Goal: Task Accomplishment & Management: Manage account settings

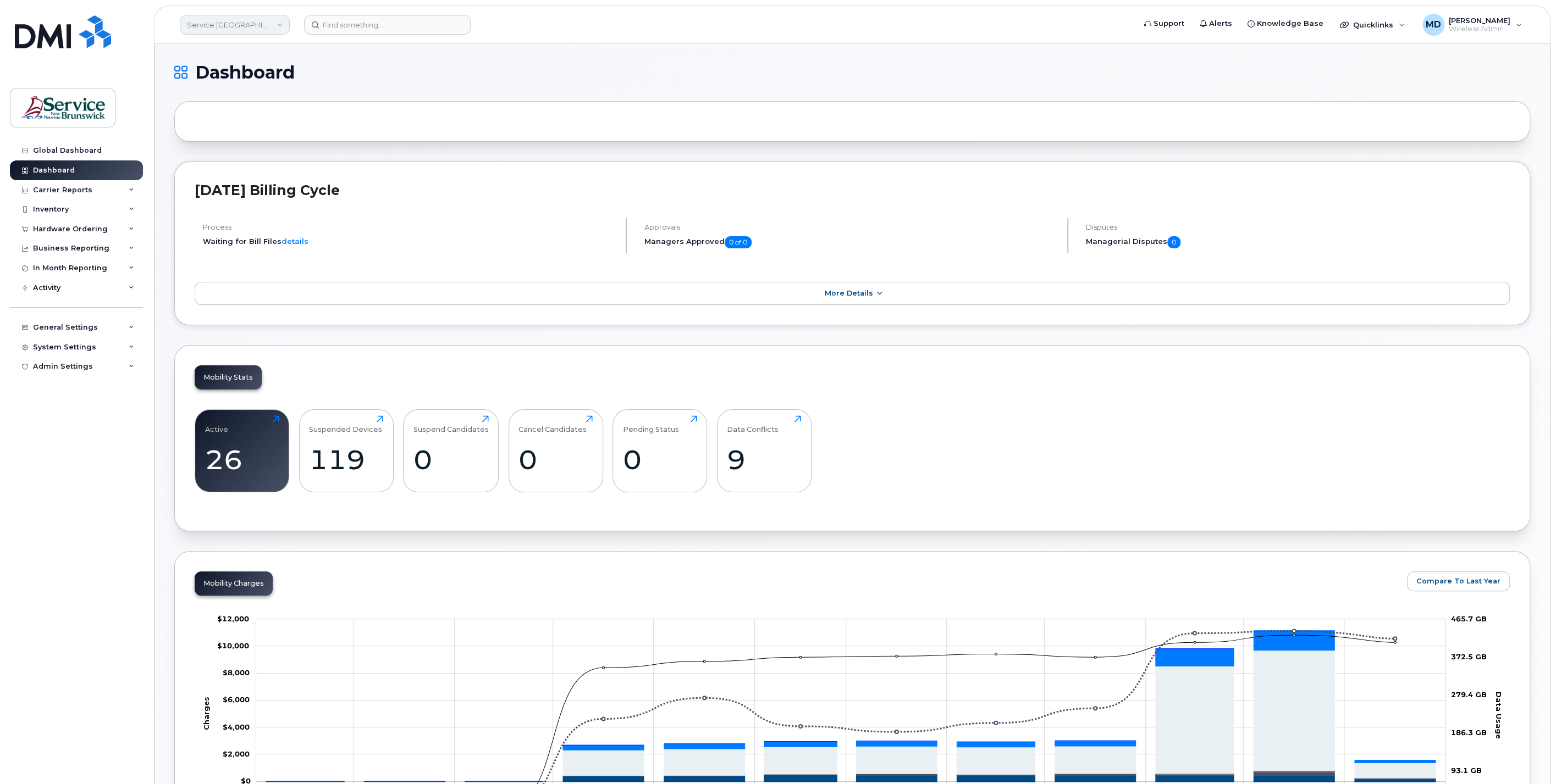
click at [265, 26] on link "Service New Brunswick (SNB)" at bounding box center [235, 25] width 110 height 20
click at [241, 172] on link "ASD-W (SNB)" at bounding box center [262, 172] width 162 height 22
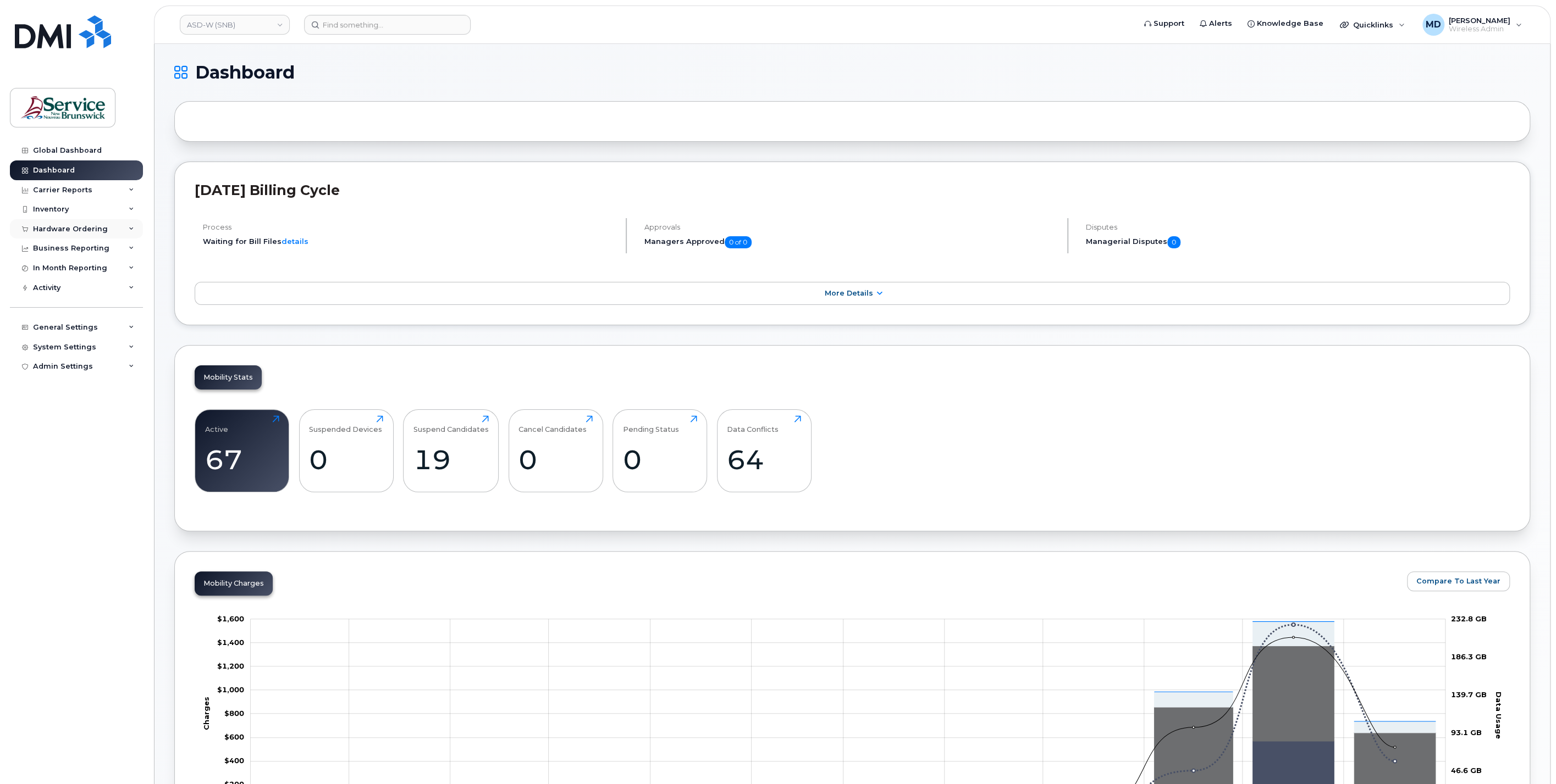
click at [83, 225] on div "Hardware Ordering" at bounding box center [70, 229] width 75 height 9
click at [66, 270] on link "Orders" at bounding box center [86, 270] width 114 height 21
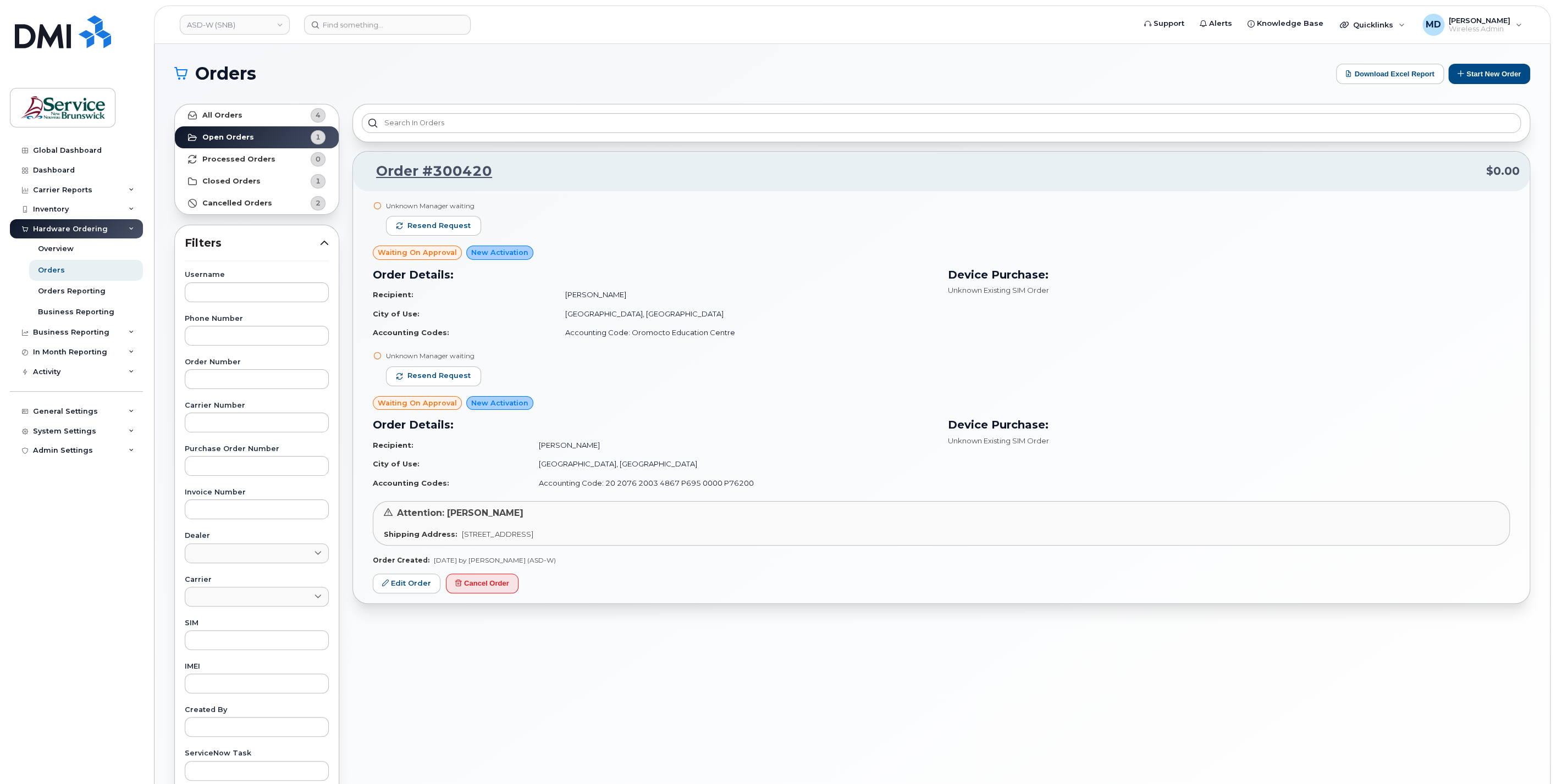
click at [378, 204] on icon at bounding box center [377, 206] width 7 height 7
click at [404, 577] on link "Edit Order" at bounding box center [406, 584] width 68 height 21
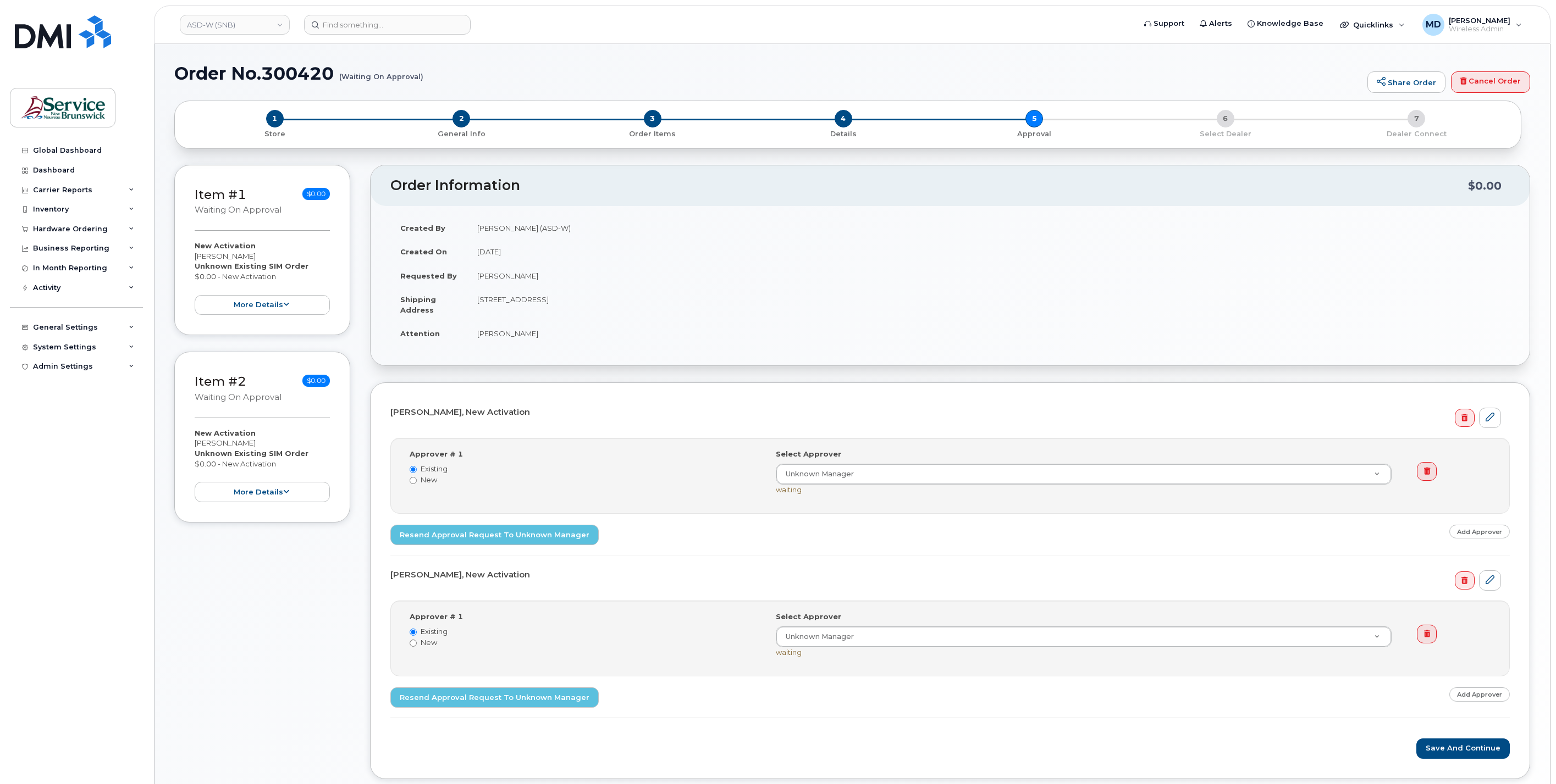
select select
click at [846, 116] on span "4" at bounding box center [843, 118] width 18 height 18
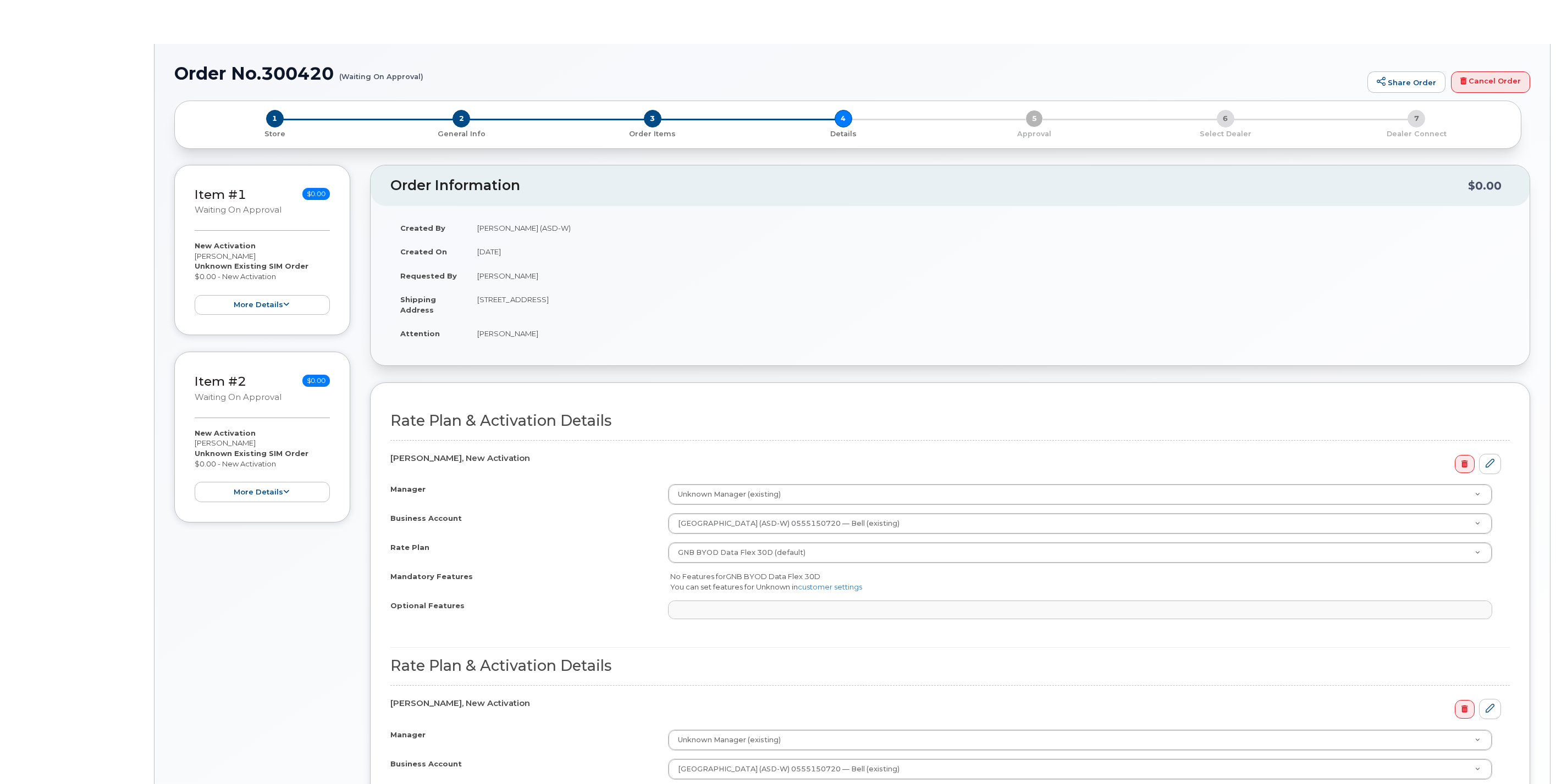
select select
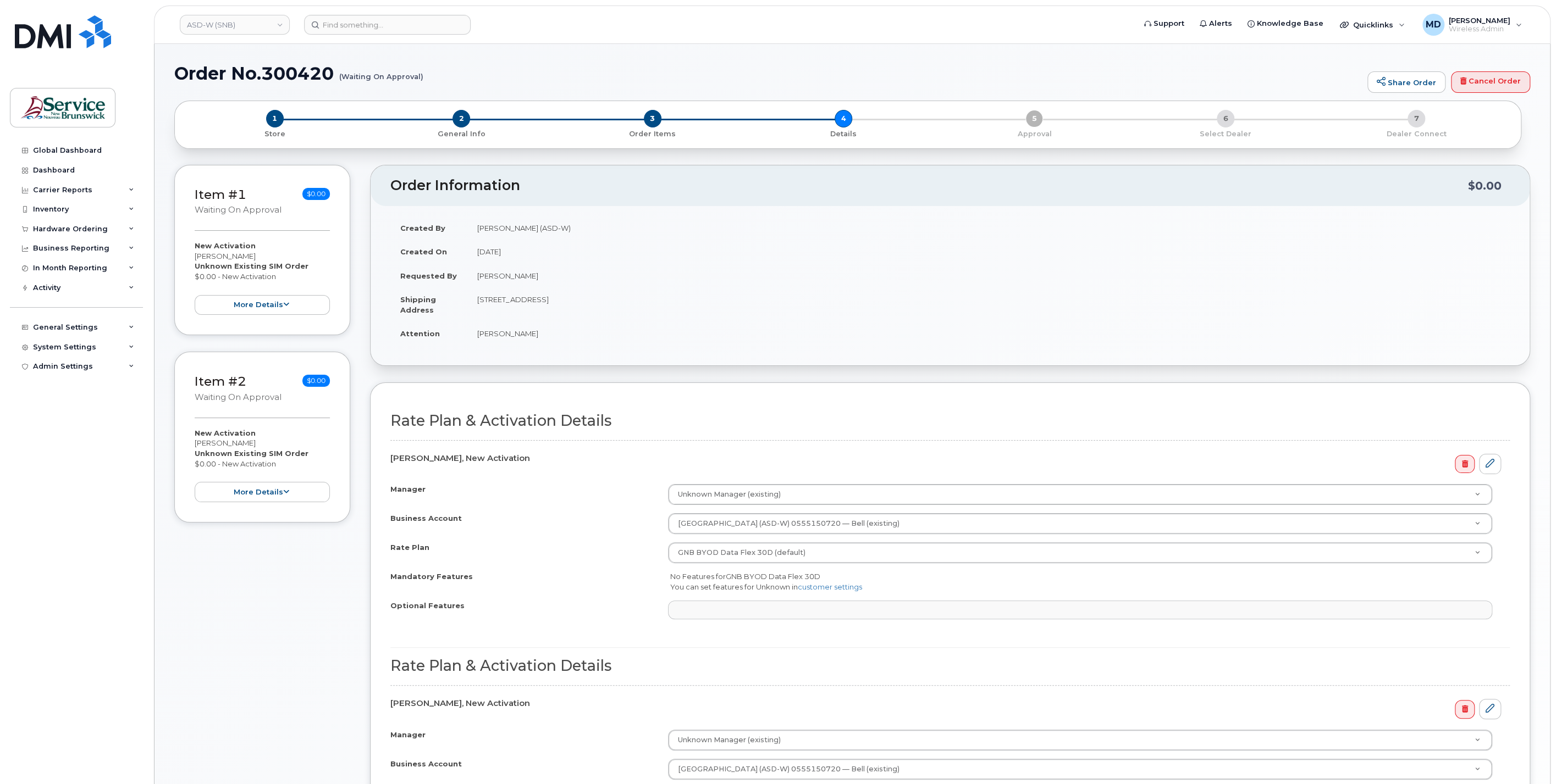
scroll to position [203, 0]
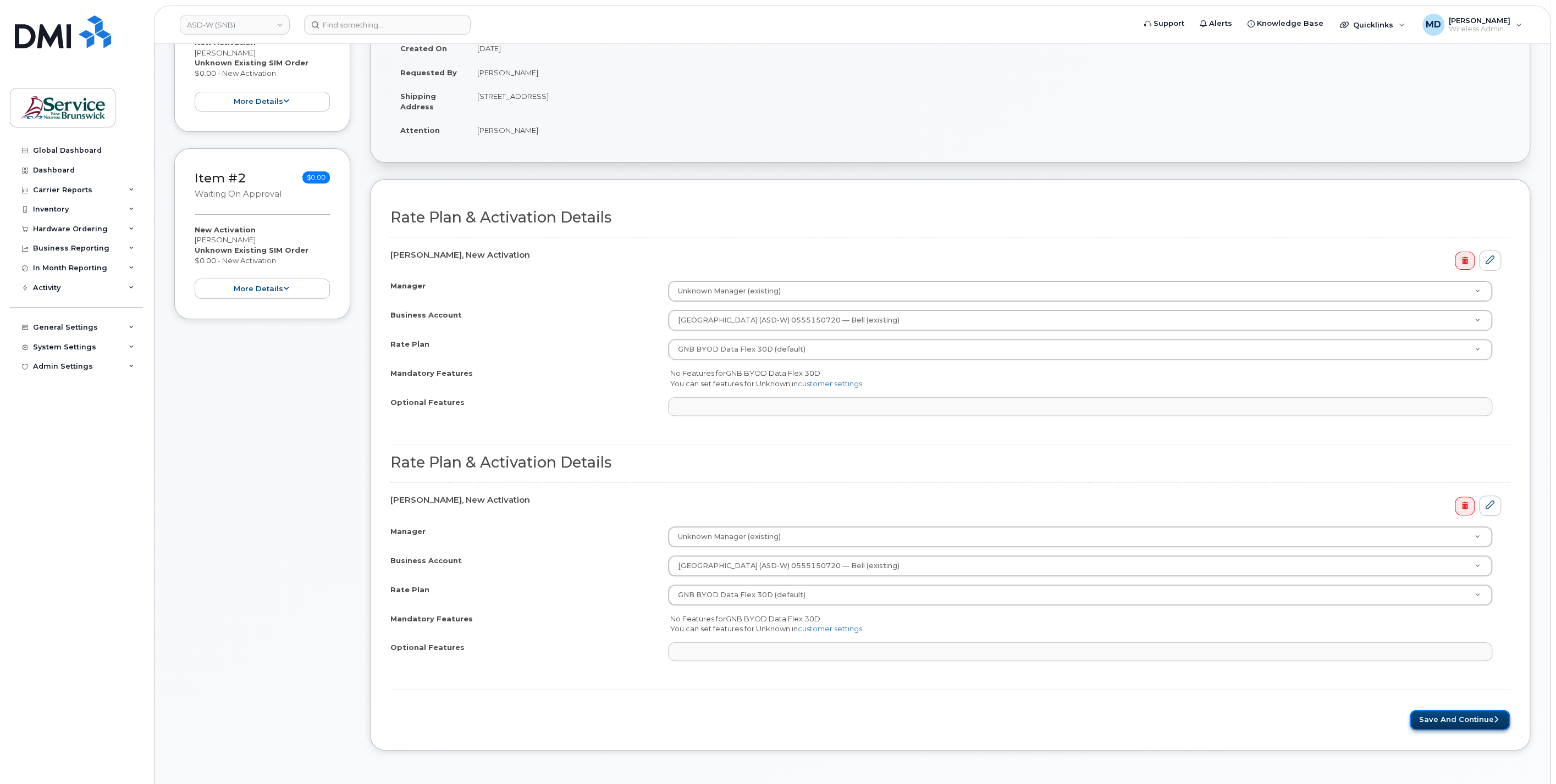
click at [1434, 710] on button "Save and Continue" at bounding box center [1460, 720] width 100 height 21
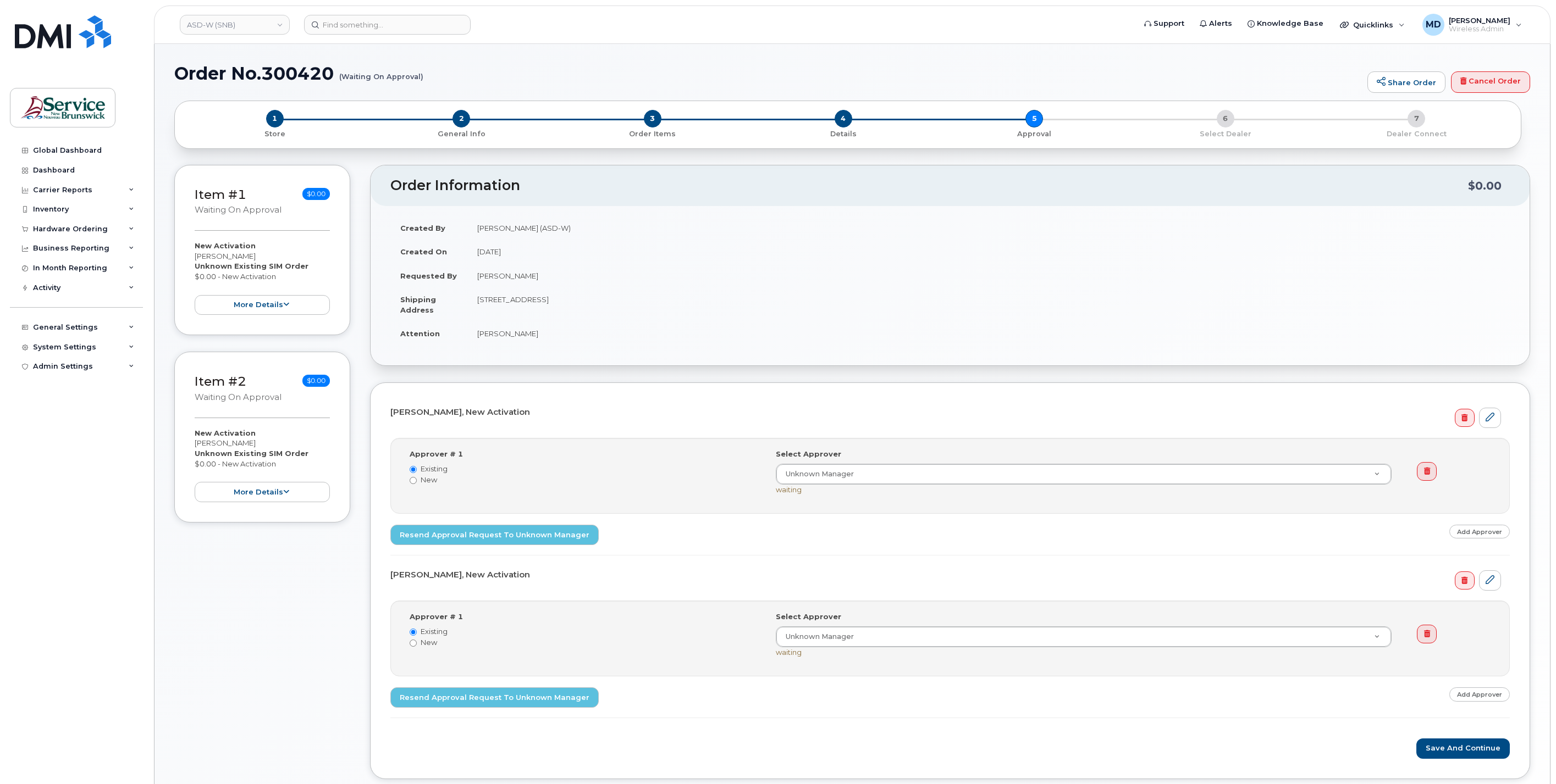
select select
click at [1467, 748] on button "Save and Continue" at bounding box center [1463, 748] width 93 height 21
select select
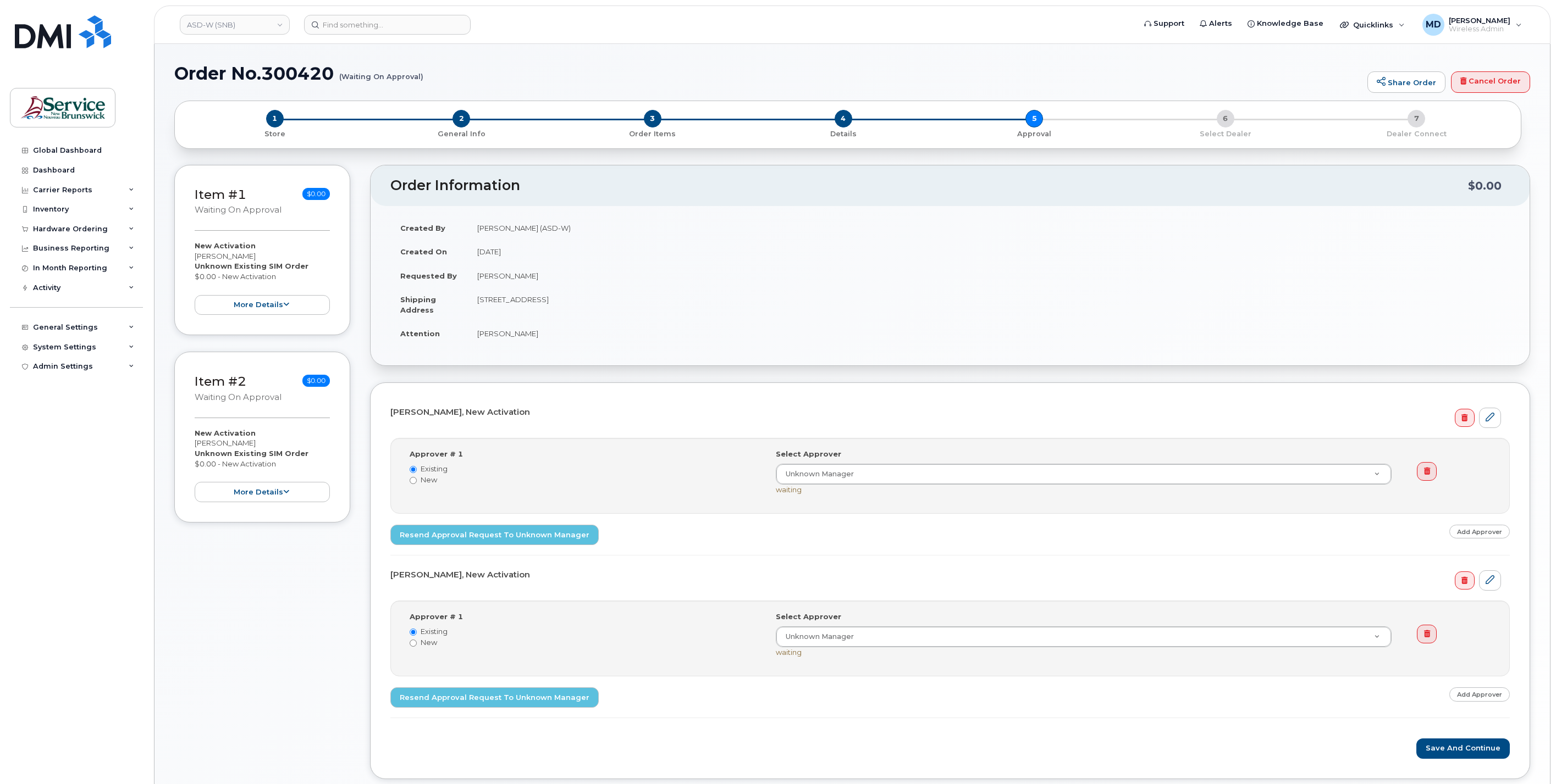
select select
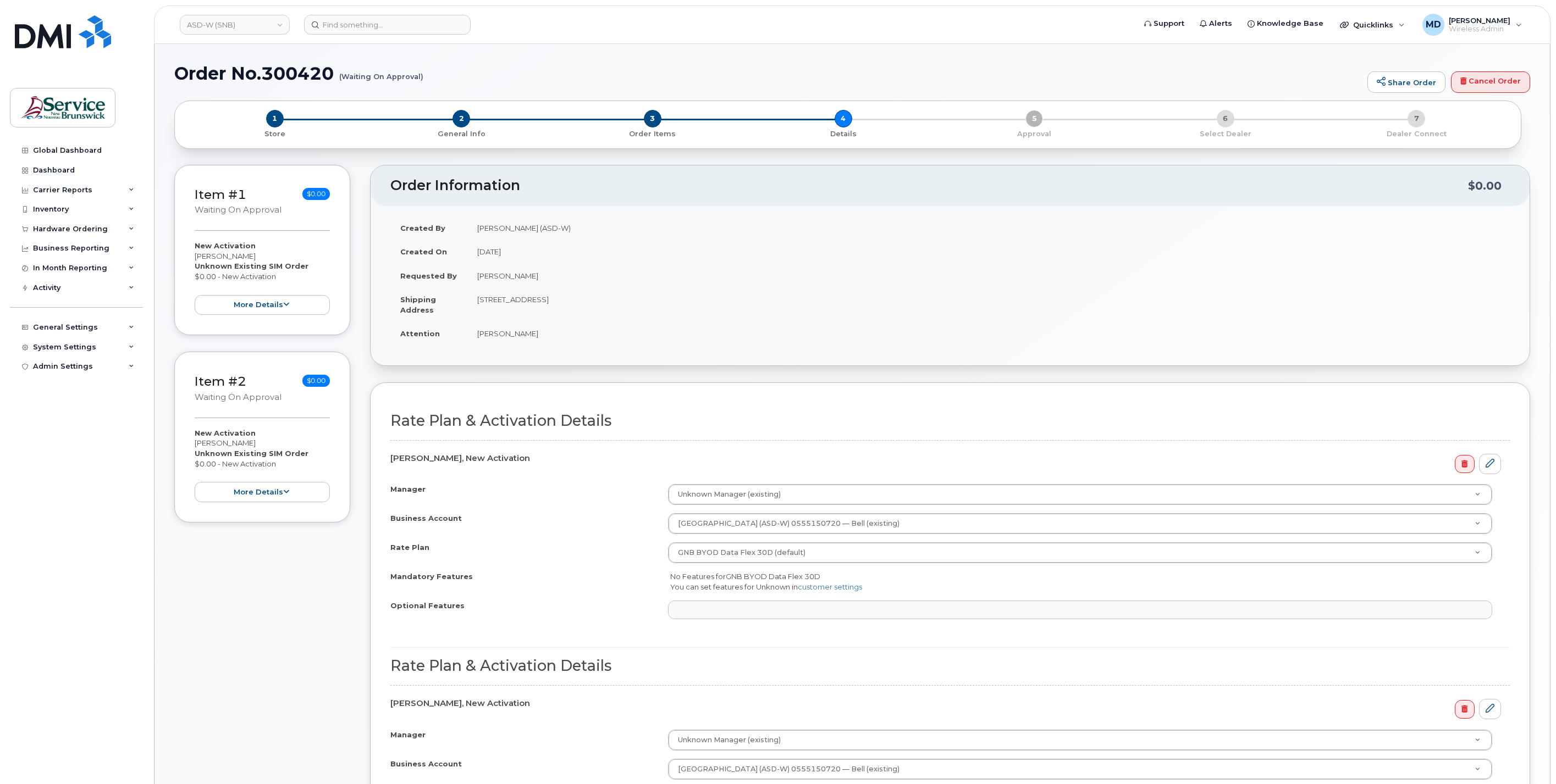
select select
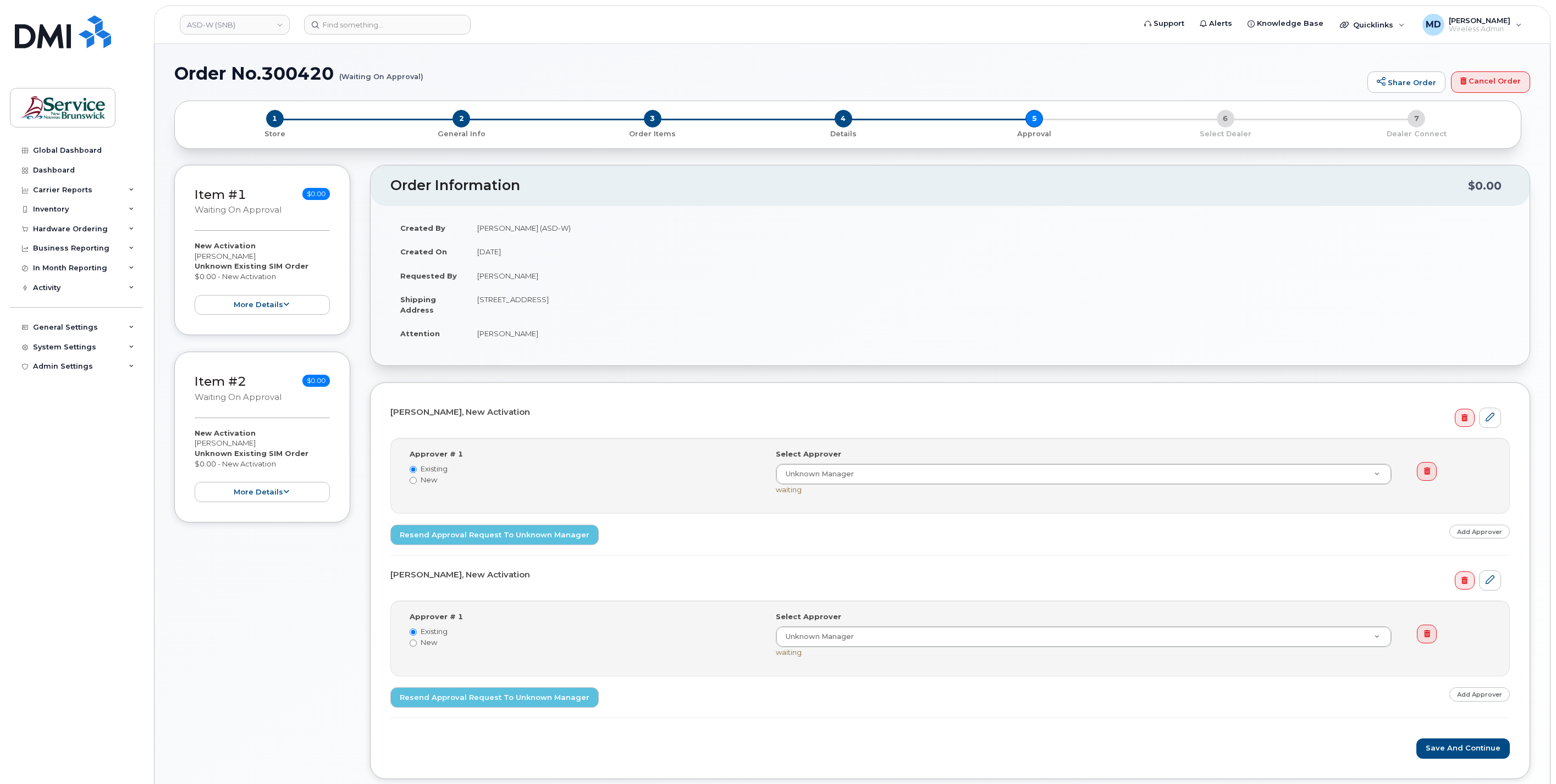
select select
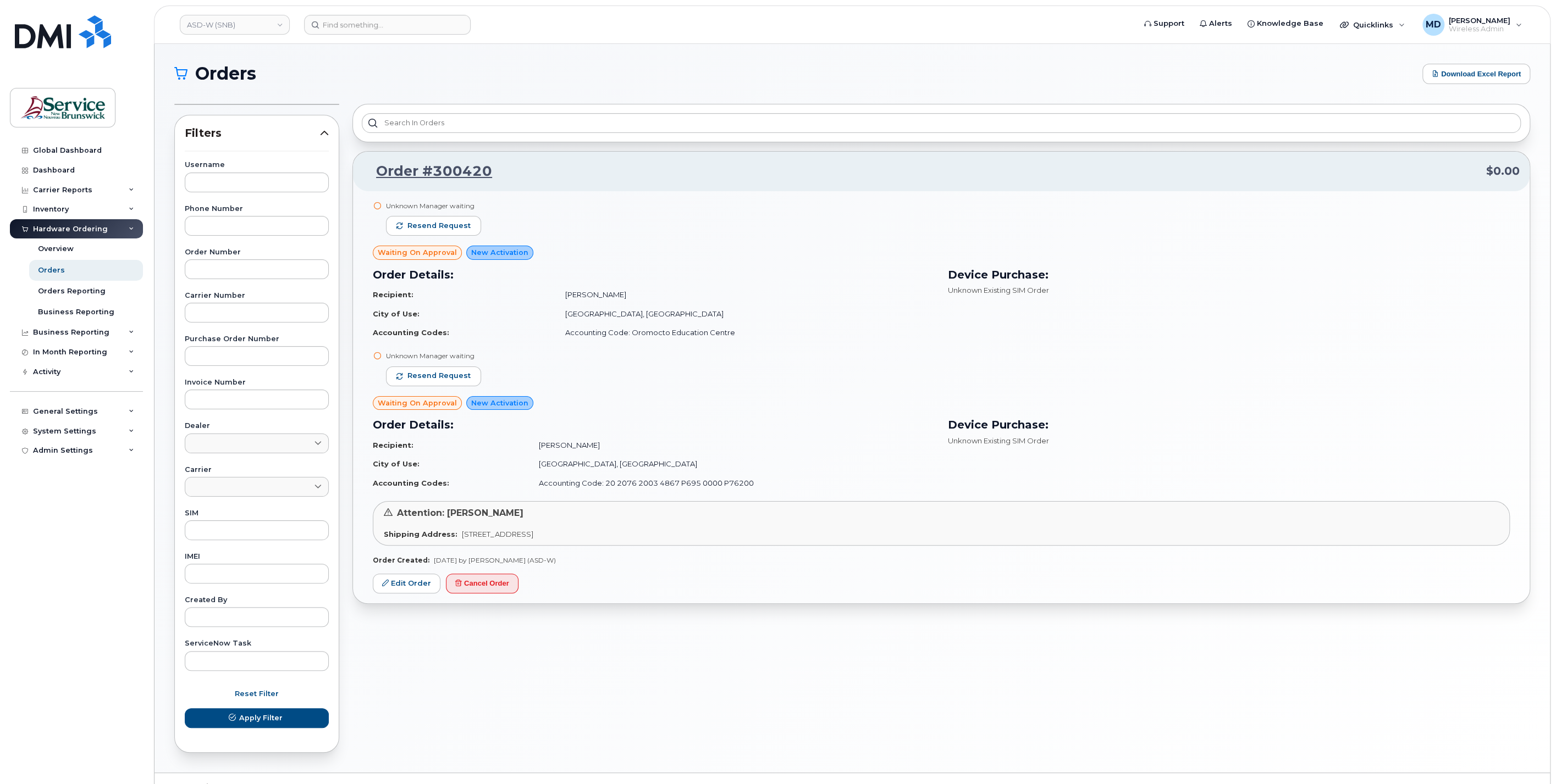
click at [398, 404] on span "Waiting On Approval" at bounding box center [417, 403] width 79 height 11
click at [413, 584] on link "Edit Order" at bounding box center [406, 584] width 68 height 21
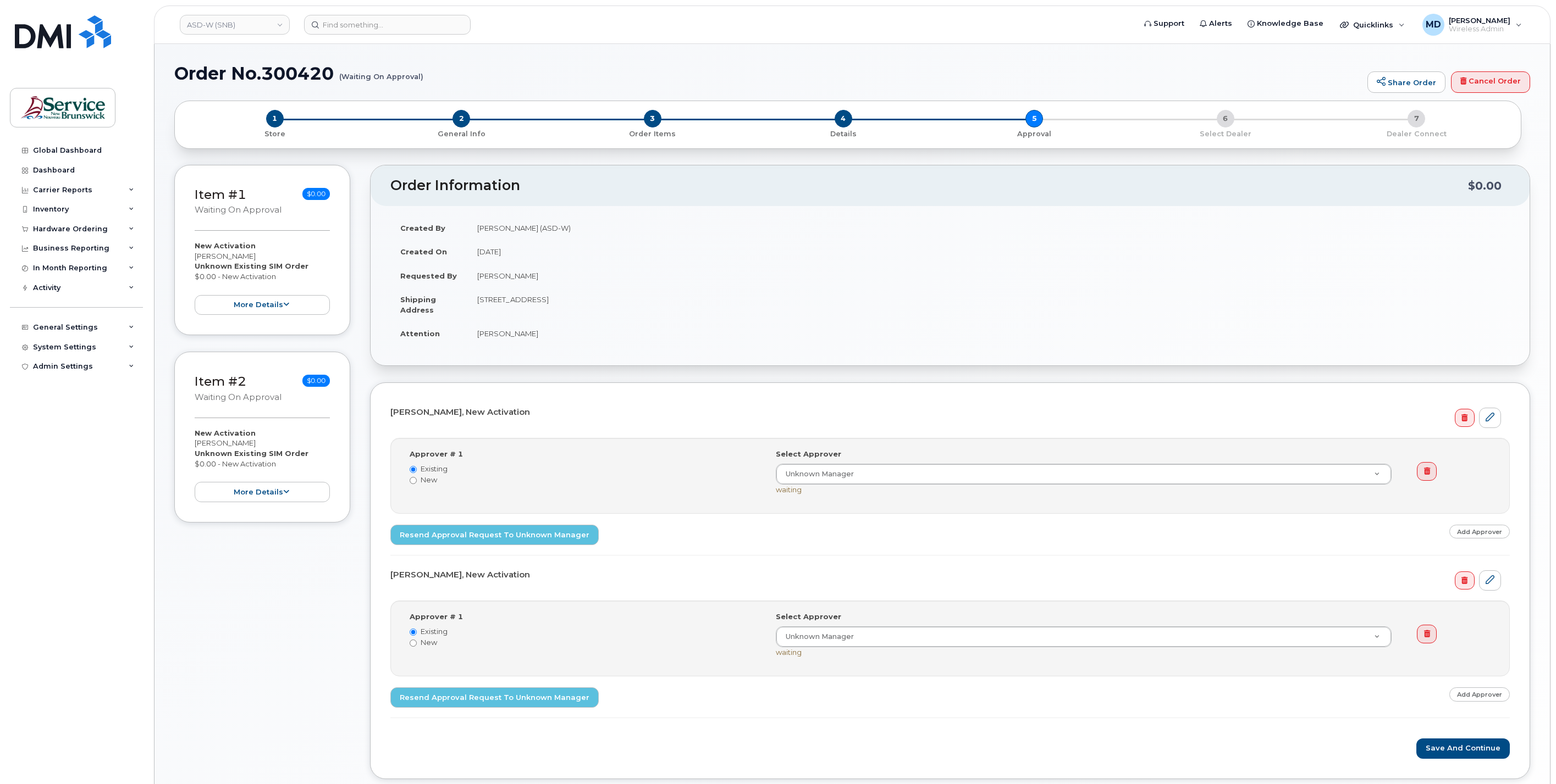
select select
drag, startPoint x: 655, startPoint y: 121, endPoint x: 660, endPoint y: 141, distance: 20.6
click at [655, 121] on span "3" at bounding box center [652, 118] width 18 height 18
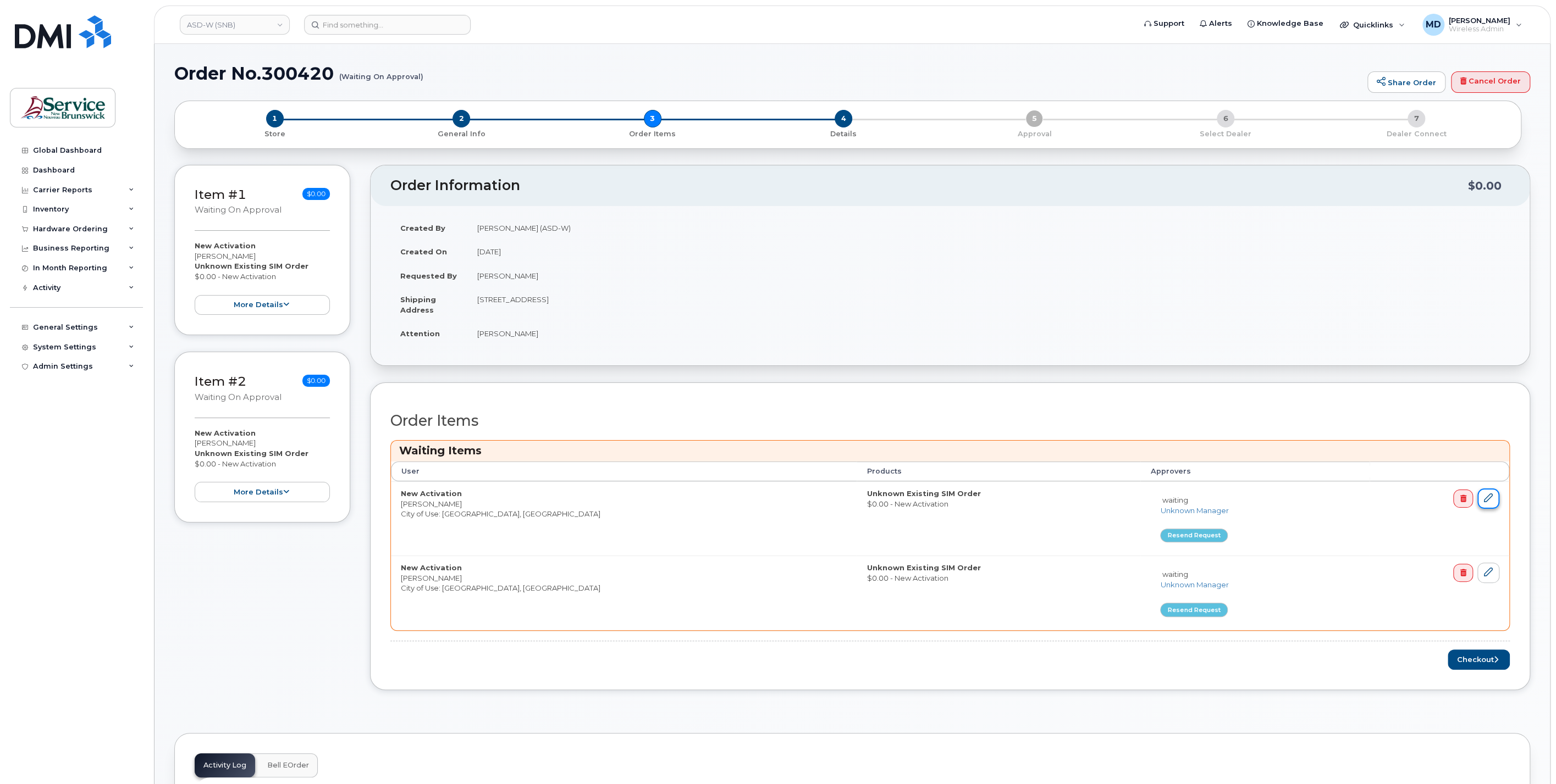
click at [1492, 493] on icon at bounding box center [1488, 497] width 9 height 9
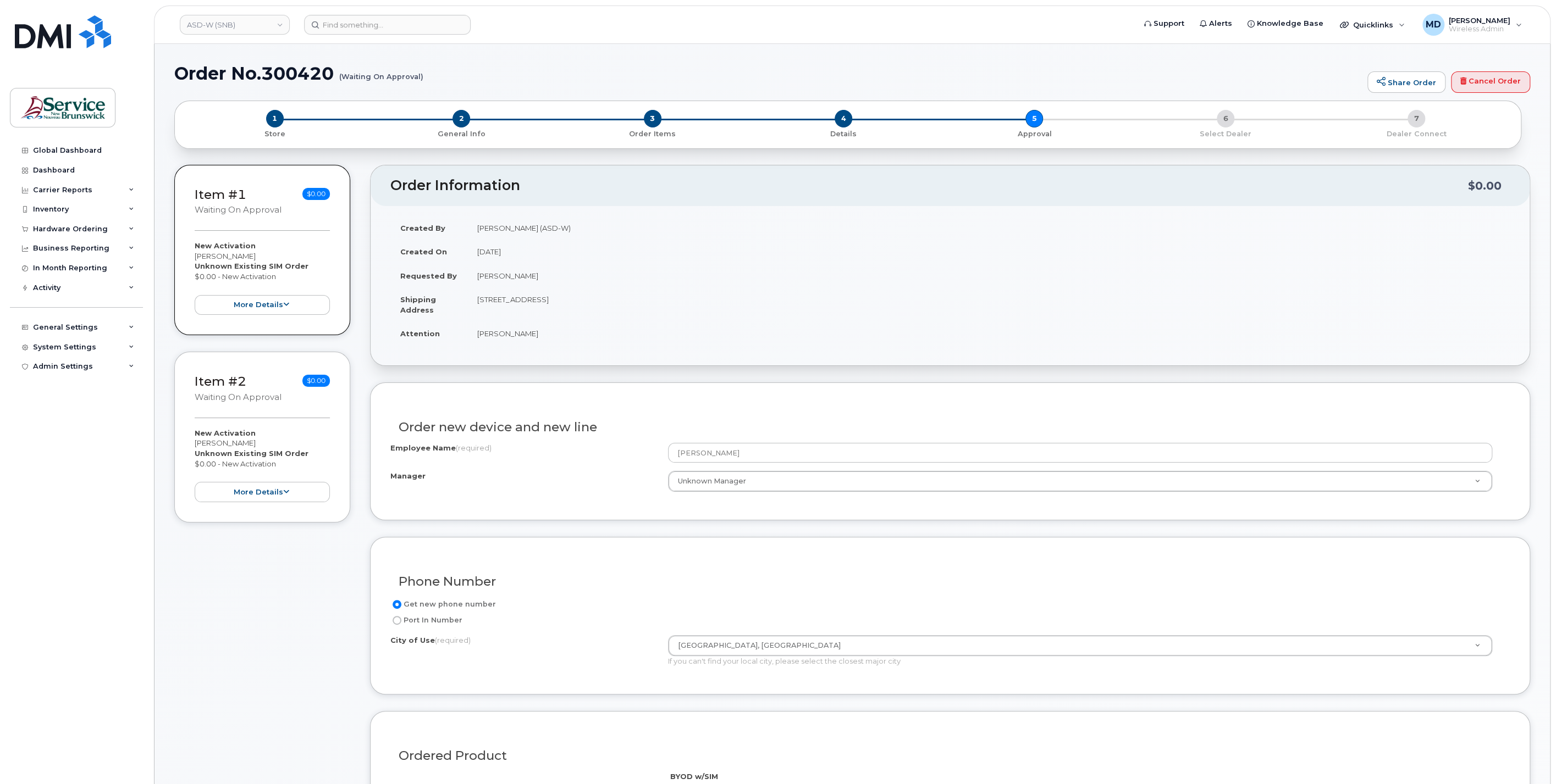
click at [814, 515] on div "Order new device and new line Employee Name (required) [PERSON_NAME] Manager Un…" at bounding box center [950, 452] width 1160 height 138
click at [287, 398] on div "Item #2 Waiting On Approval $0.00" at bounding box center [262, 390] width 135 height 36
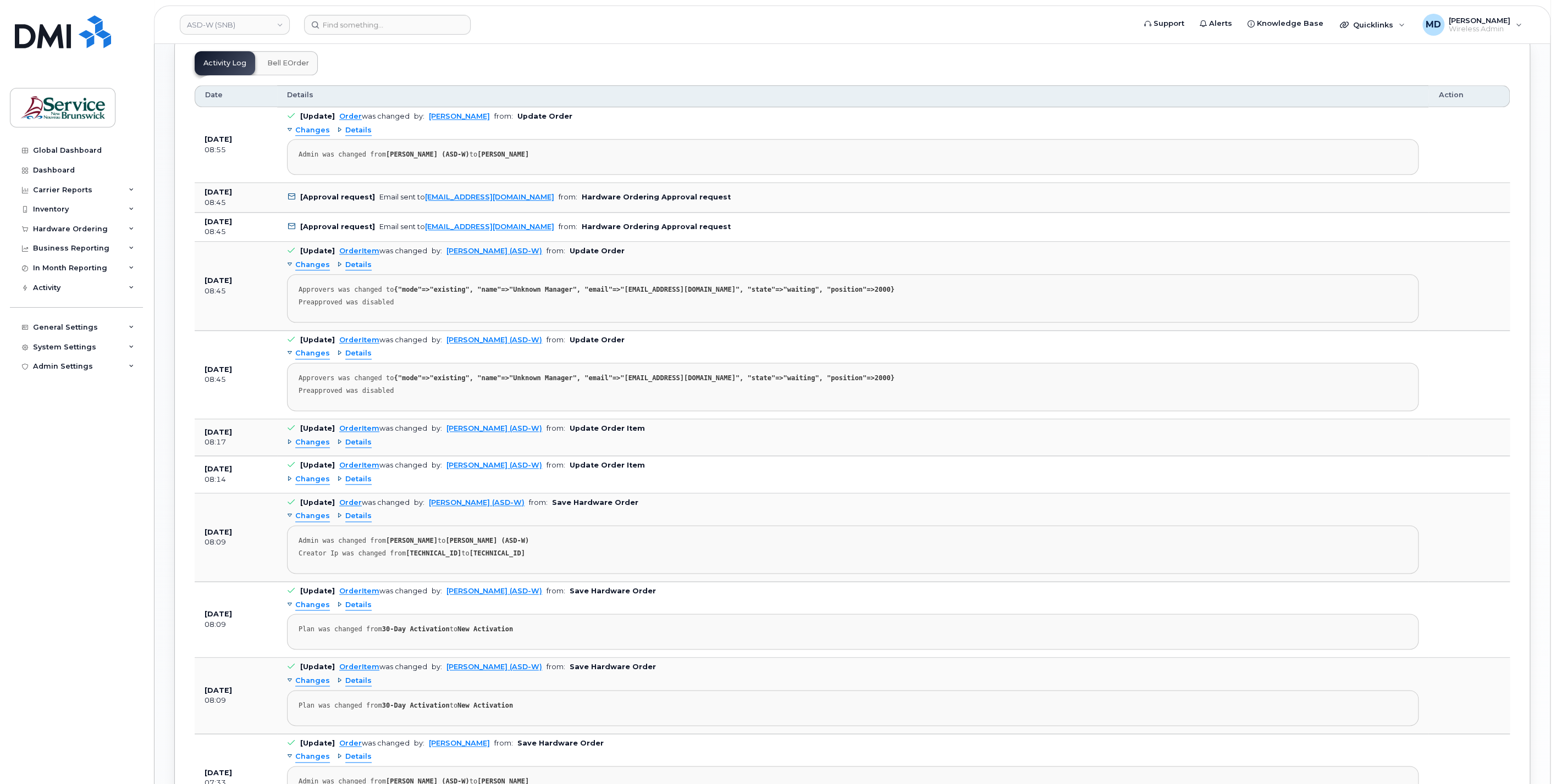
scroll to position [611, 0]
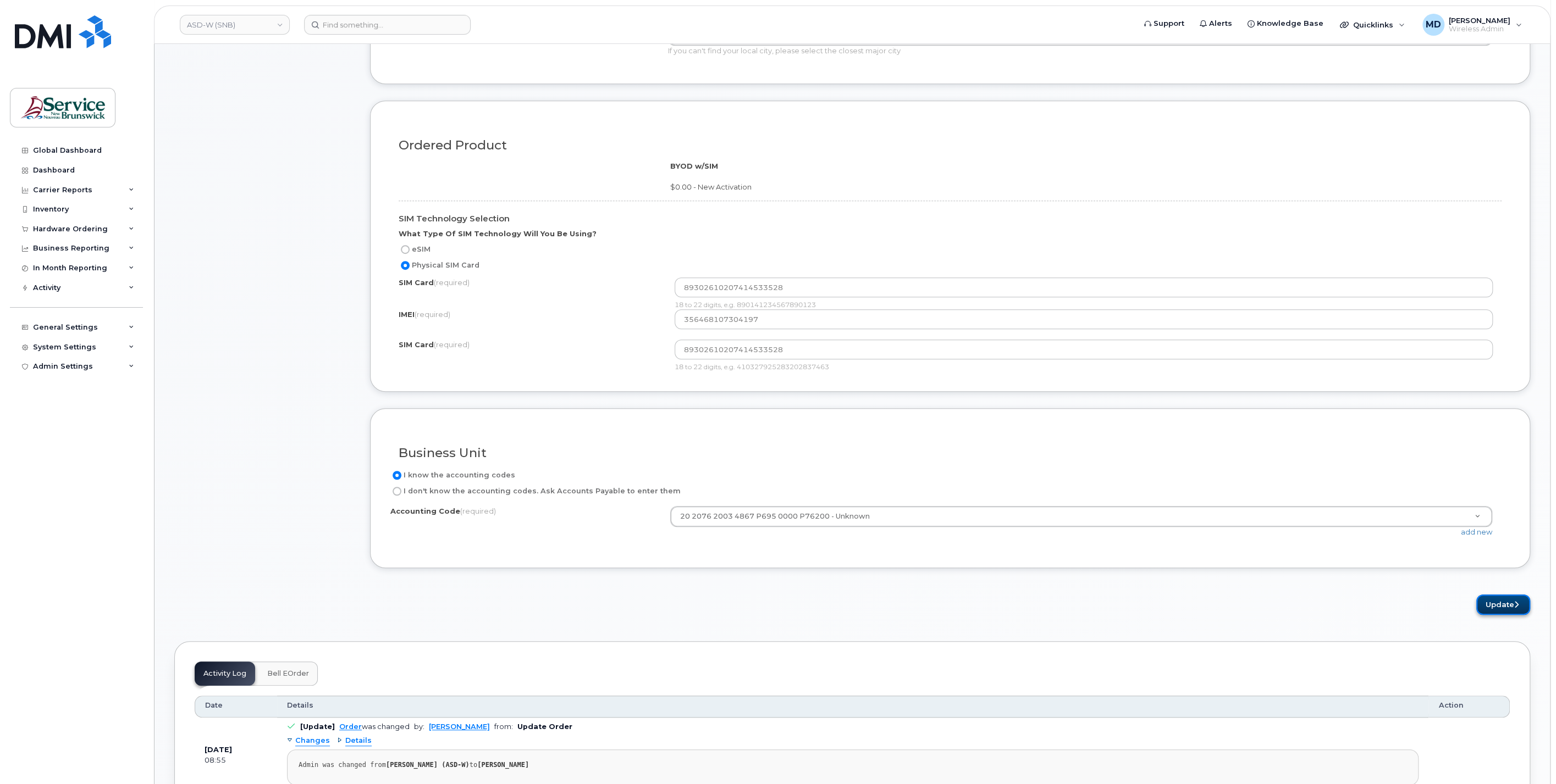
click at [1499, 597] on button "Update" at bounding box center [1503, 604] width 54 height 21
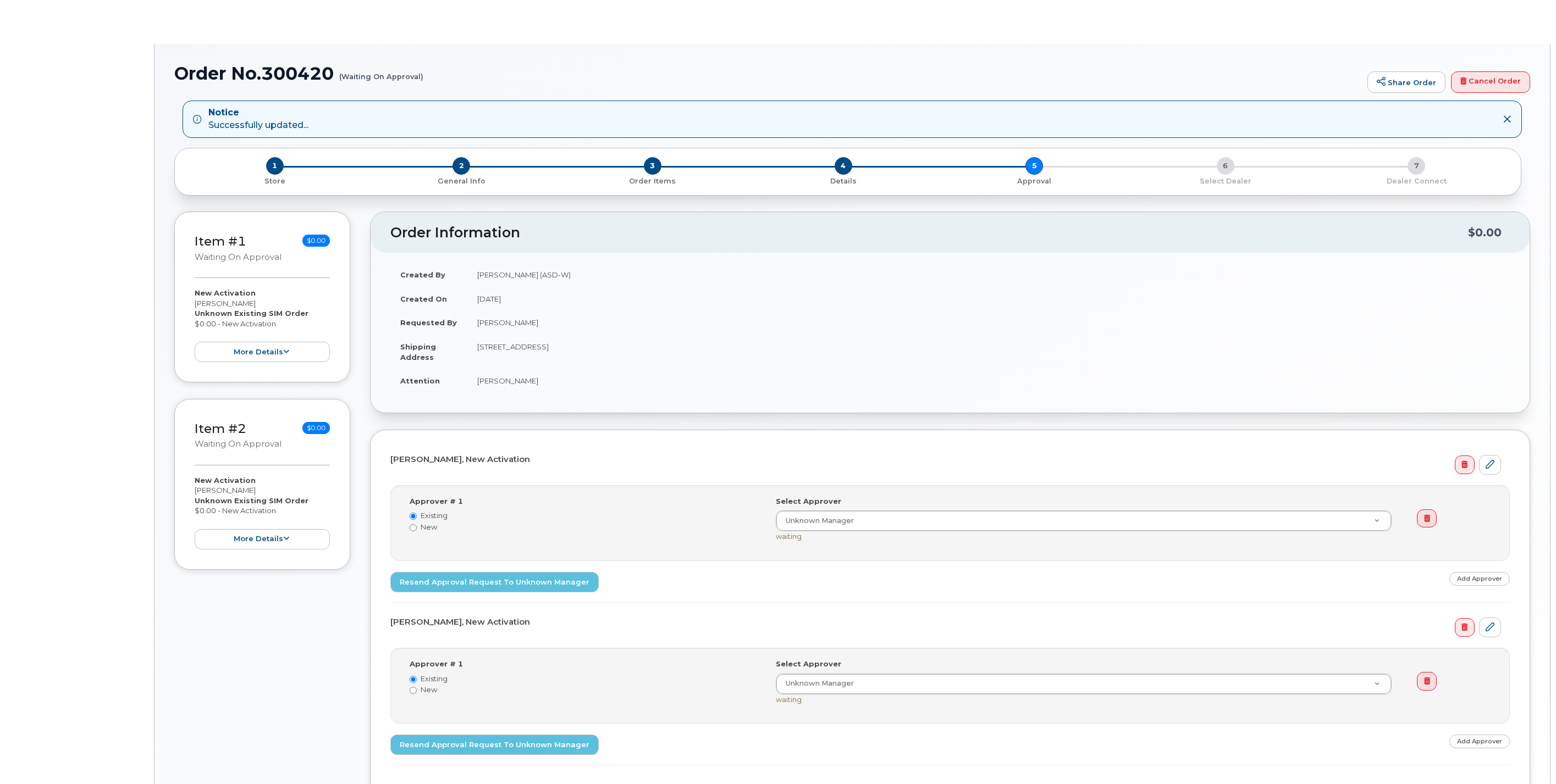
select select
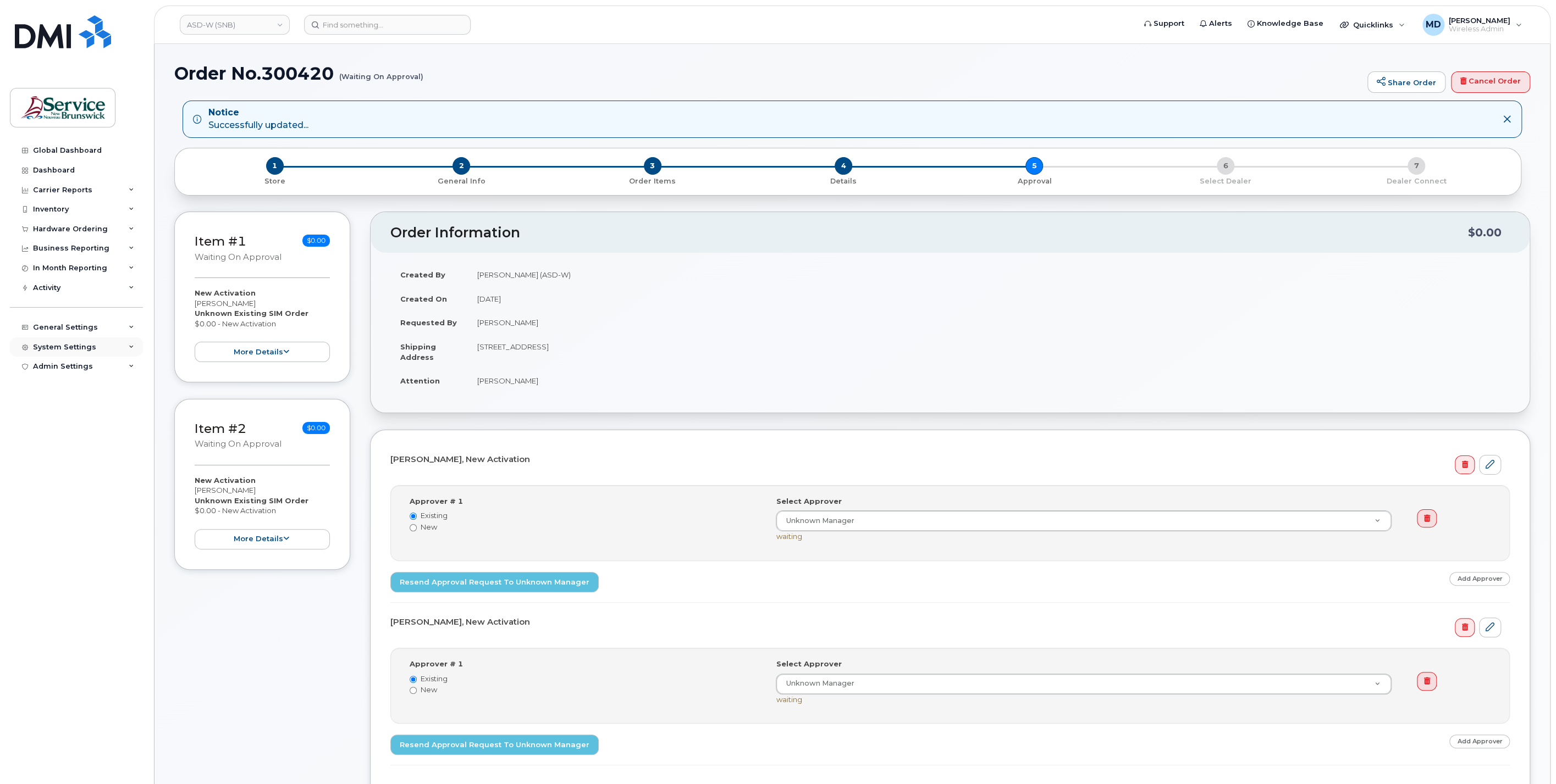
click at [70, 347] on div "System Settings" at bounding box center [64, 347] width 63 height 9
click at [73, 488] on link "Hardware Ordering" at bounding box center [86, 493] width 114 height 21
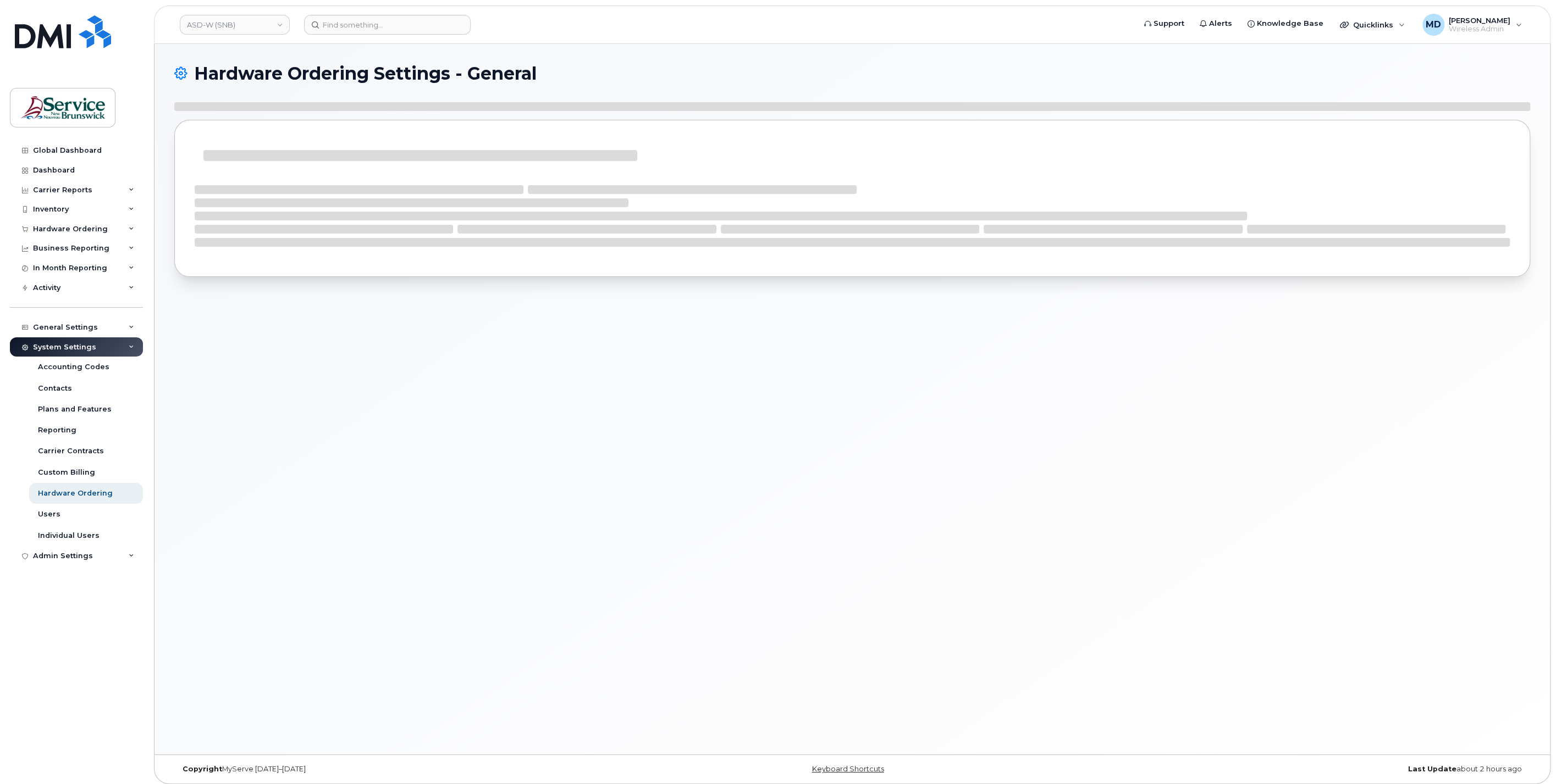
select select "admins"
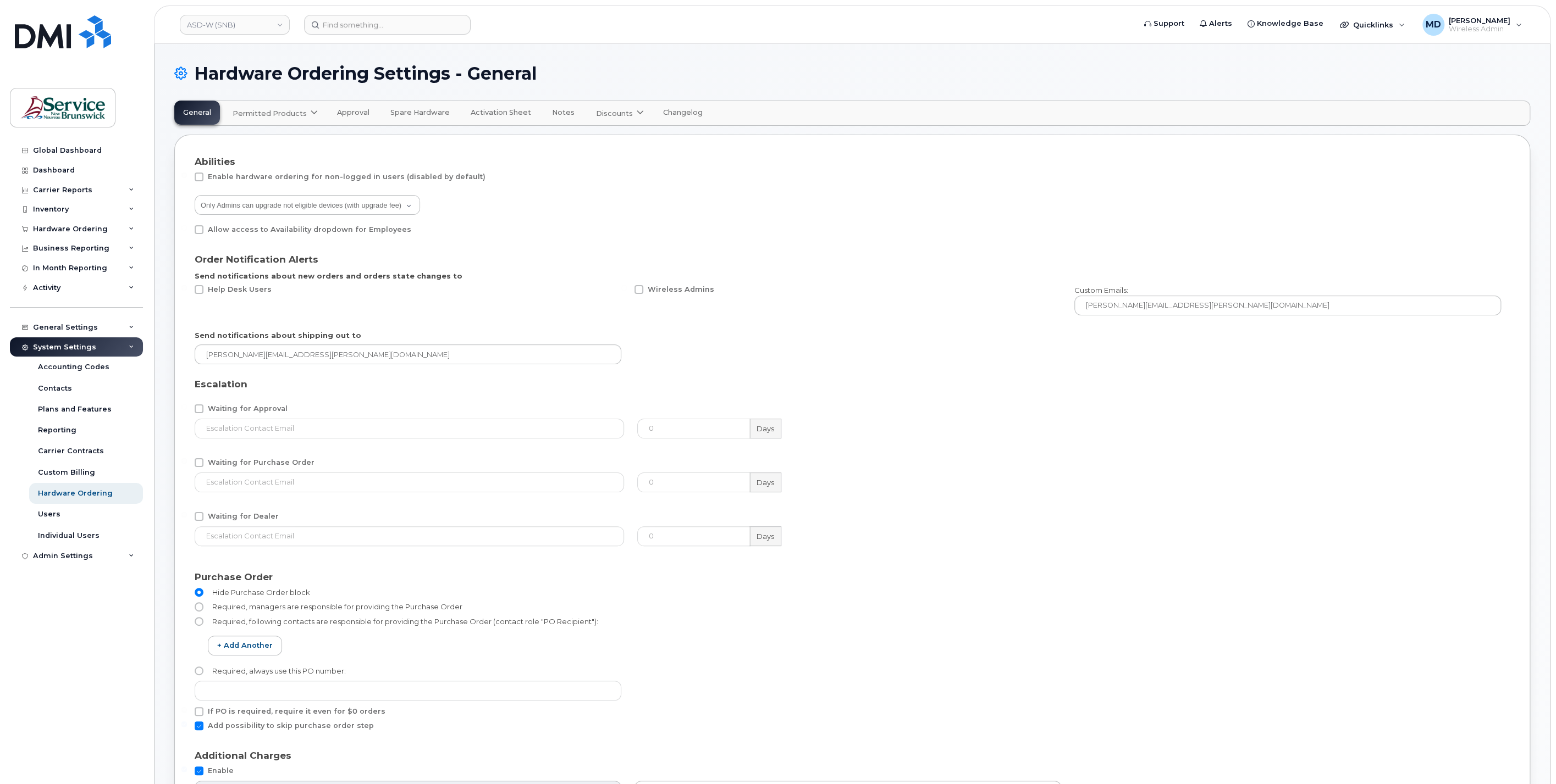
click at [359, 113] on span "Approval" at bounding box center [353, 113] width 32 height 9
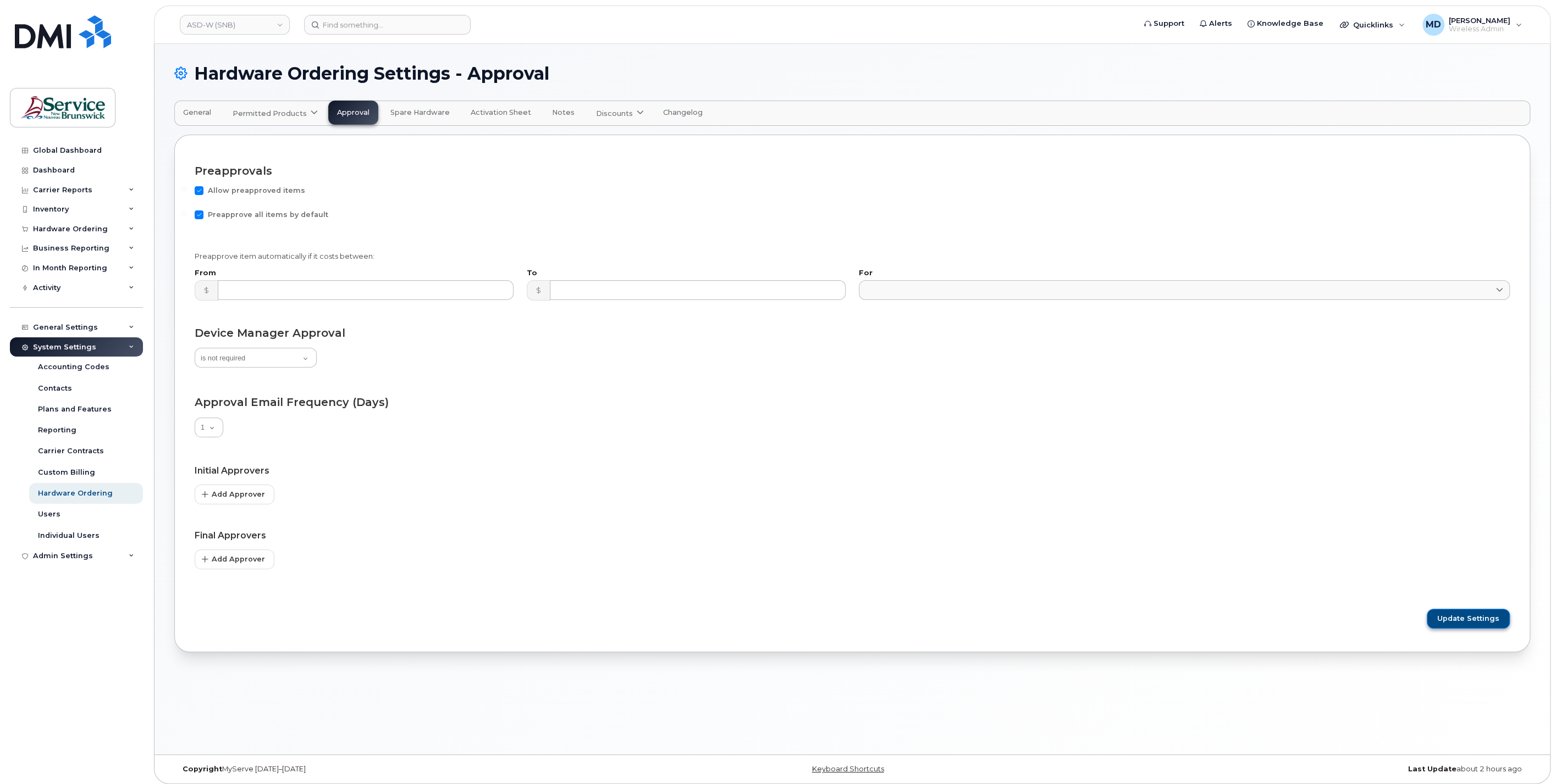
click at [1452, 614] on span "Update Settings" at bounding box center [1468, 619] width 62 height 10
click at [1458, 617] on span "Update Settings" at bounding box center [1468, 619] width 62 height 10
drag, startPoint x: 208, startPoint y: 107, endPoint x: 213, endPoint y: 110, distance: 5.8
click at [208, 107] on button "General" at bounding box center [197, 113] width 46 height 24
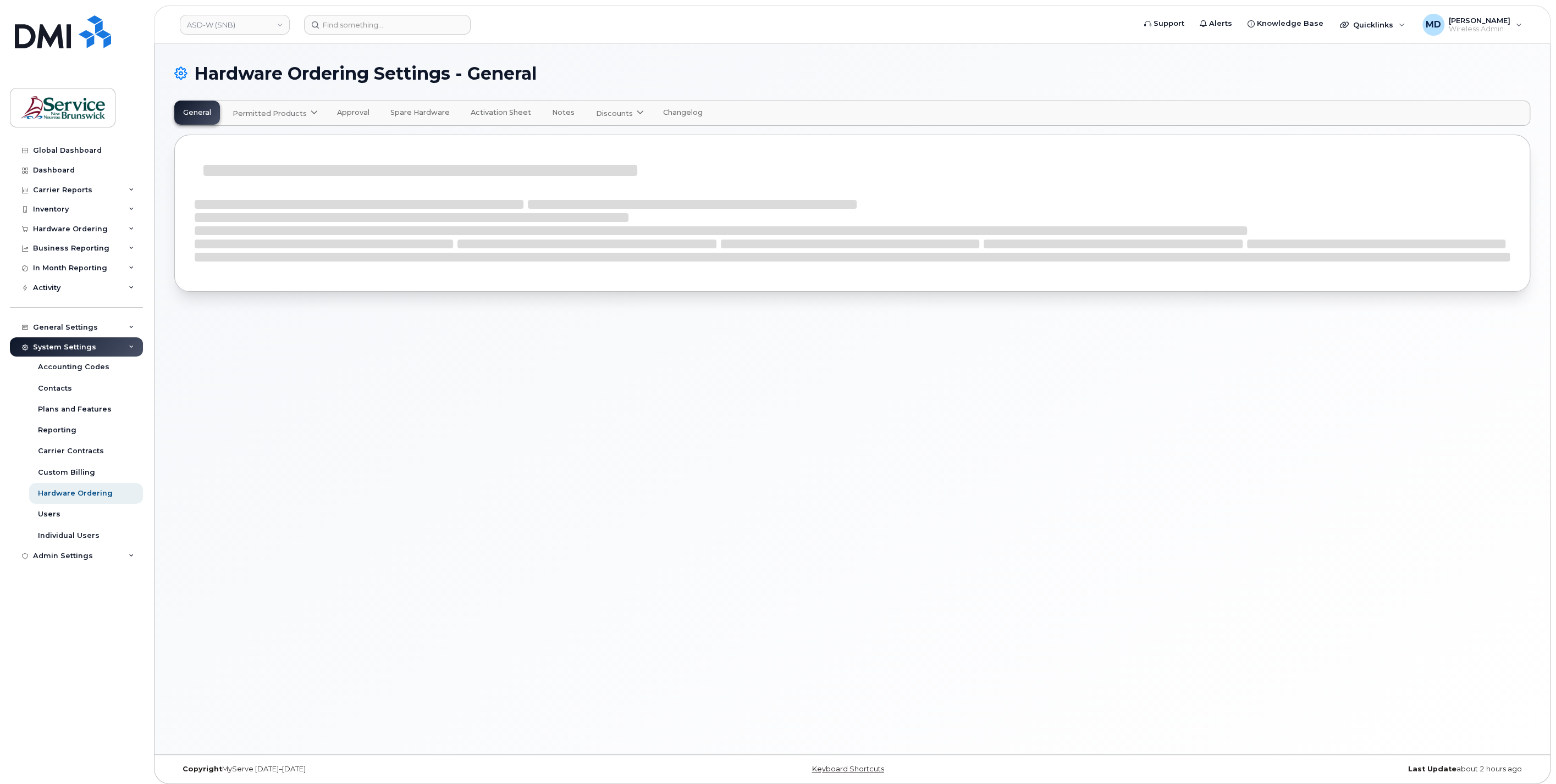
select select "admins"
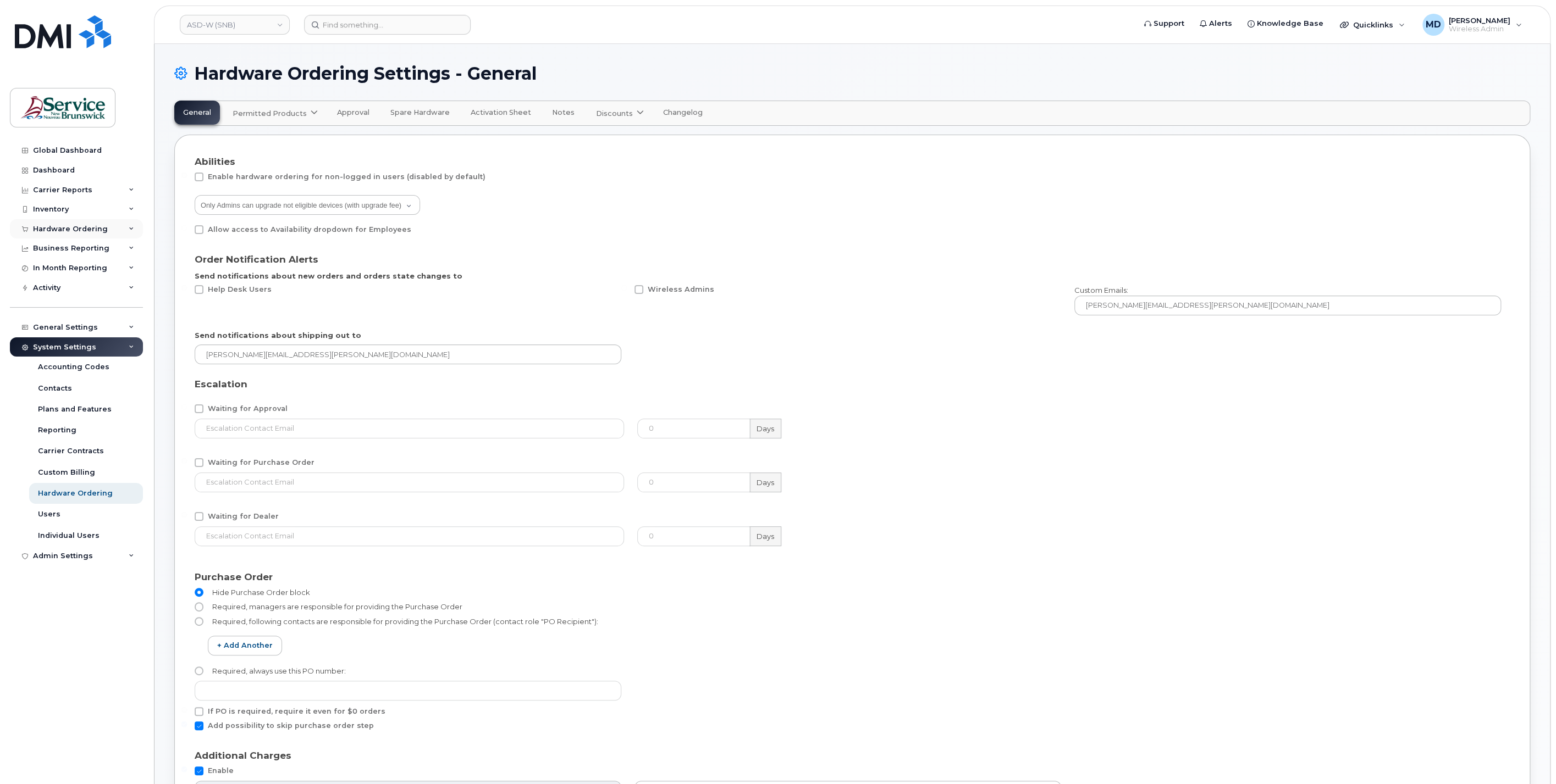
click at [67, 229] on div "Hardware Ordering" at bounding box center [70, 229] width 75 height 9
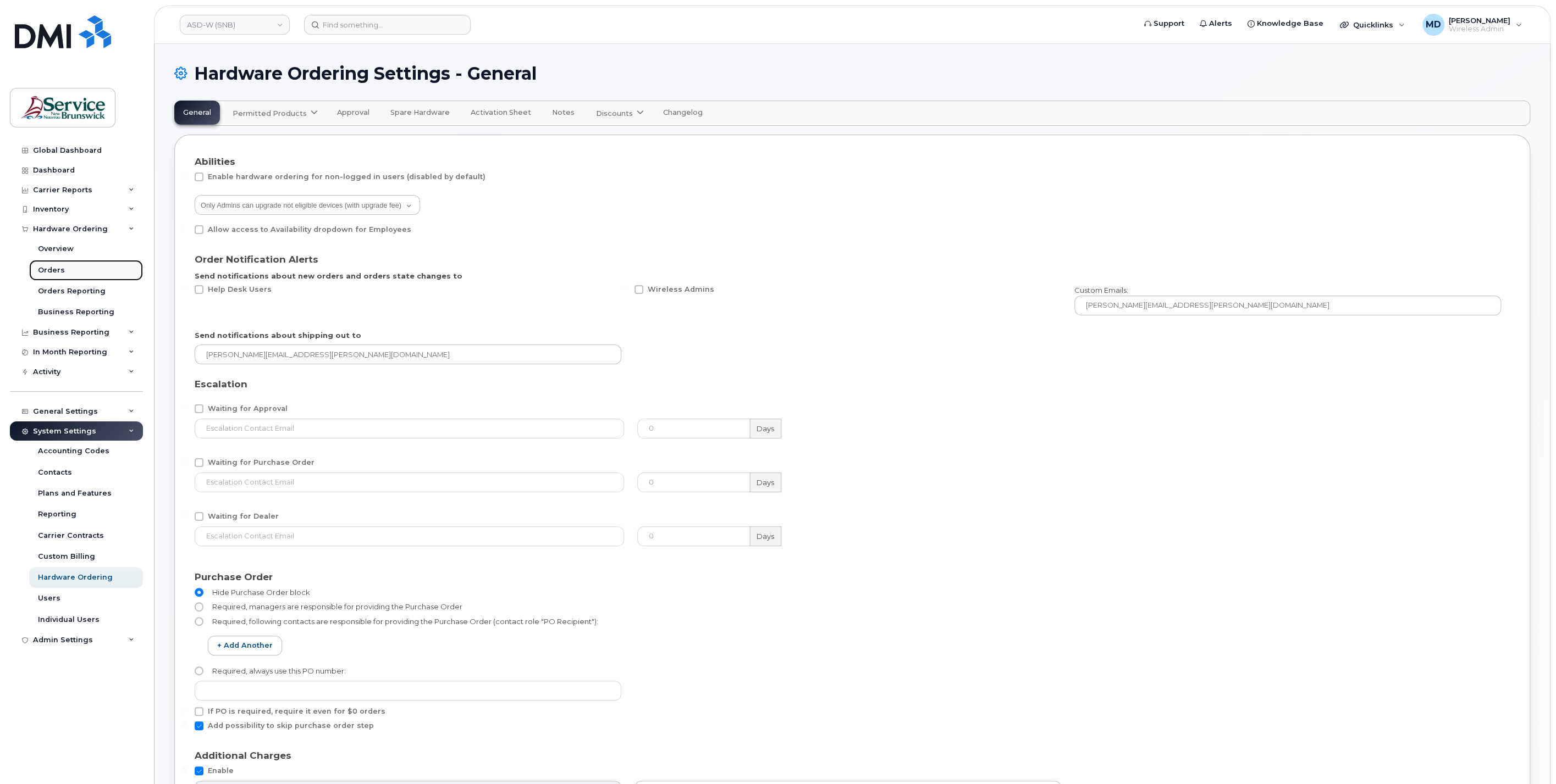
click at [53, 269] on div "Orders" at bounding box center [51, 270] width 27 height 10
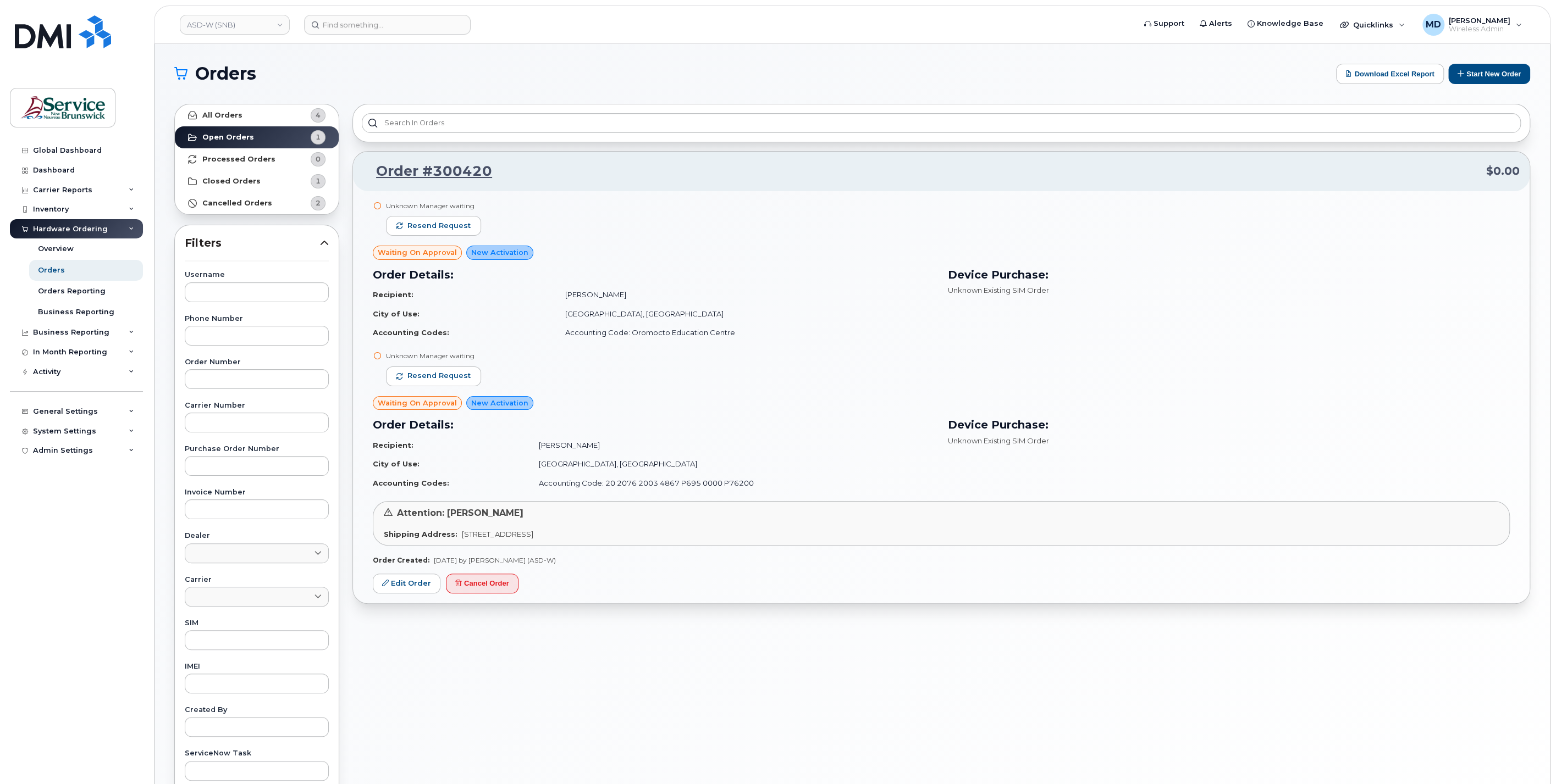
click at [376, 204] on icon at bounding box center [377, 206] width 7 height 7
click at [394, 585] on link "Edit Order" at bounding box center [406, 584] width 68 height 21
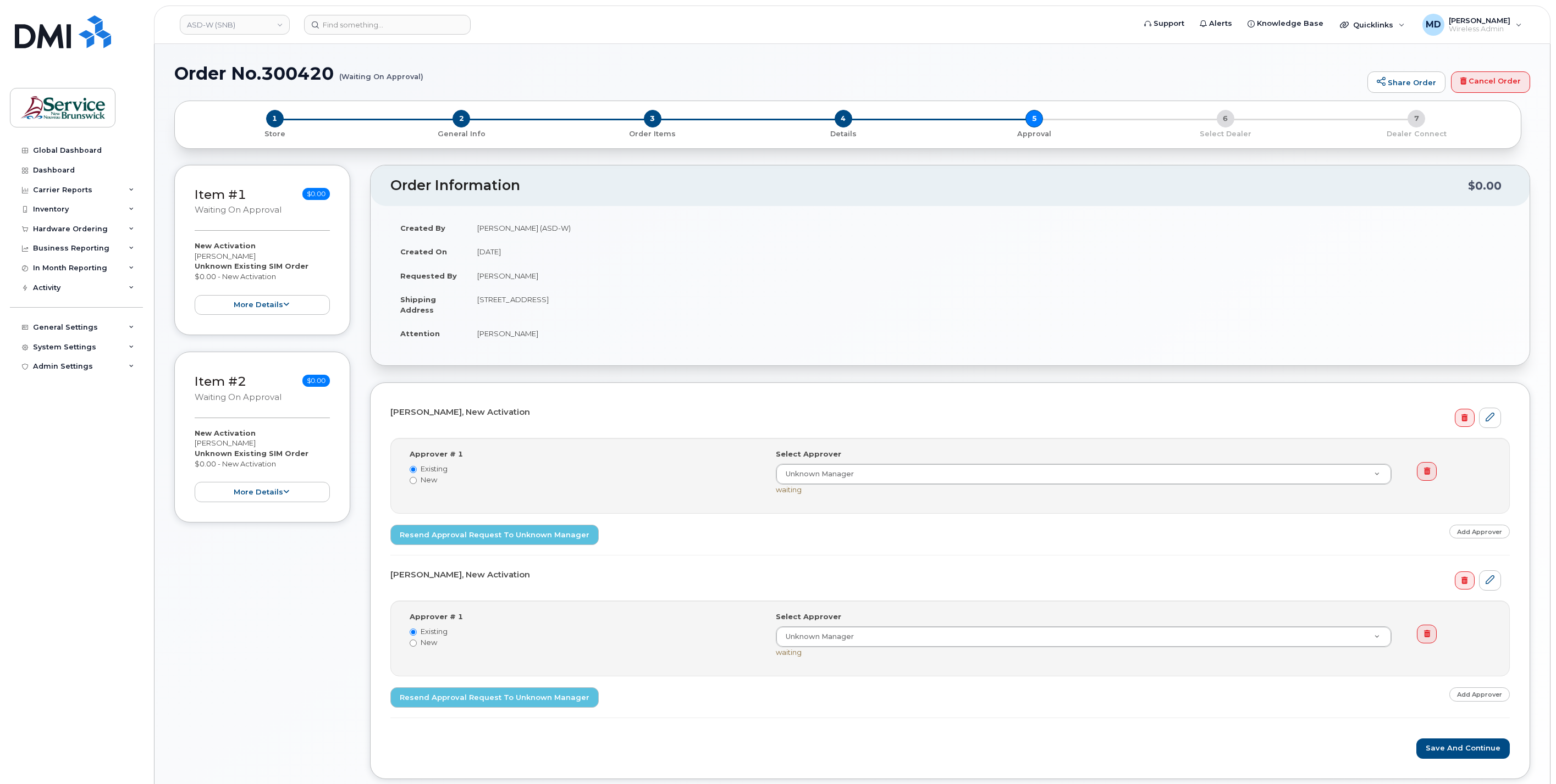
select select
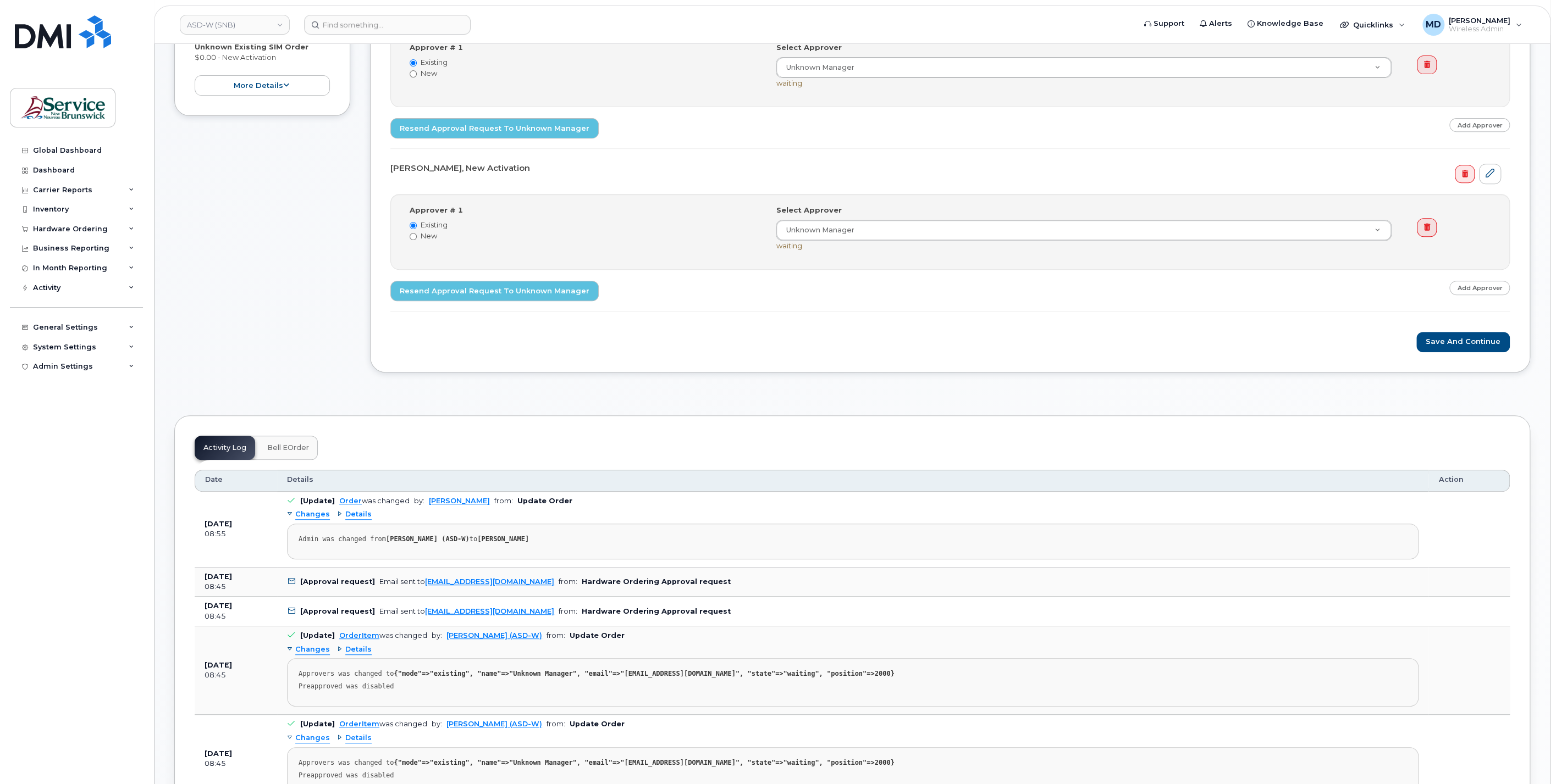
scroll to position [611, 0]
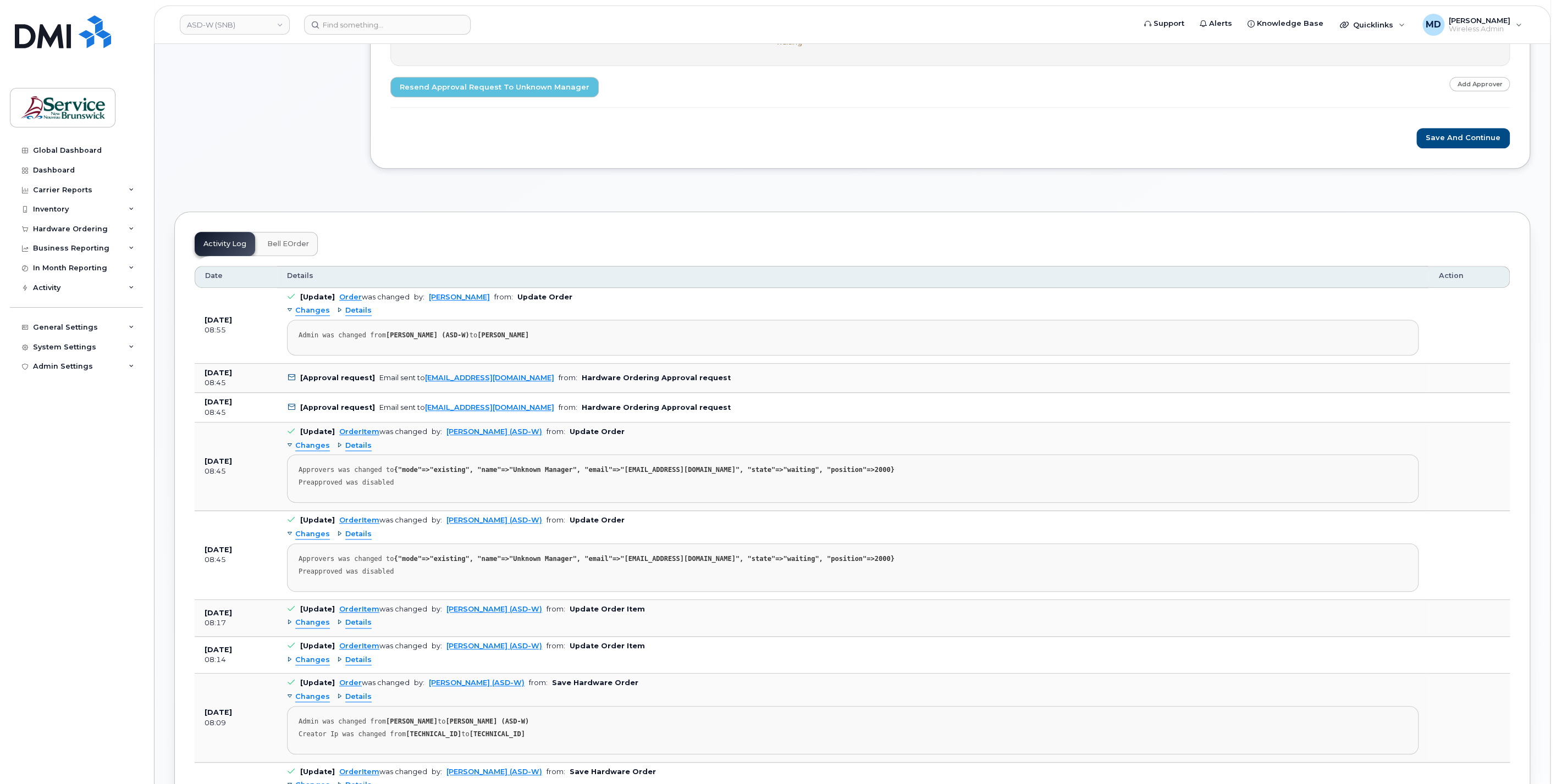
click at [317, 618] on span "Changes" at bounding box center [312, 623] width 35 height 11
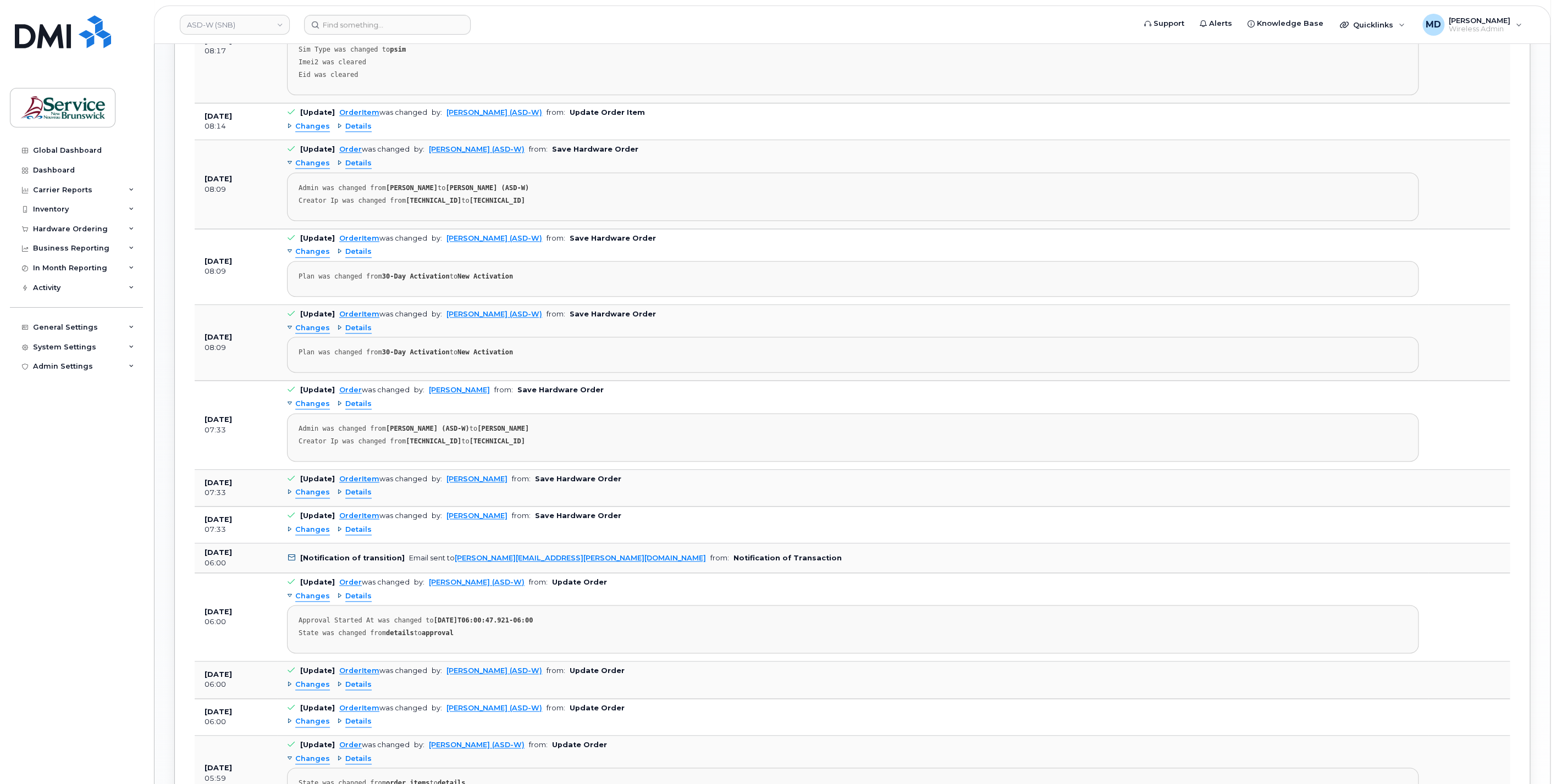
scroll to position [1424, 0]
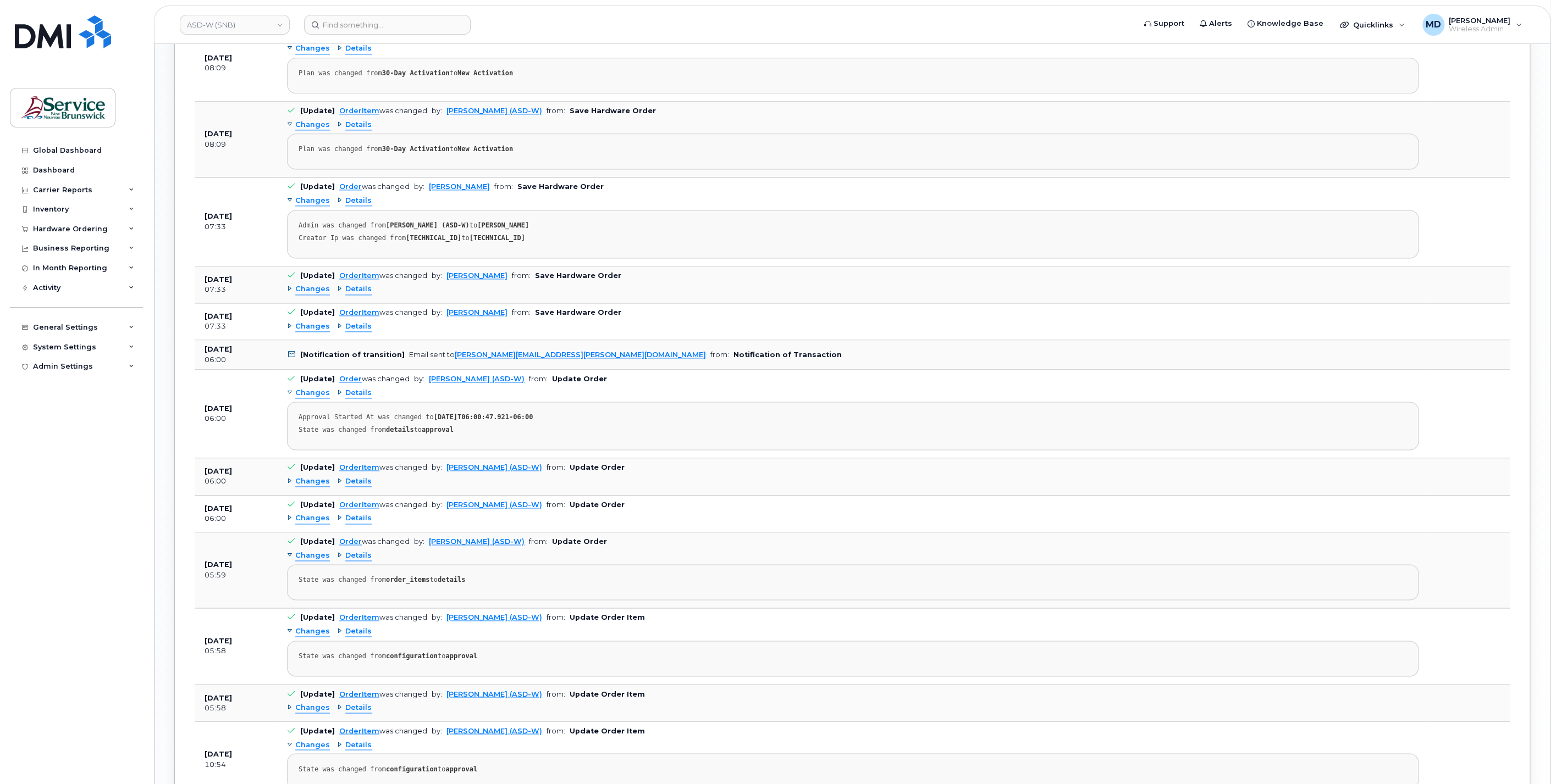
click at [317, 476] on span "Changes" at bounding box center [312, 481] width 35 height 11
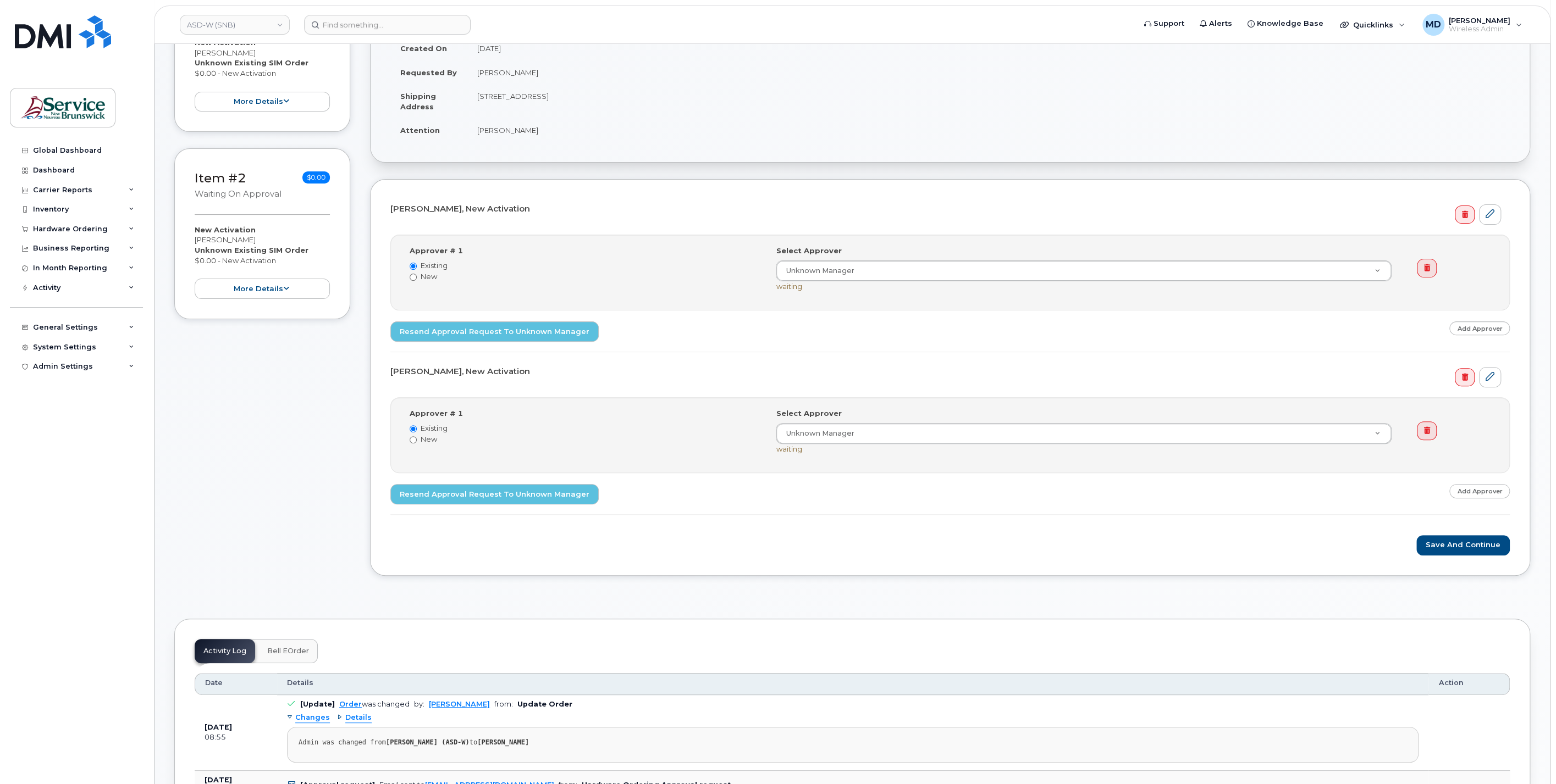
scroll to position [0, 0]
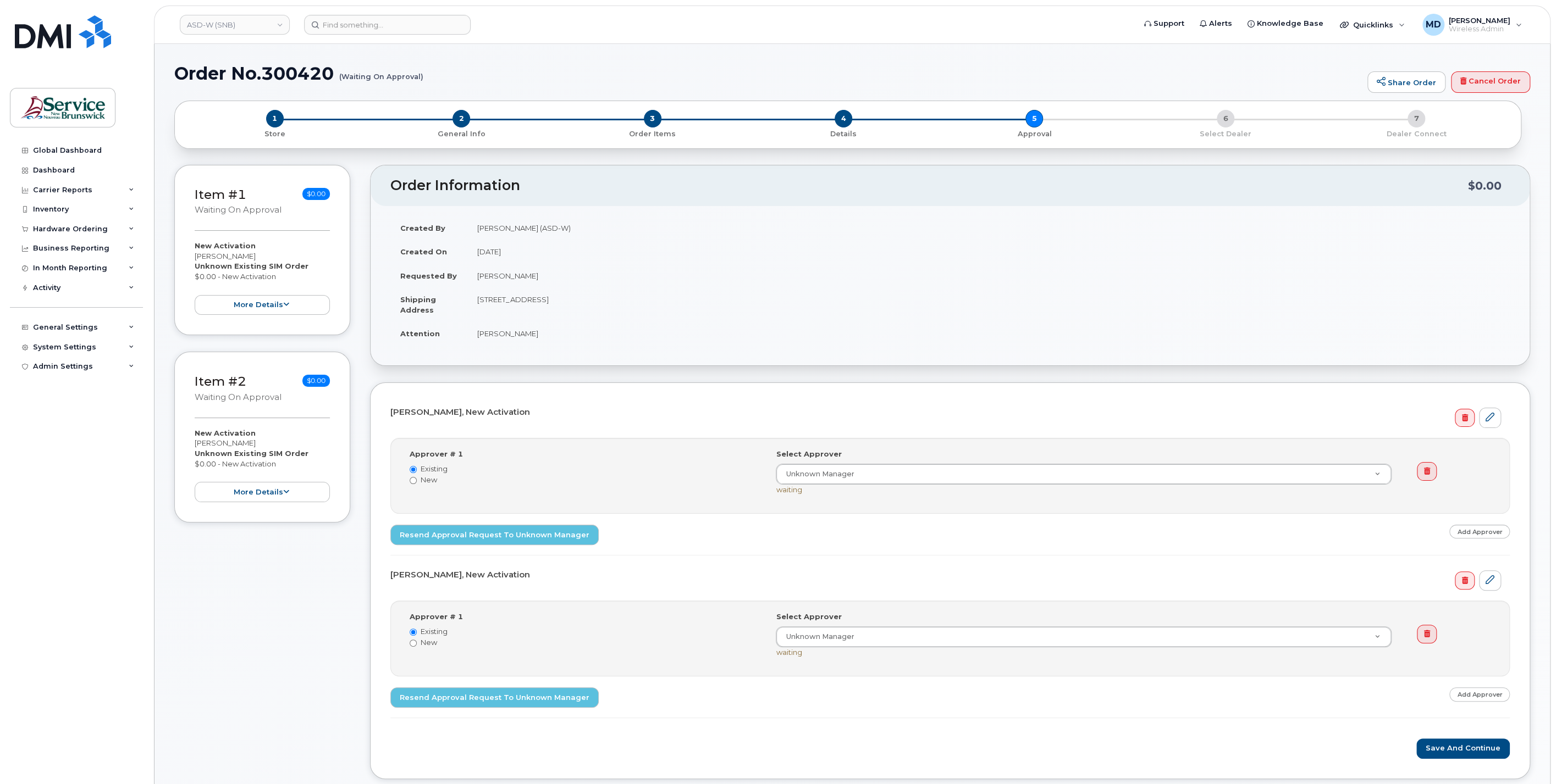
click at [1482, 532] on link "Add Approver" at bounding box center [1479, 531] width 61 height 14
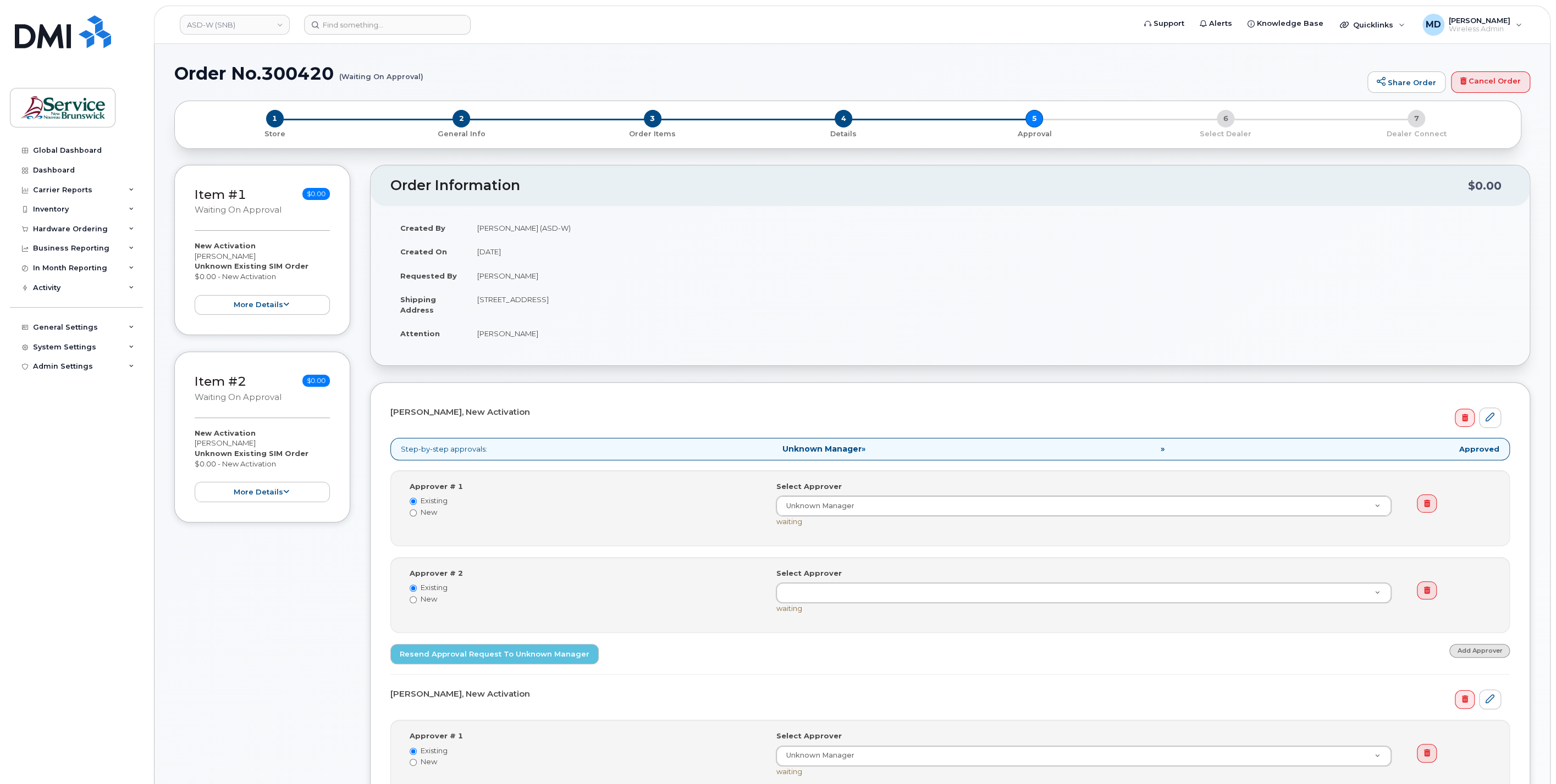
click at [1475, 649] on link "Add Approver" at bounding box center [1479, 651] width 61 height 14
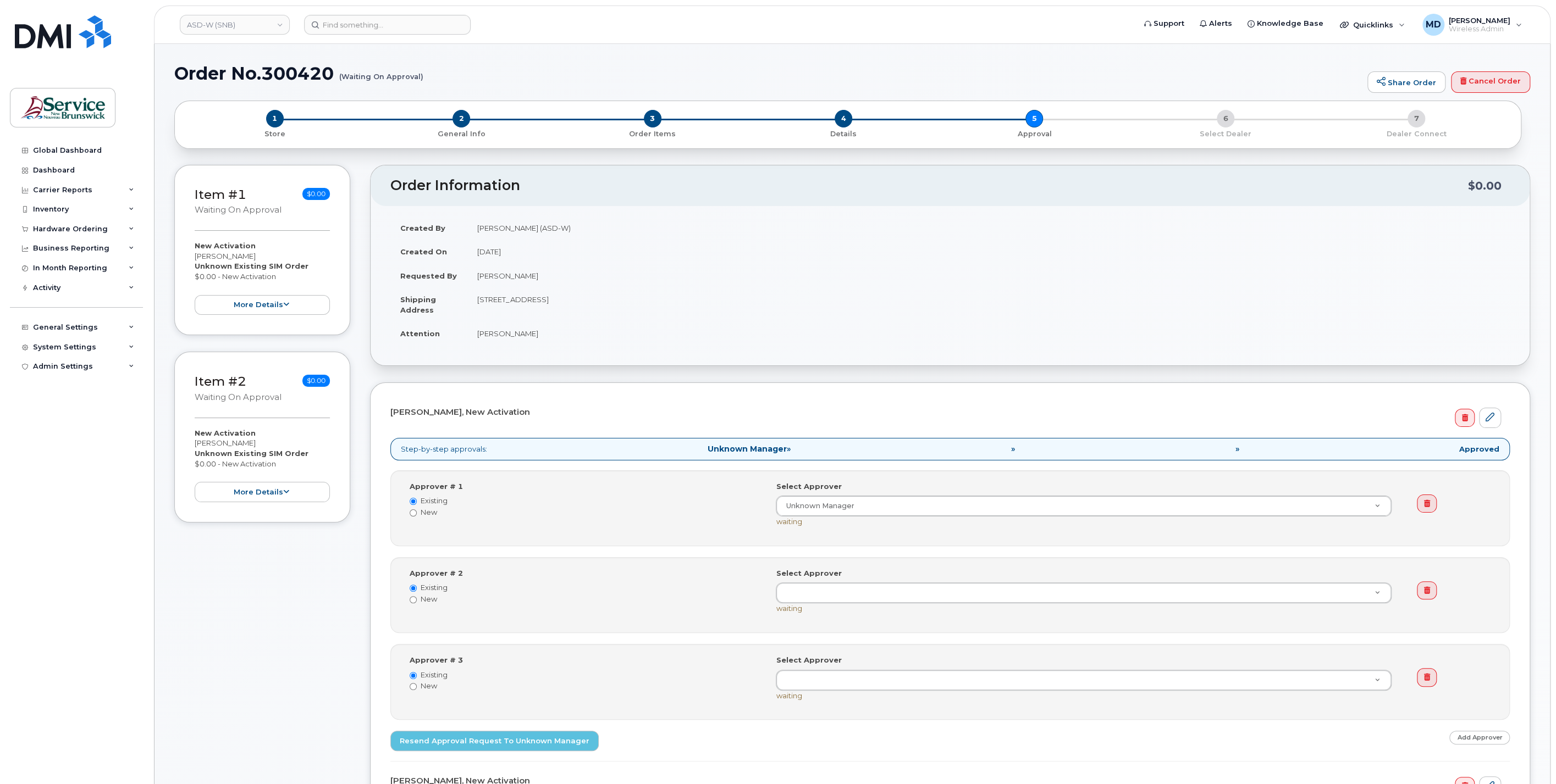
scroll to position [203, 0]
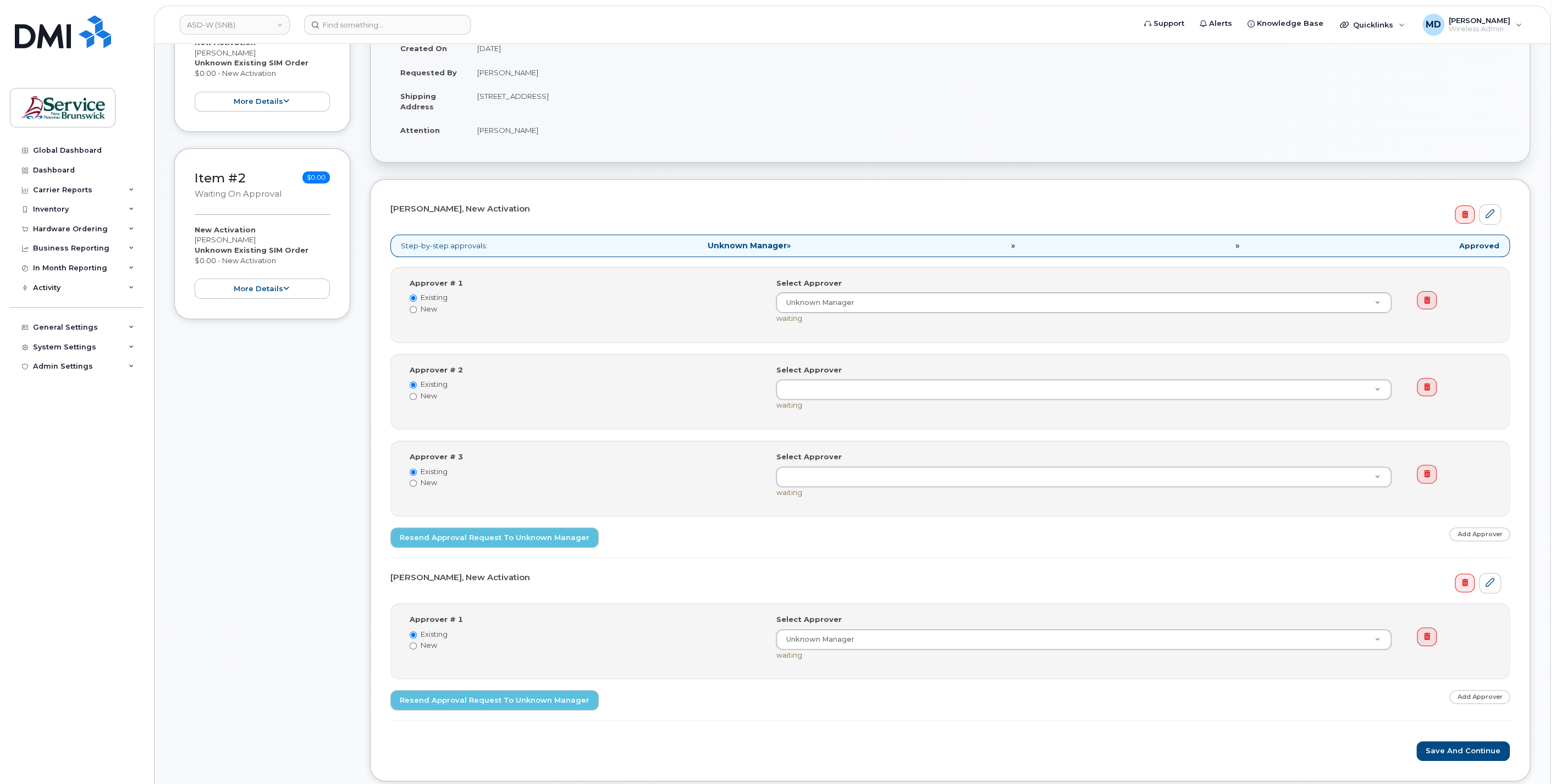
drag, startPoint x: 1237, startPoint y: 246, endPoint x: 1271, endPoint y: 245, distance: 34.0
click at [1237, 245] on span "»" at bounding box center [1237, 245] width 4 height 8
click at [749, 247] on strong "Unknown Manager" at bounding box center [747, 246] width 79 height 10
click at [1428, 470] on icon at bounding box center [1427, 474] width 6 height 7
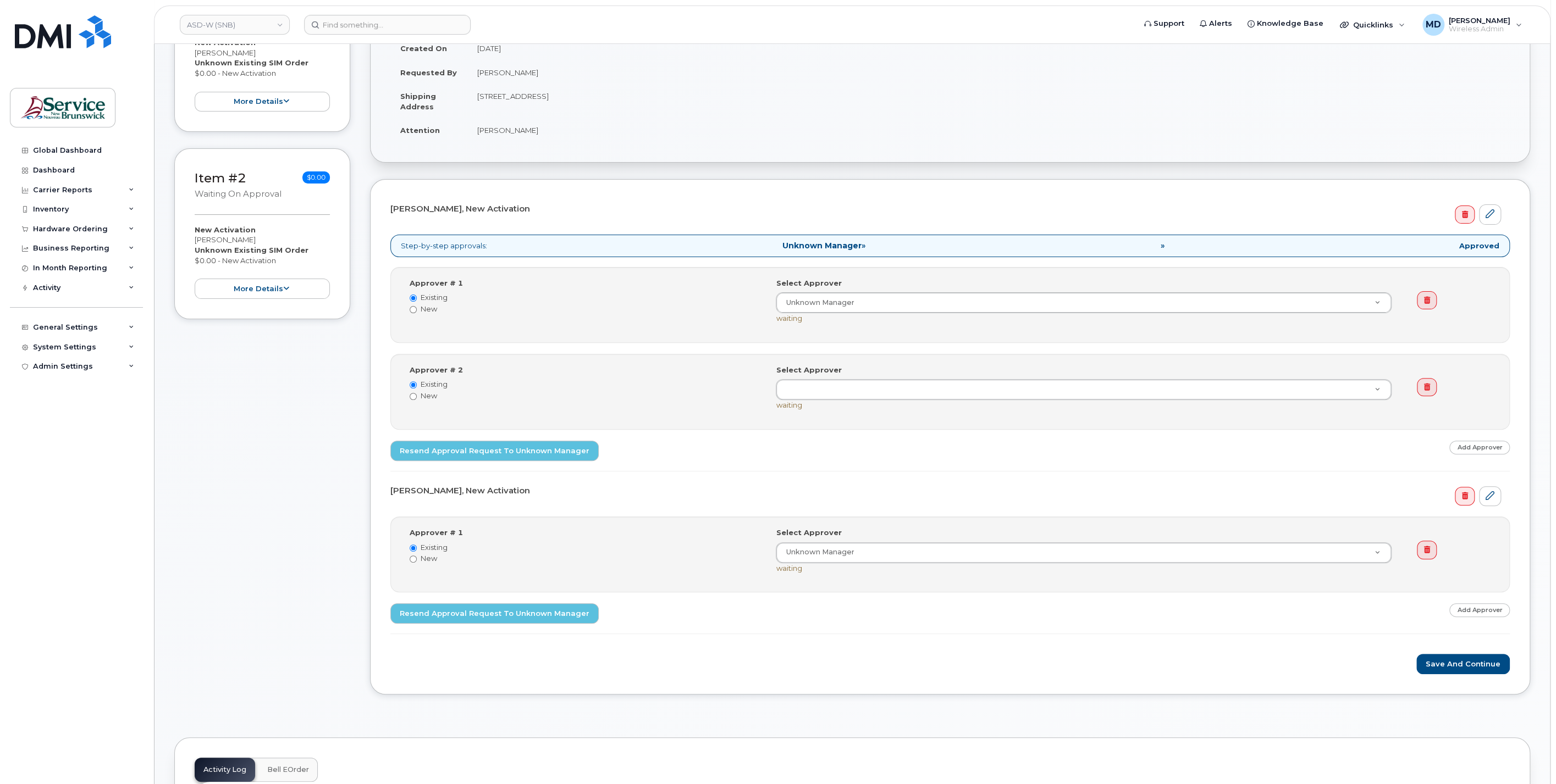
click at [1425, 388] on link at bounding box center [1426, 387] width 19 height 19
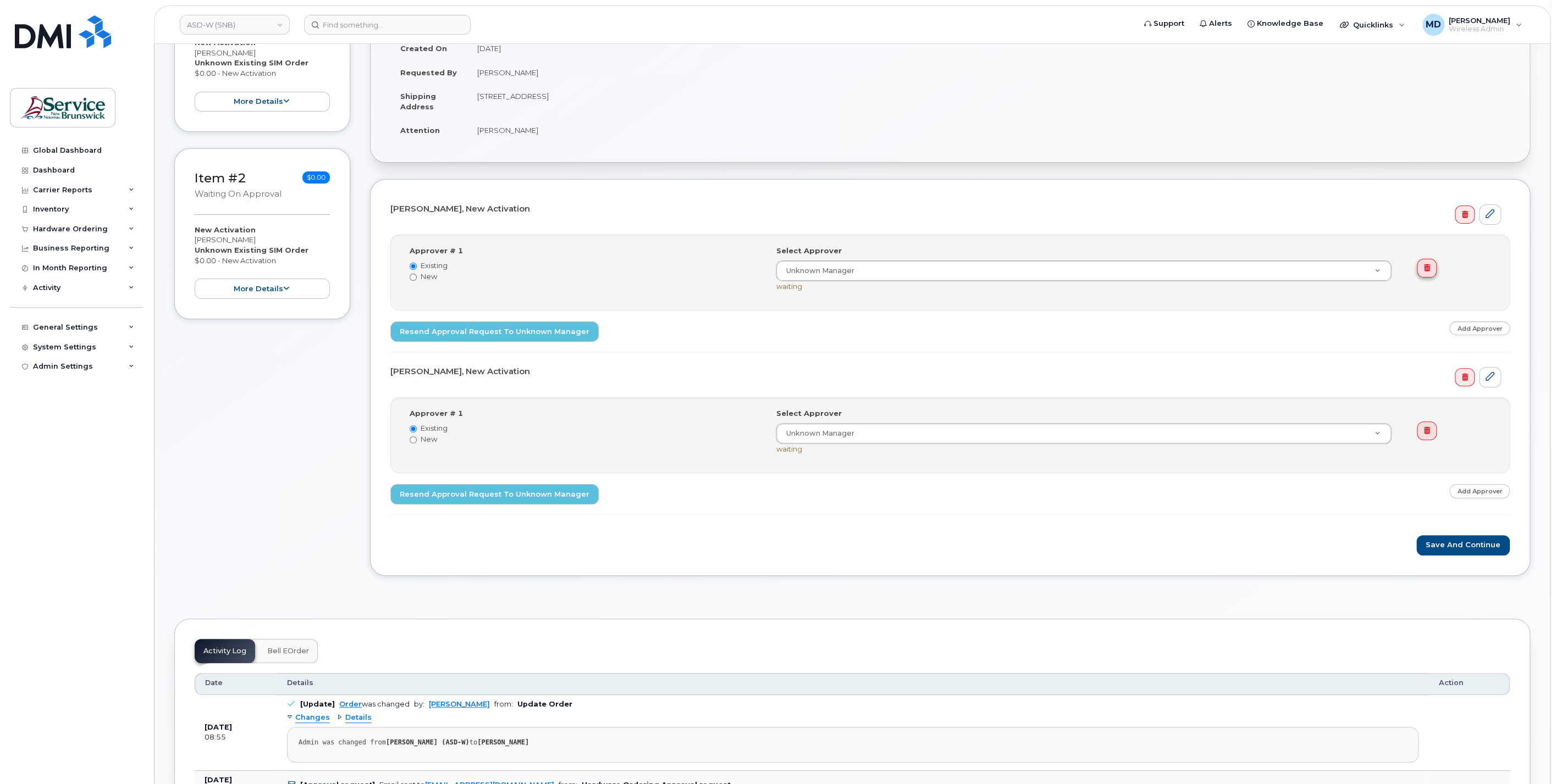
click at [1434, 269] on link at bounding box center [1426, 268] width 19 height 19
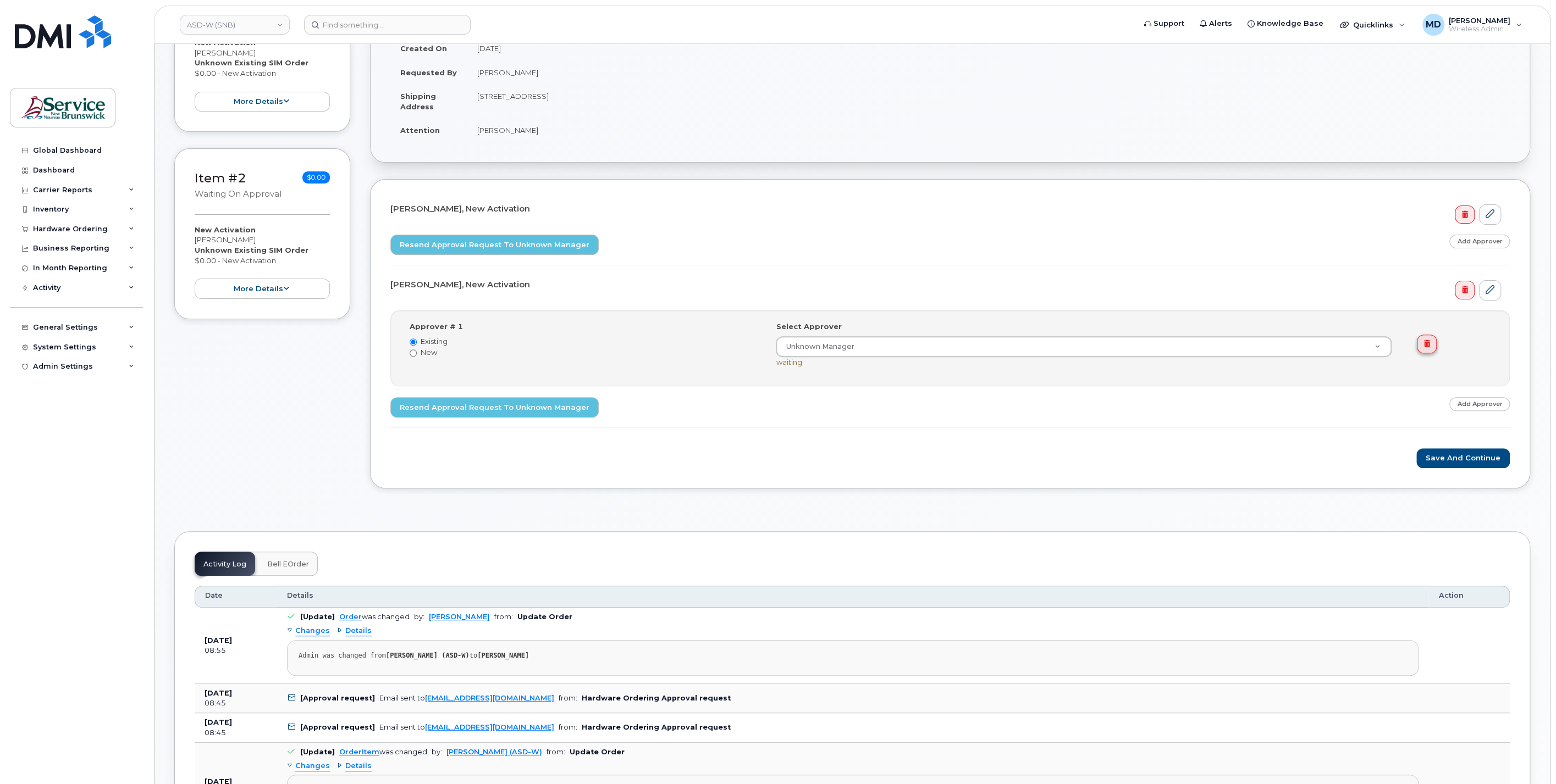
click at [1432, 341] on link at bounding box center [1426, 344] width 19 height 19
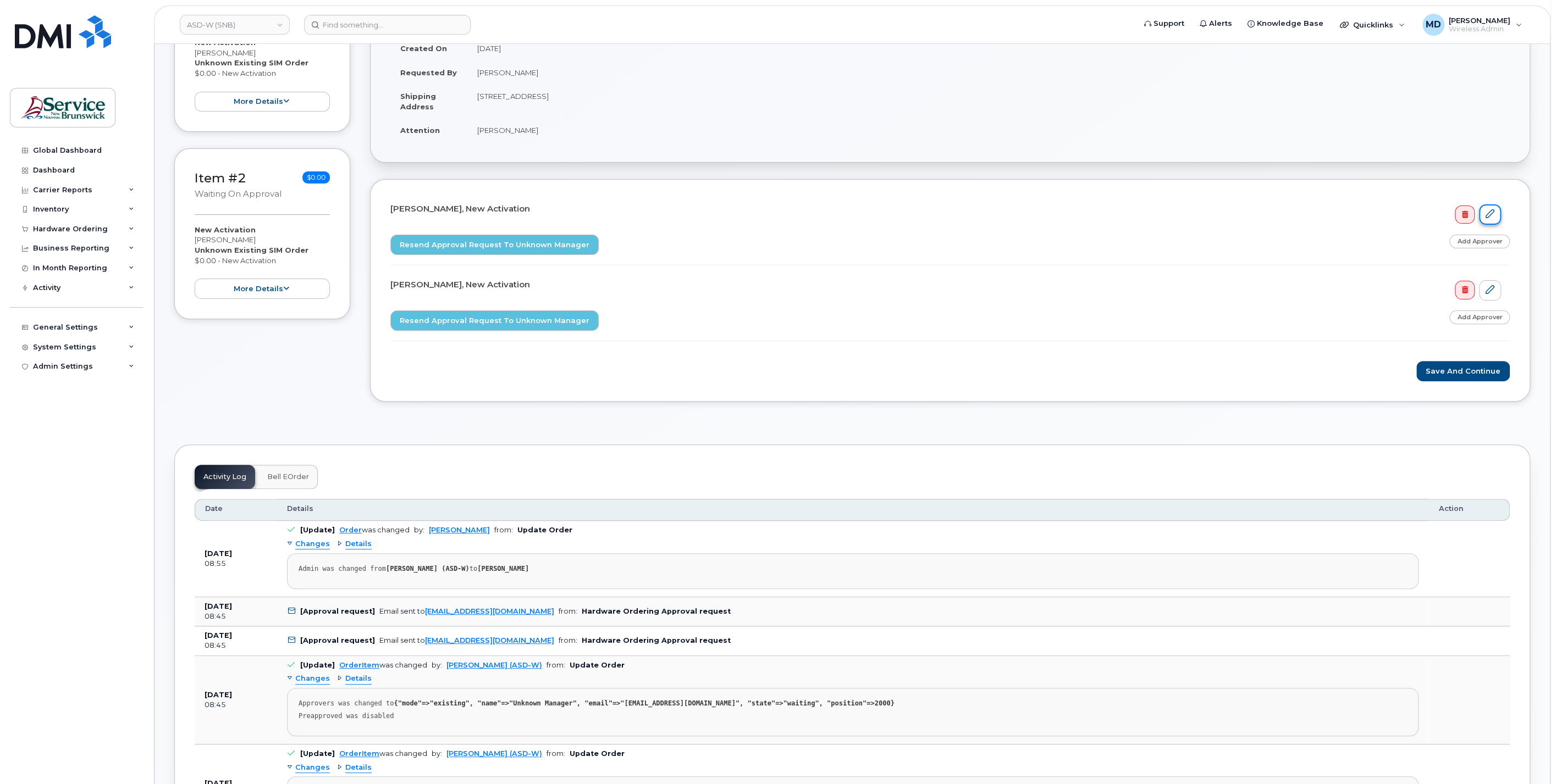
click at [1492, 217] on link at bounding box center [1490, 215] width 22 height 21
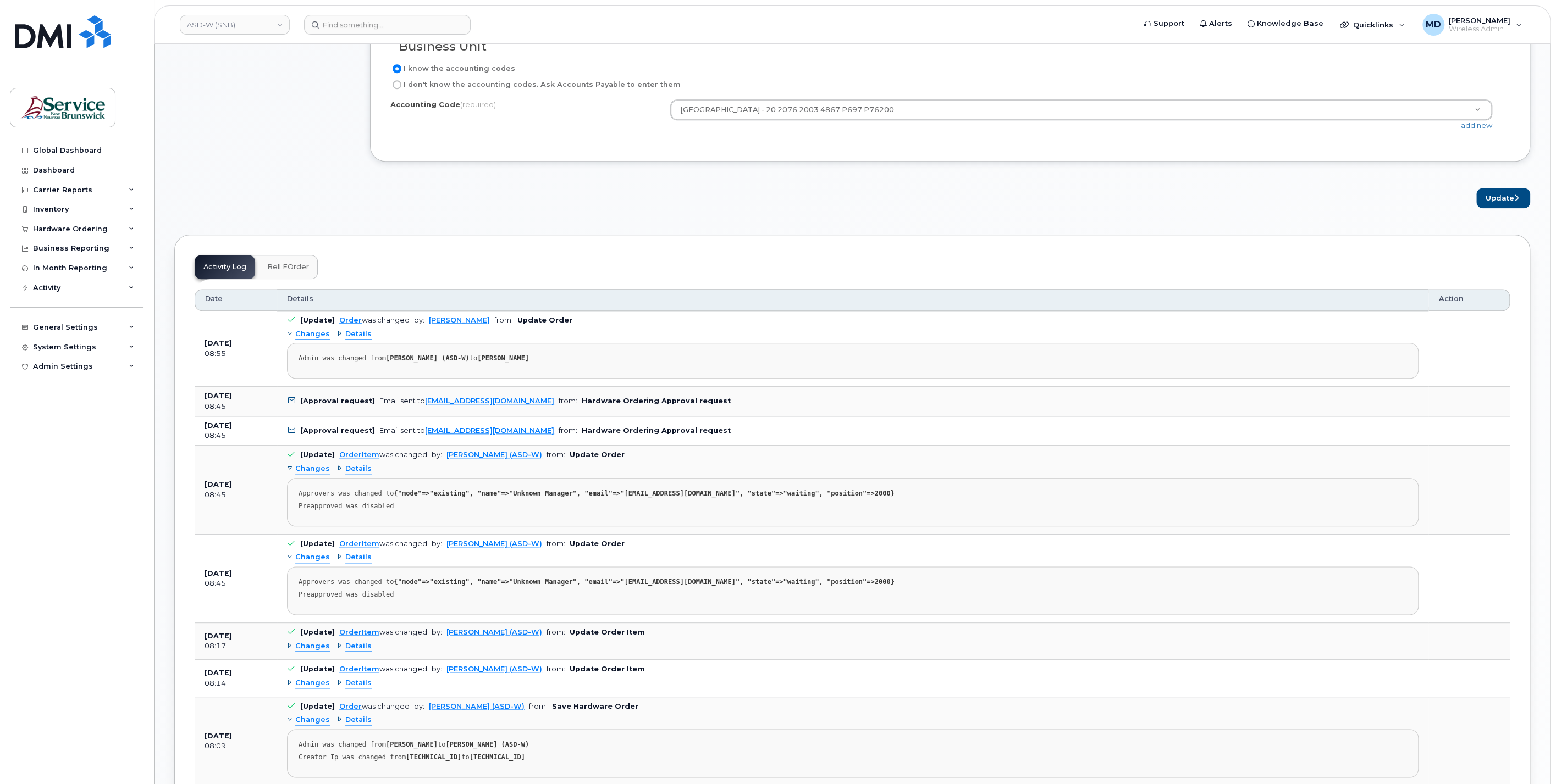
scroll to position [814, 0]
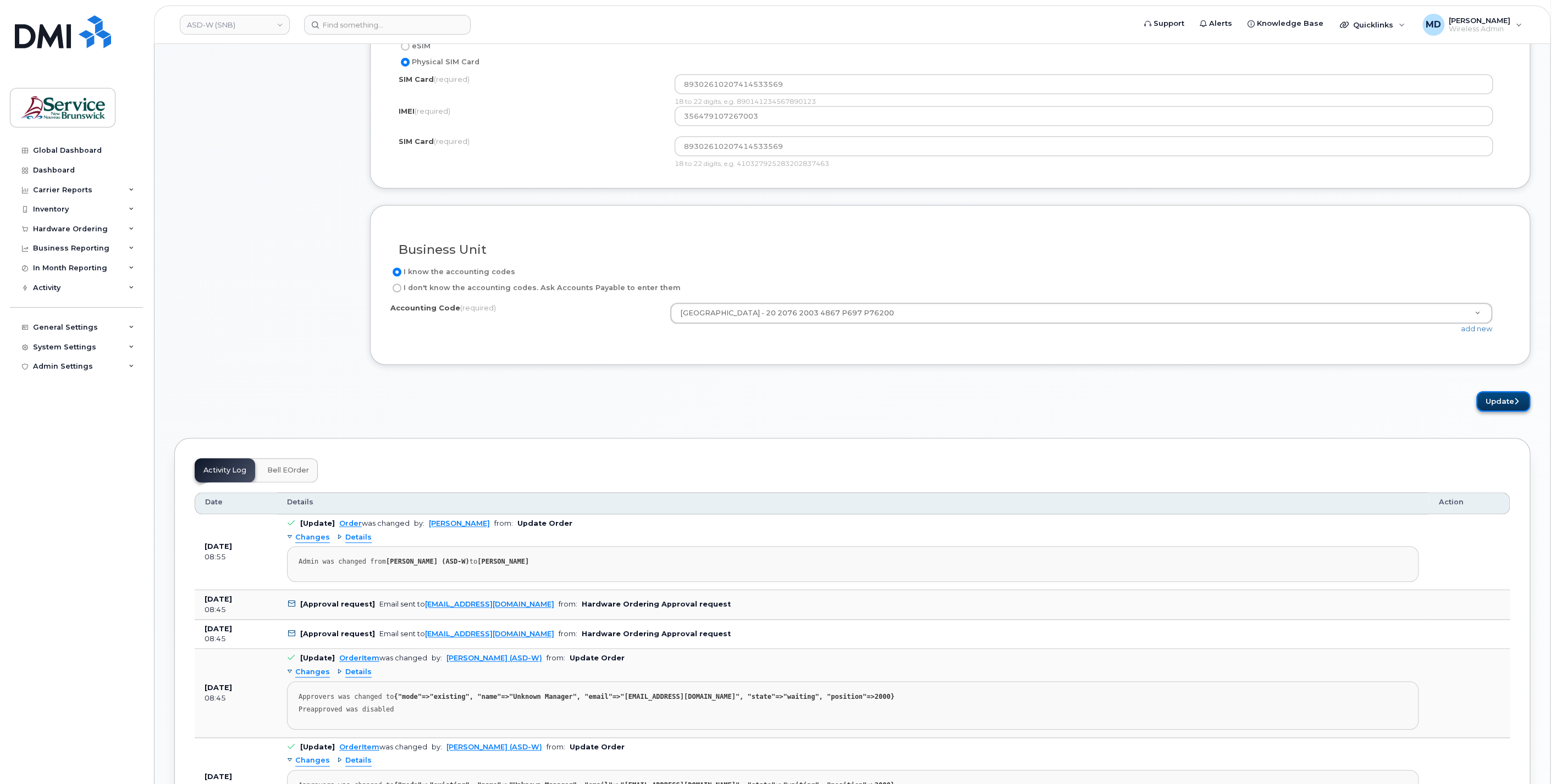
click at [1509, 401] on button "Update" at bounding box center [1503, 401] width 54 height 21
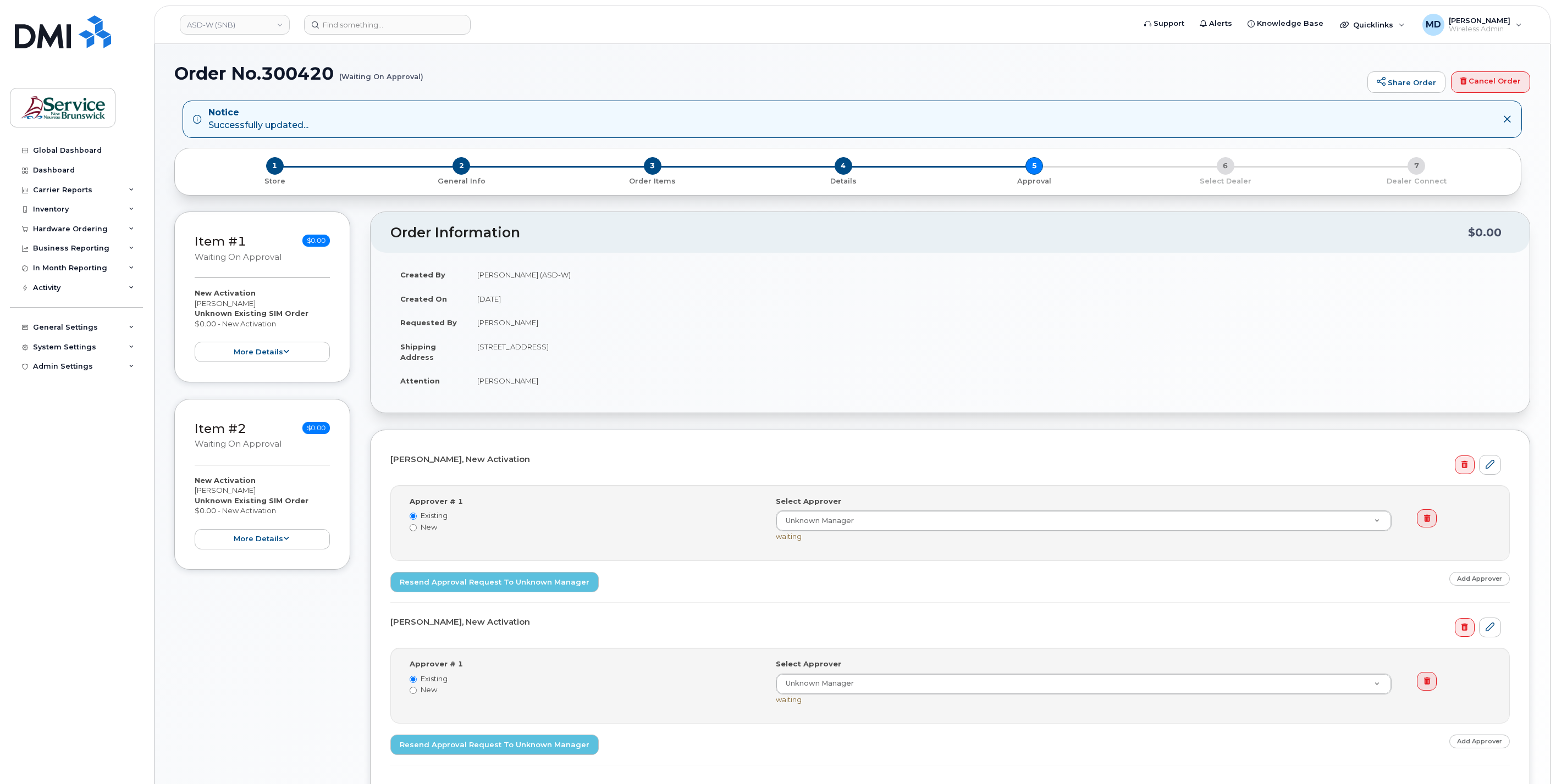
select select
drag, startPoint x: 334, startPoint y: 73, endPoint x: 163, endPoint y: 69, distance: 171.0
copy h1 "Order No.300420"
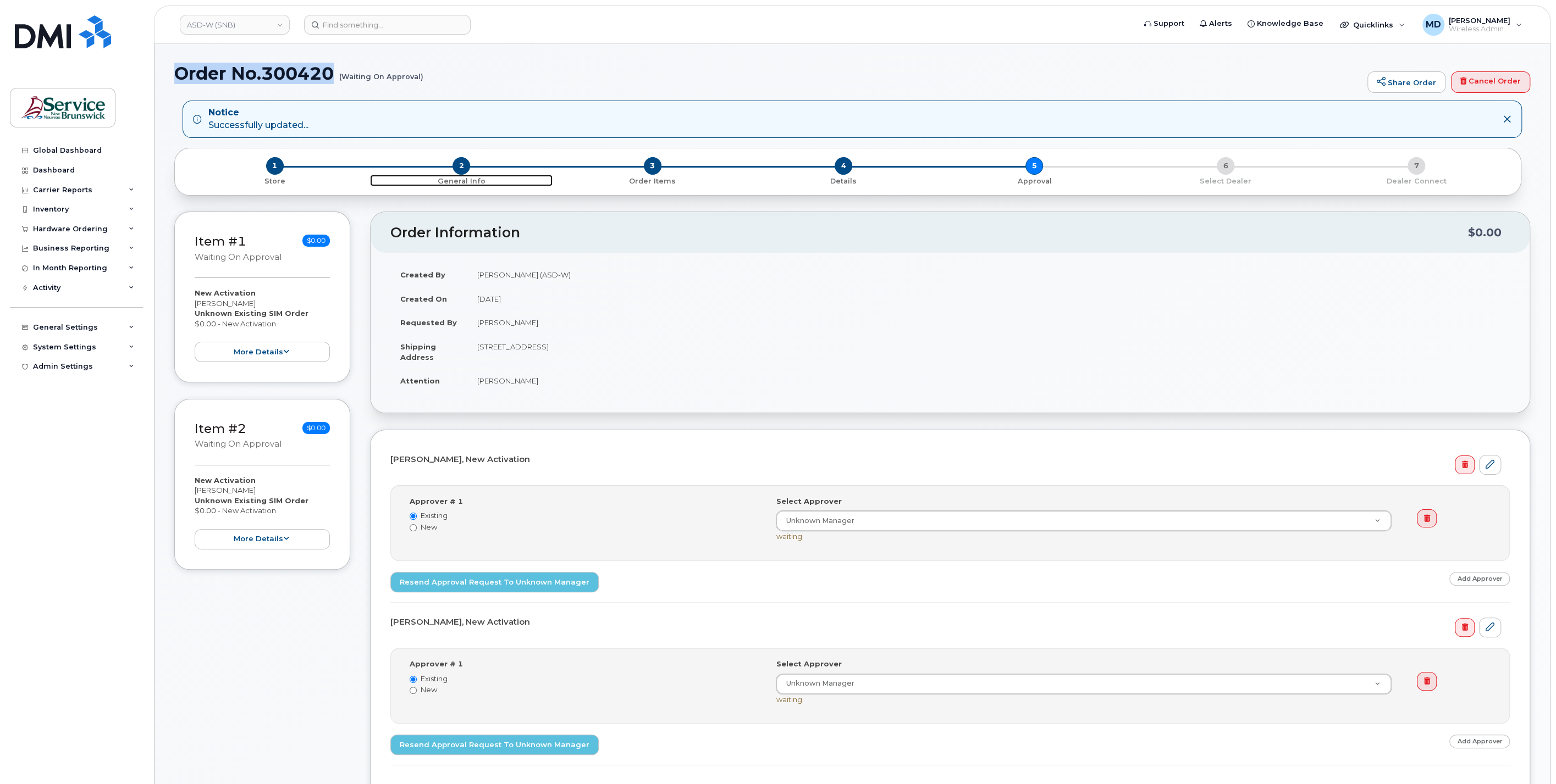
drag, startPoint x: 462, startPoint y: 167, endPoint x: 481, endPoint y: 205, distance: 42.5
click at [462, 167] on span "2" at bounding box center [461, 165] width 18 height 18
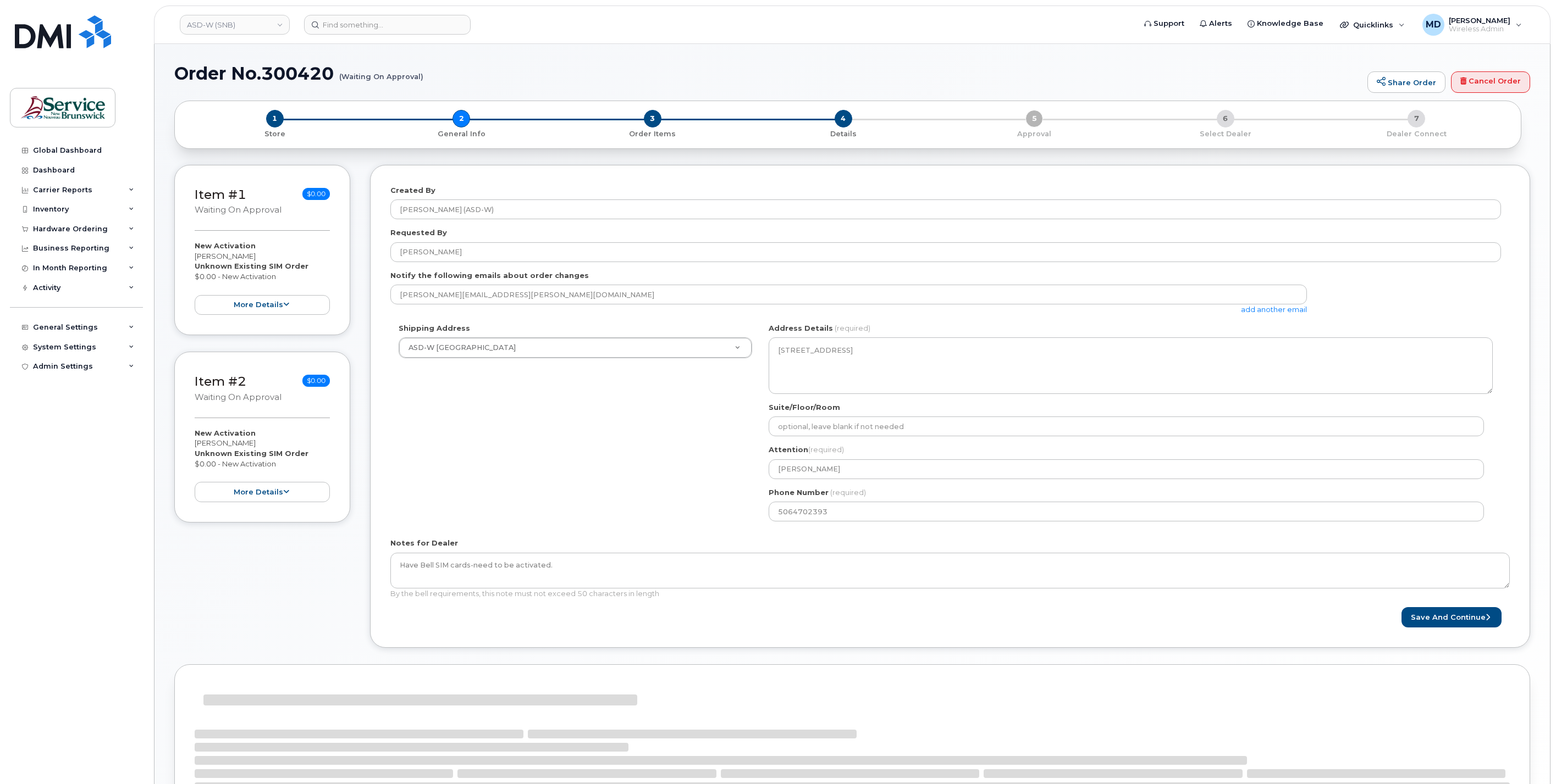
select select
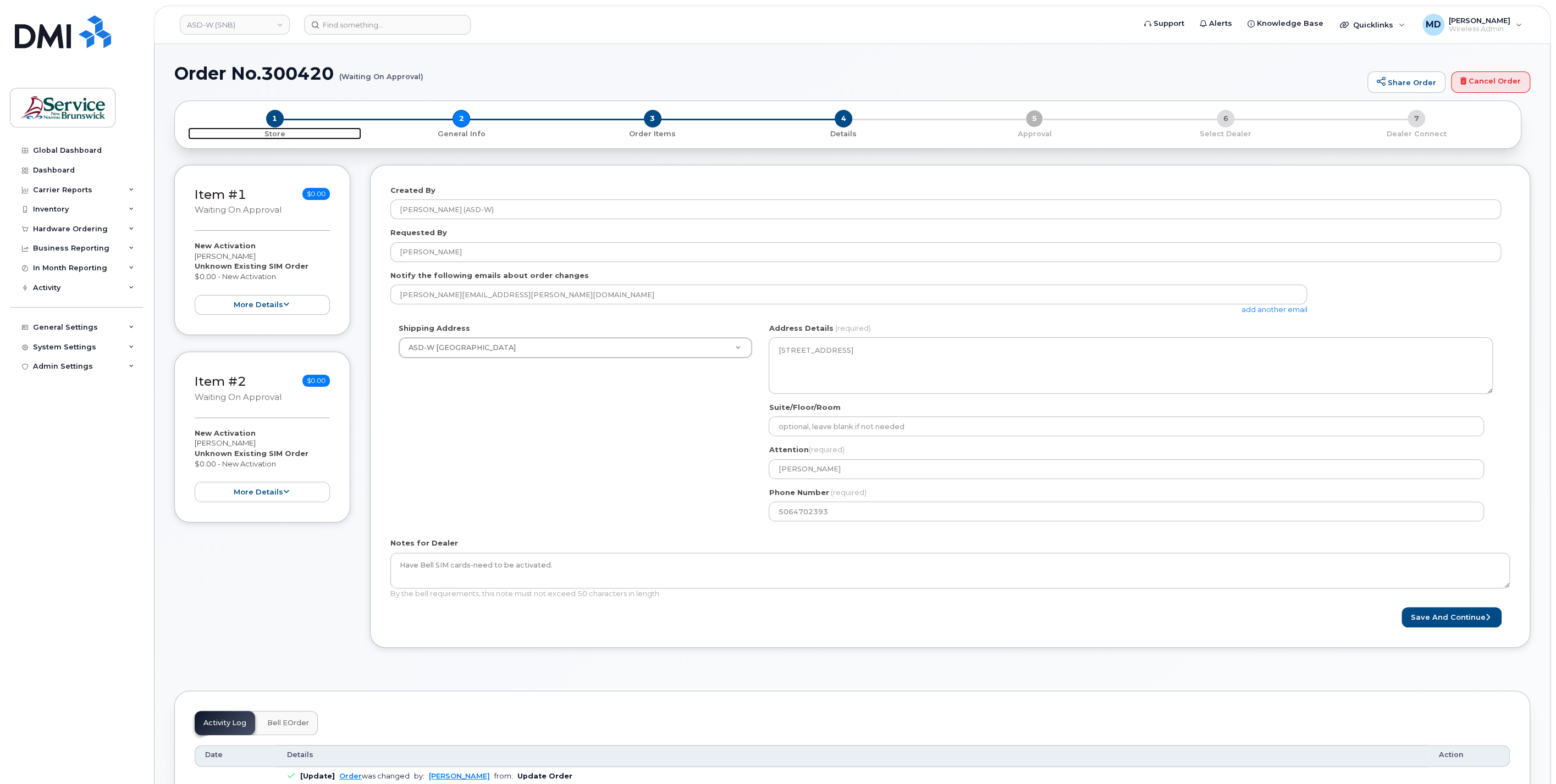
click at [273, 119] on span "1" at bounding box center [275, 118] width 18 height 18
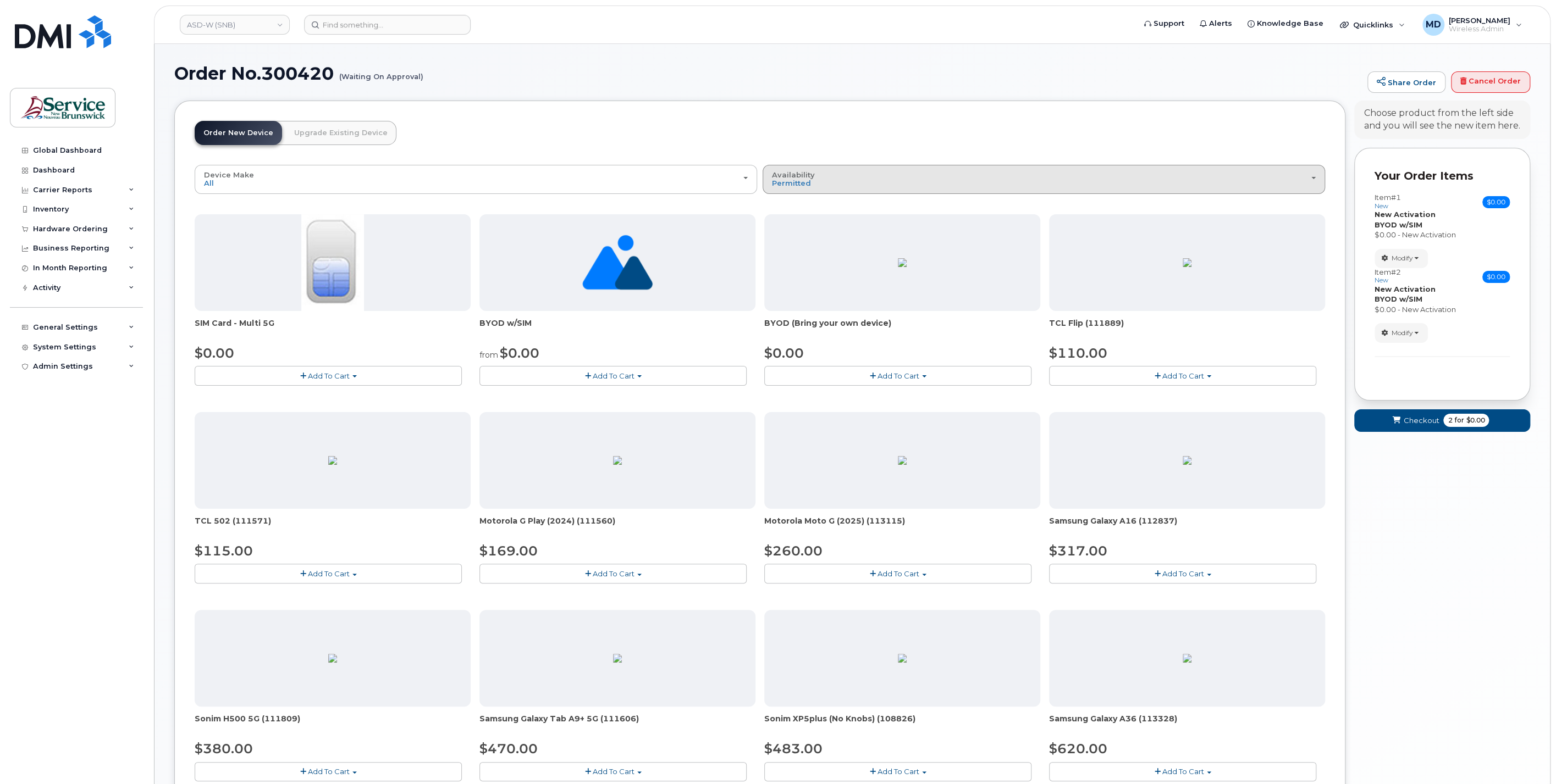
click at [807, 177] on span "Availability" at bounding box center [793, 175] width 43 height 9
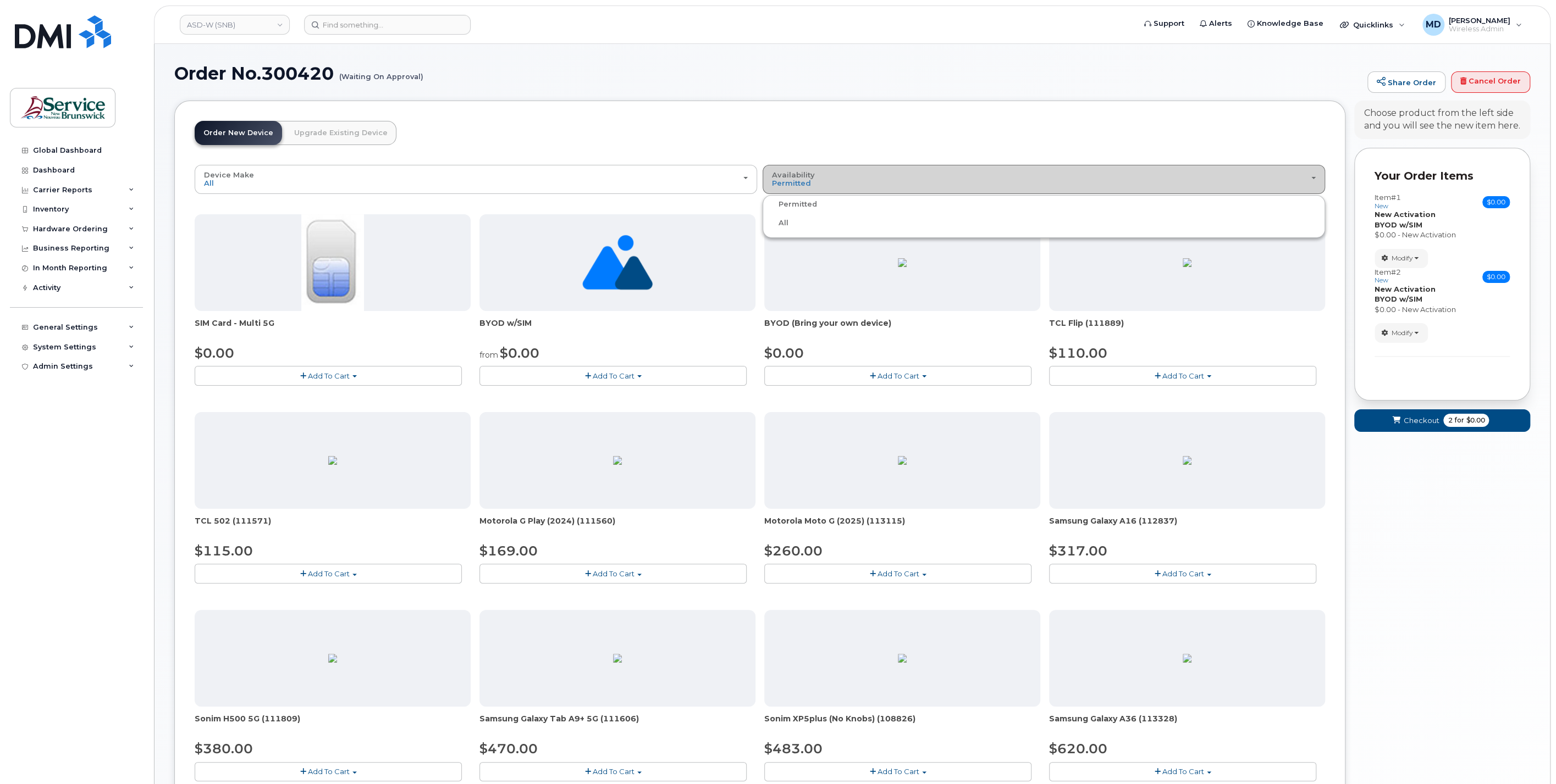
click at [808, 177] on span "Availability" at bounding box center [793, 175] width 43 height 9
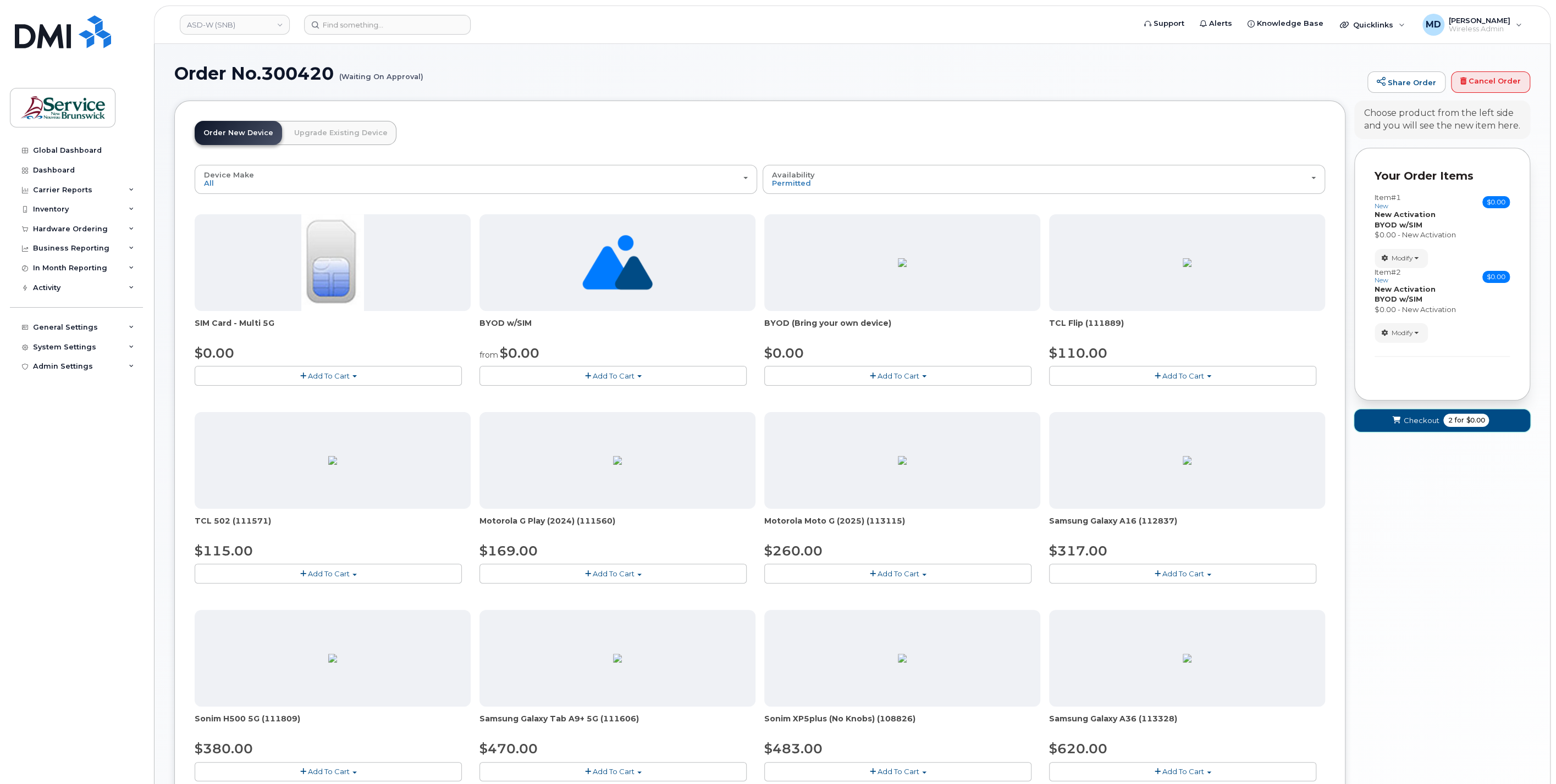
click at [1424, 426] on span "Checkout" at bounding box center [1421, 421] width 36 height 11
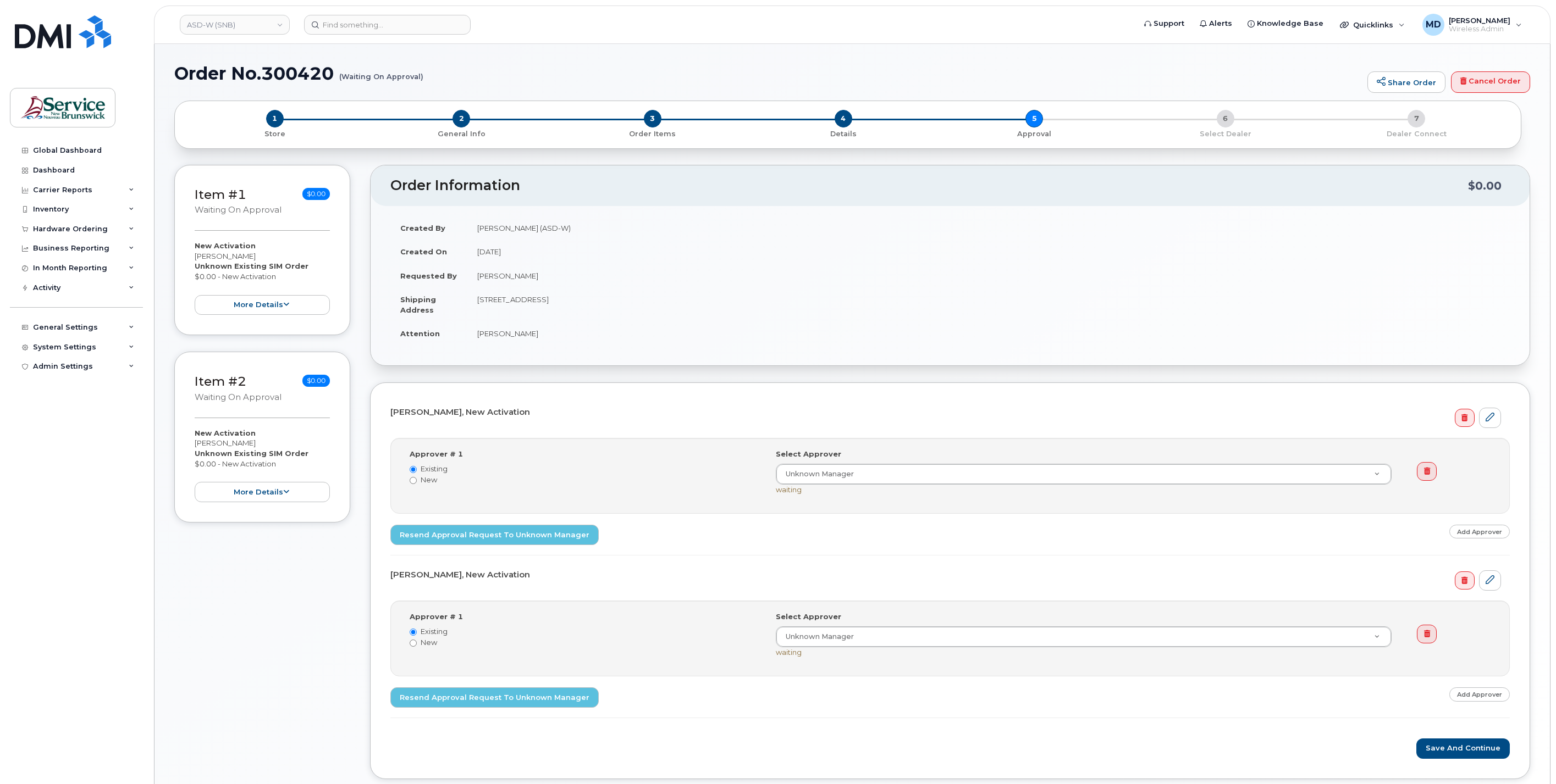
select select
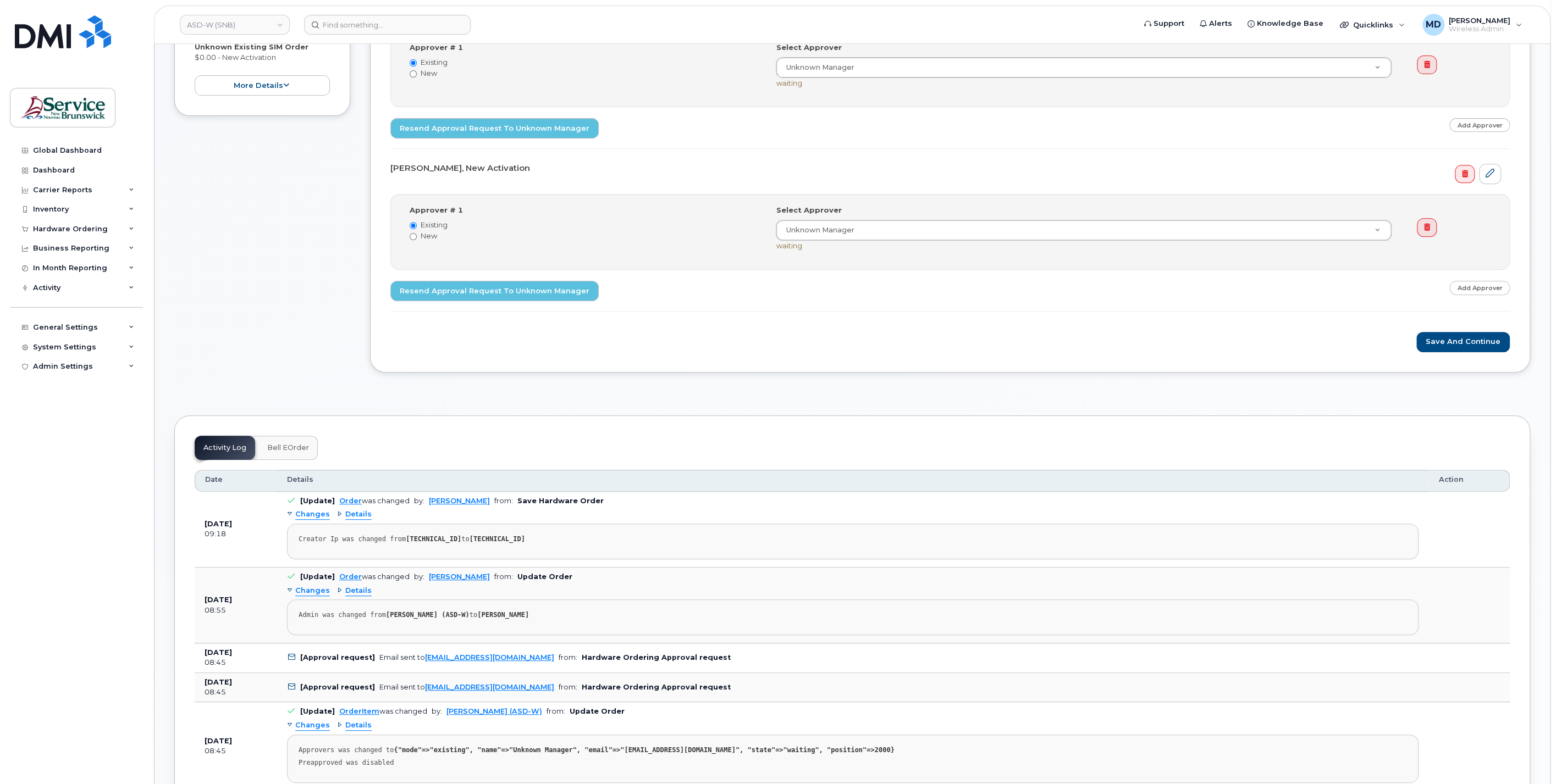
scroll to position [203, 0]
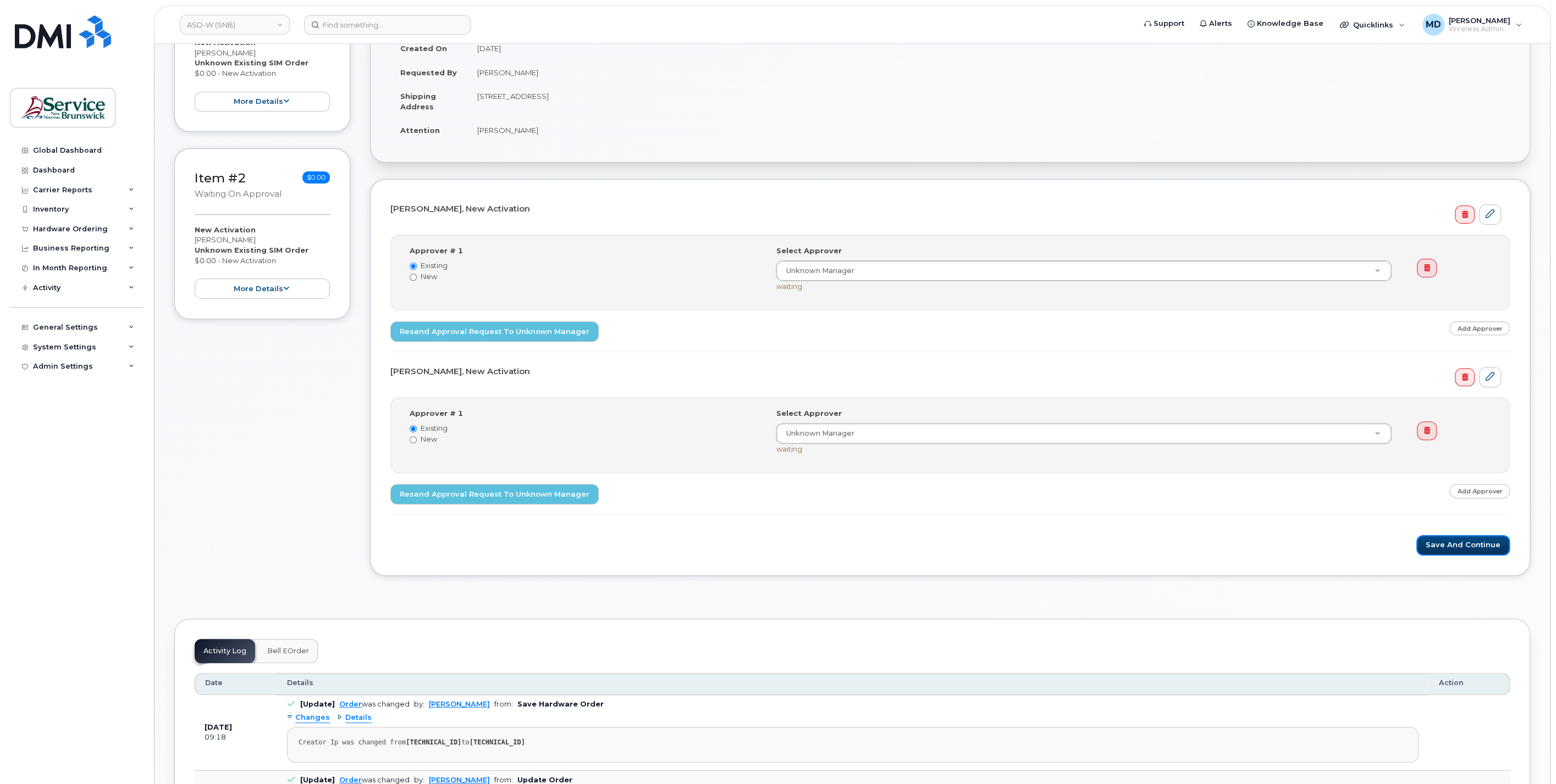
drag, startPoint x: 1444, startPoint y: 542, endPoint x: 1388, endPoint y: 527, distance: 58.0
click at [1444, 542] on button "Save and Continue" at bounding box center [1463, 545] width 93 height 21
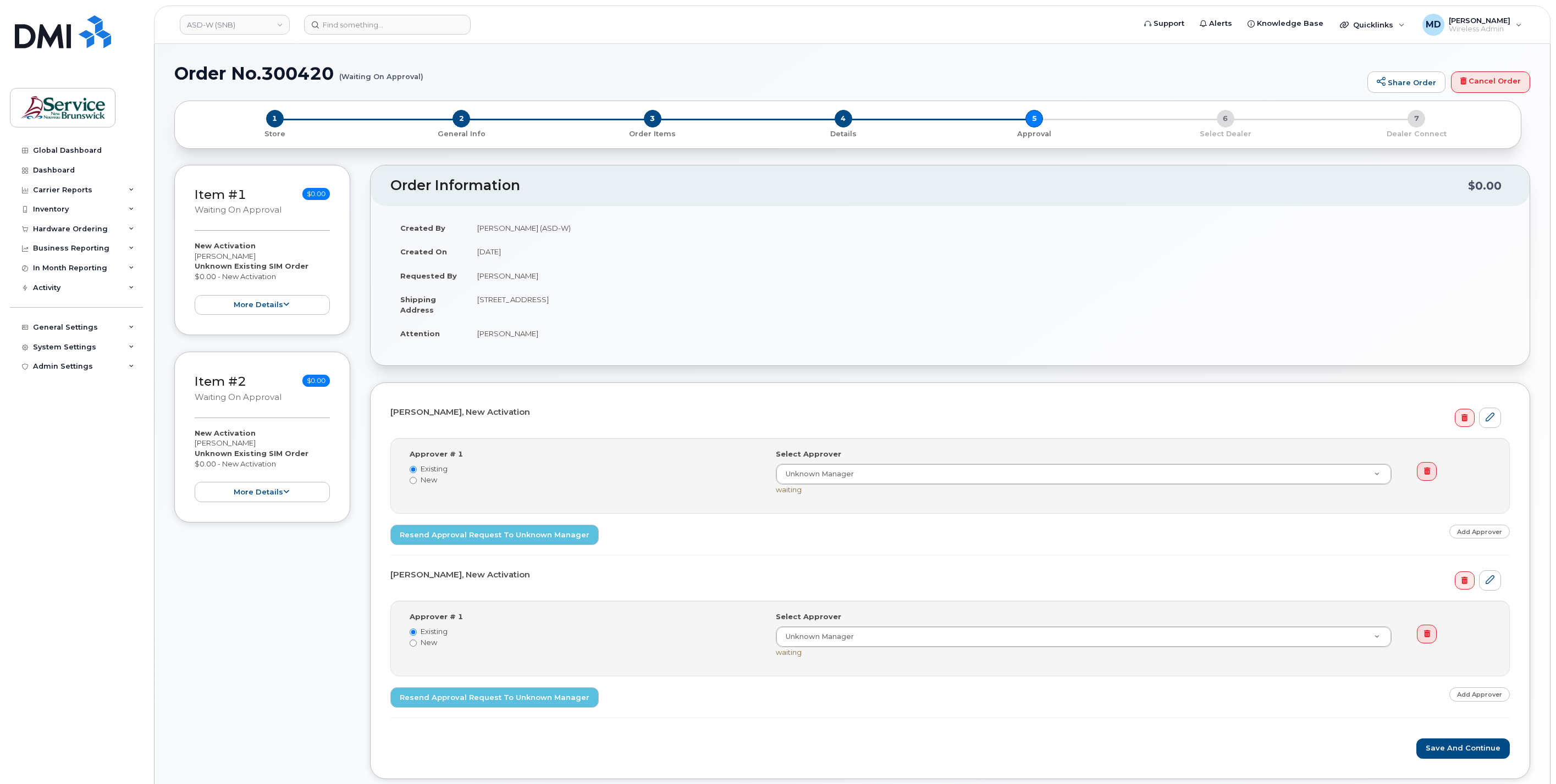
select select
click at [292, 308] on button "more details" at bounding box center [262, 305] width 135 height 21
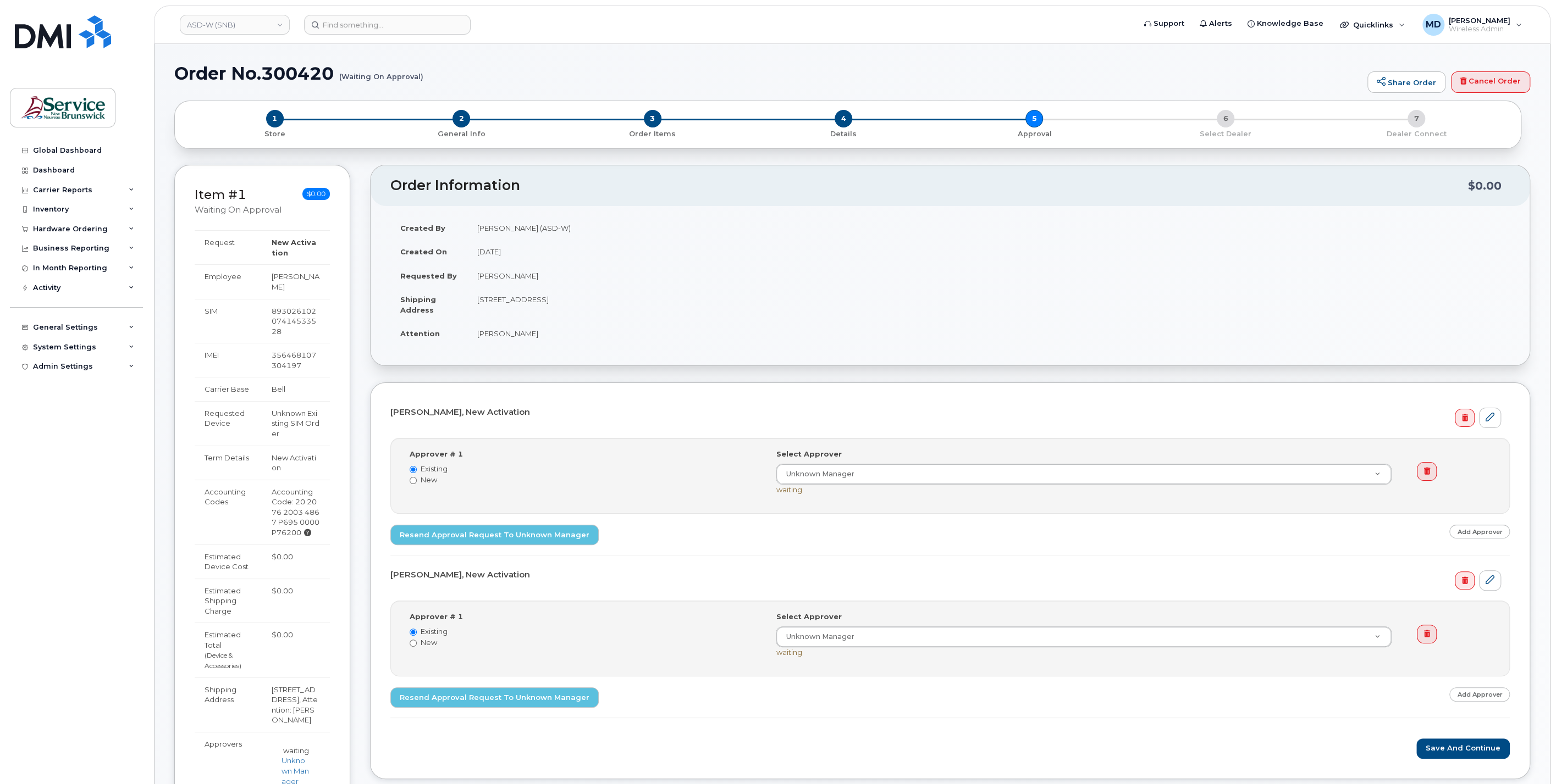
scroll to position [203, 0]
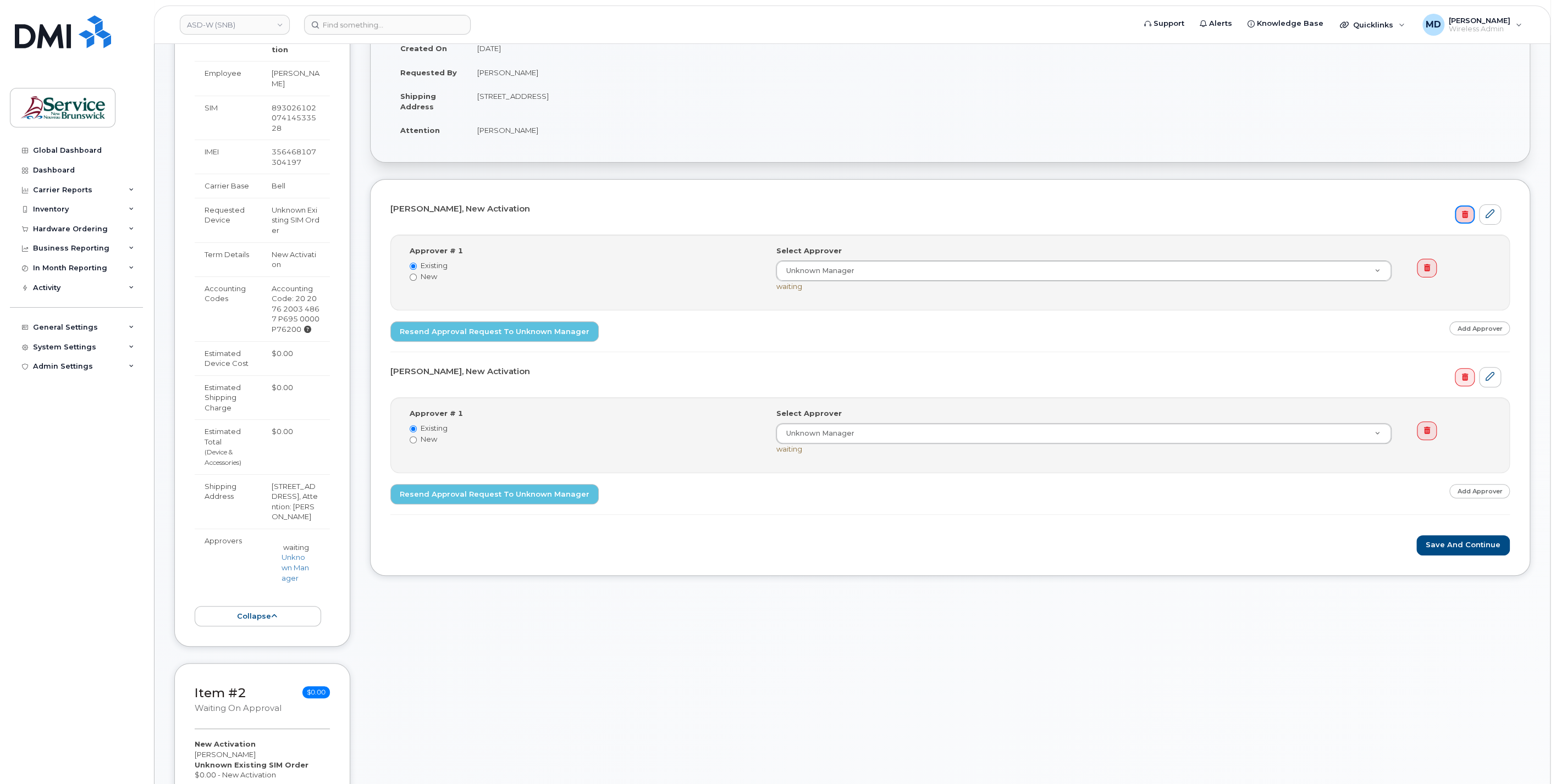
drag, startPoint x: 1468, startPoint y: 214, endPoint x: 881, endPoint y: 41, distance: 612.0
click at [1468, 214] on link at bounding box center [1464, 215] width 19 height 19
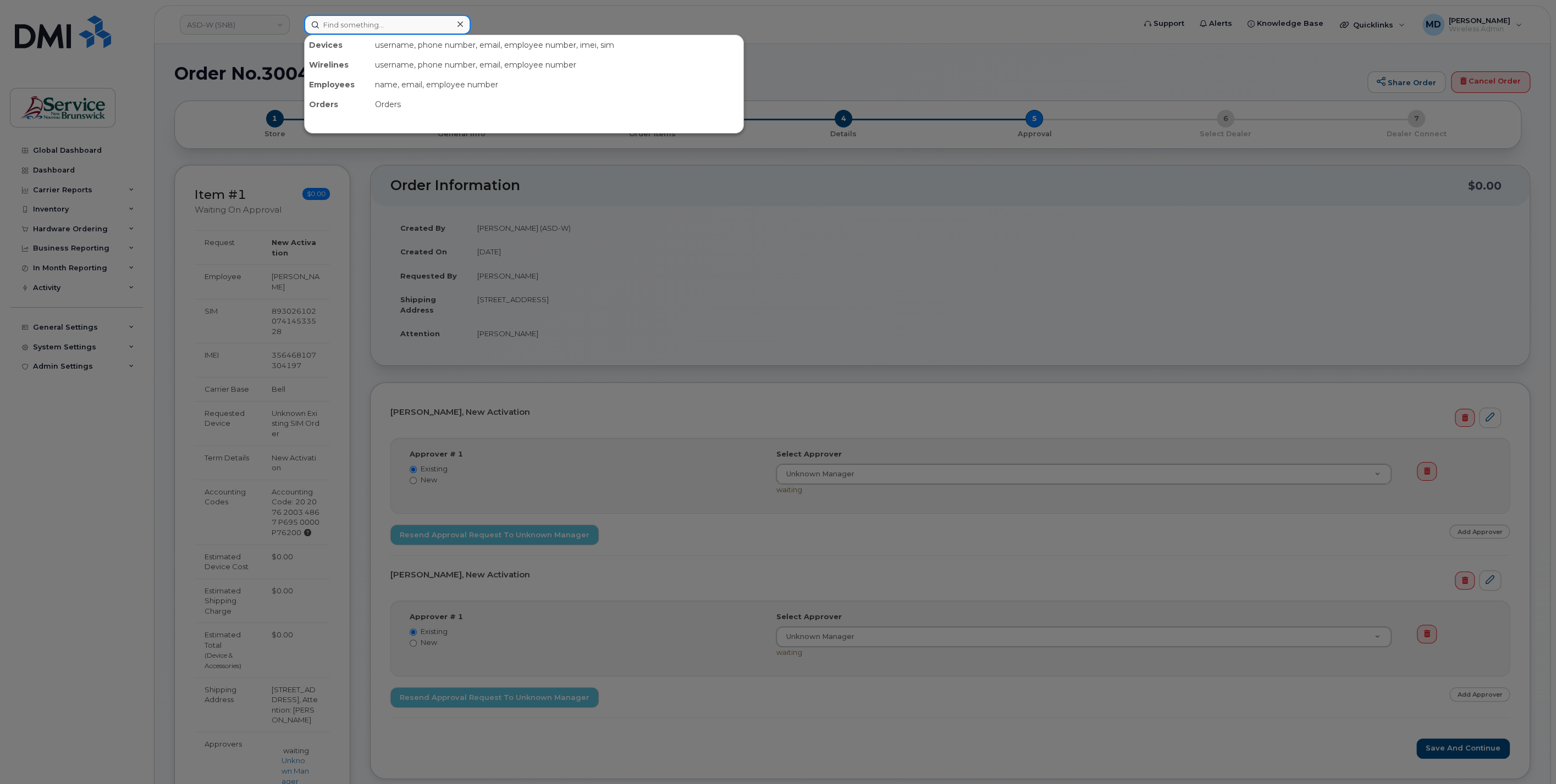
click at [399, 23] on input at bounding box center [387, 25] width 167 height 20
paste input "30072"
type input "30072"
click at [189, 77] on div at bounding box center [778, 392] width 1556 height 784
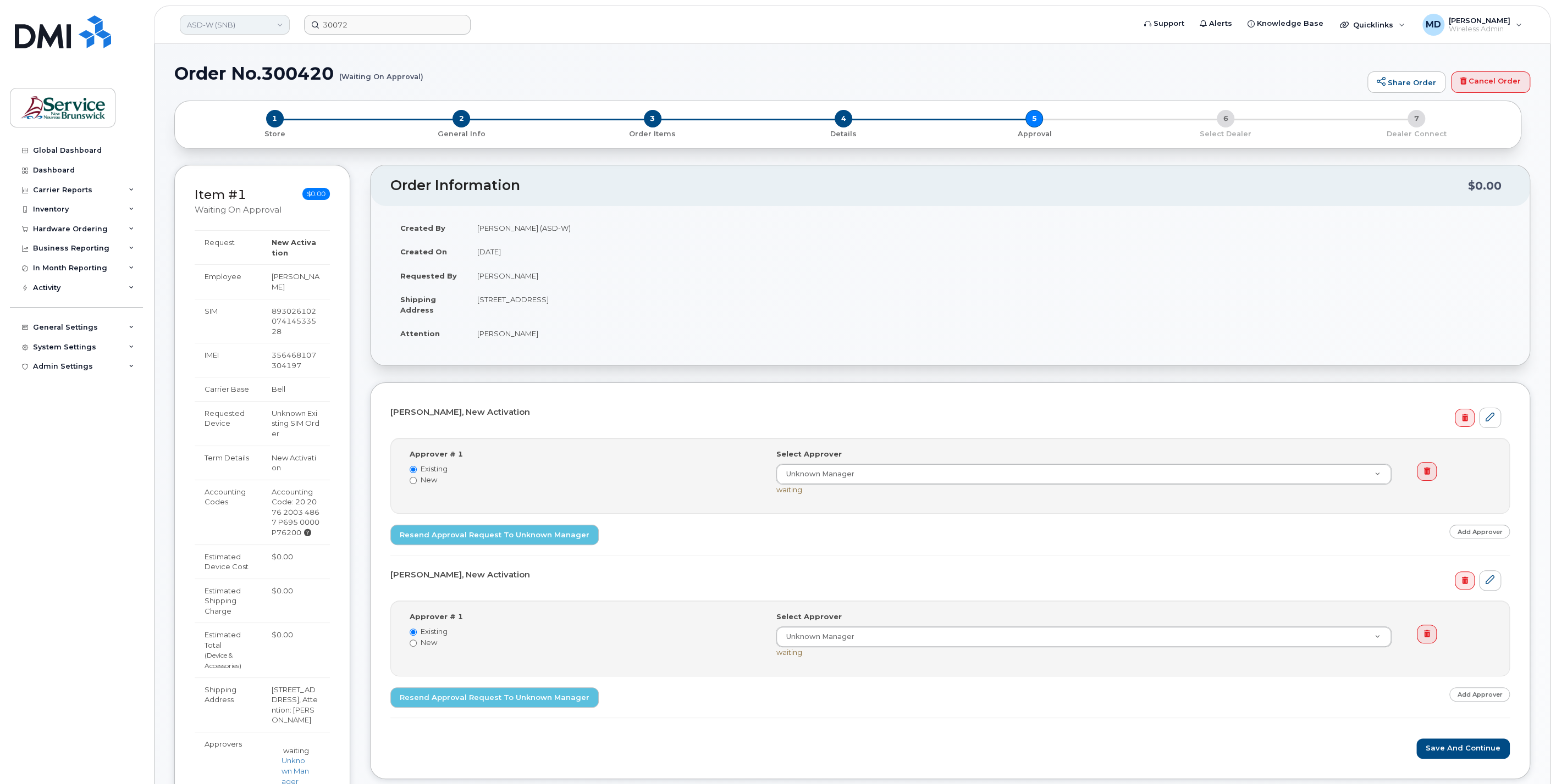
click at [253, 26] on link "ASD-W (SNB)" at bounding box center [235, 25] width 110 height 20
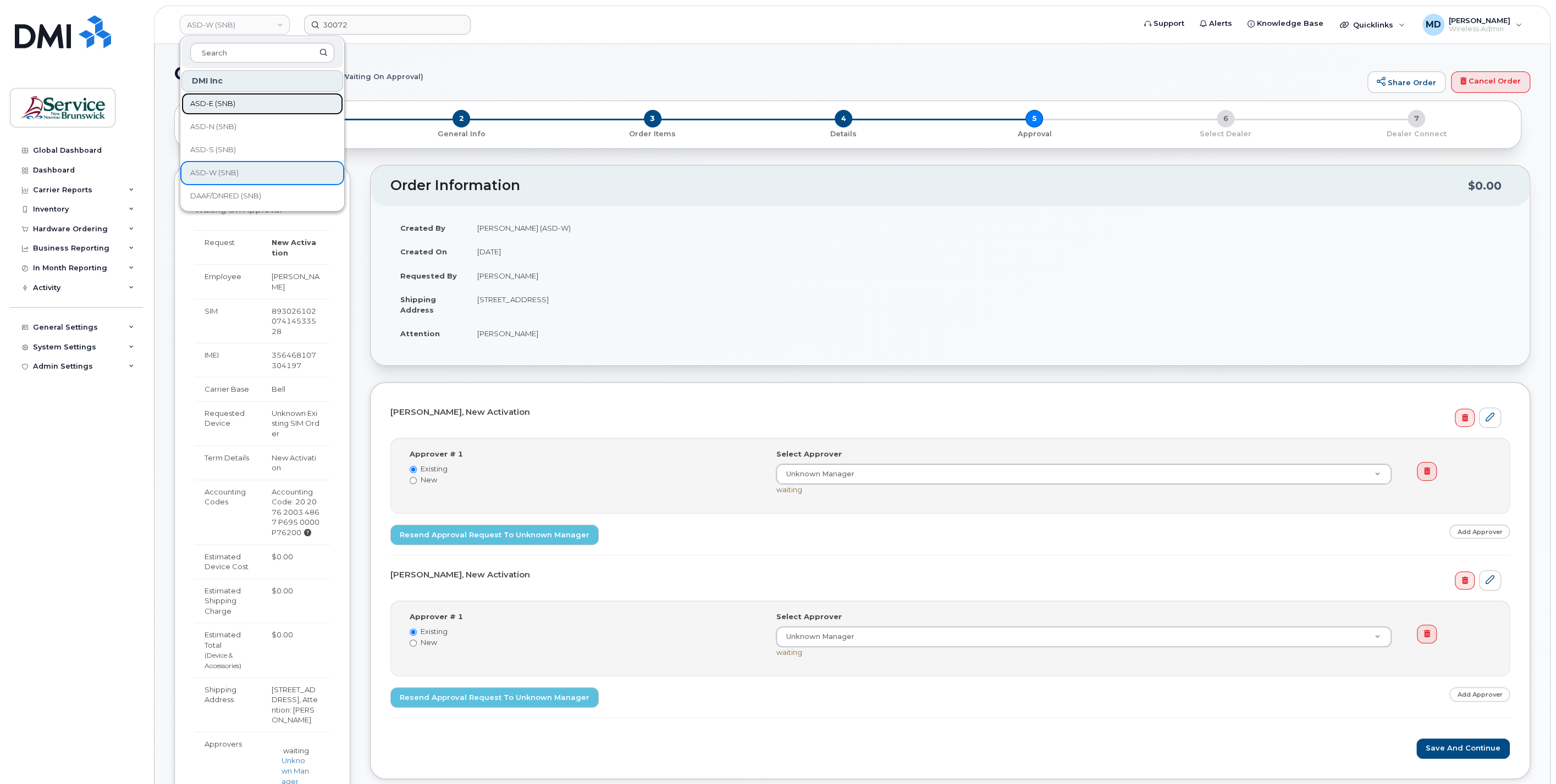
click at [231, 106] on span "ASD-E (SNB)" at bounding box center [213, 103] width 45 height 11
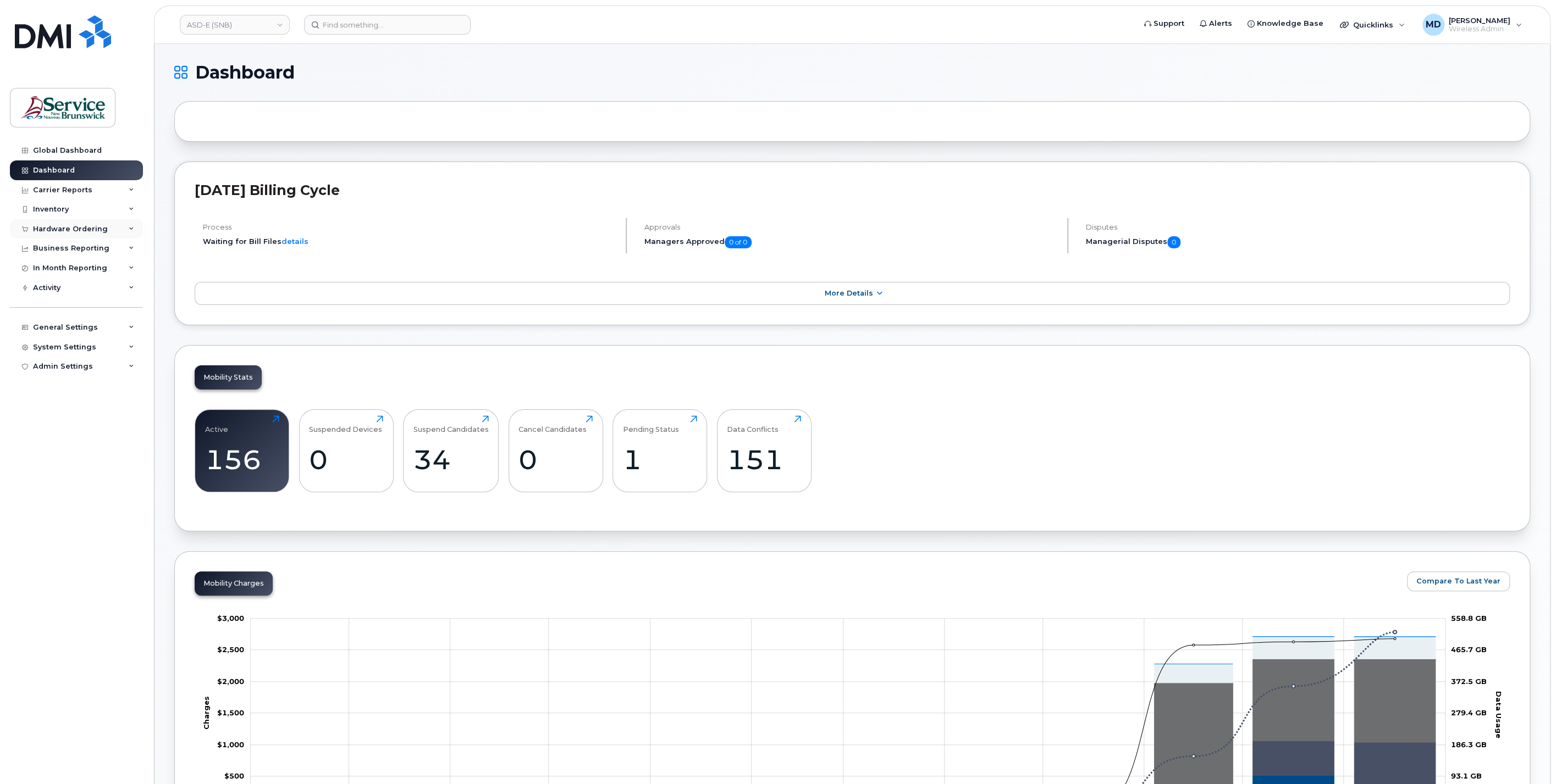
click at [75, 231] on div "Hardware Ordering" at bounding box center [70, 229] width 75 height 9
click at [56, 269] on div "Orders" at bounding box center [51, 270] width 27 height 10
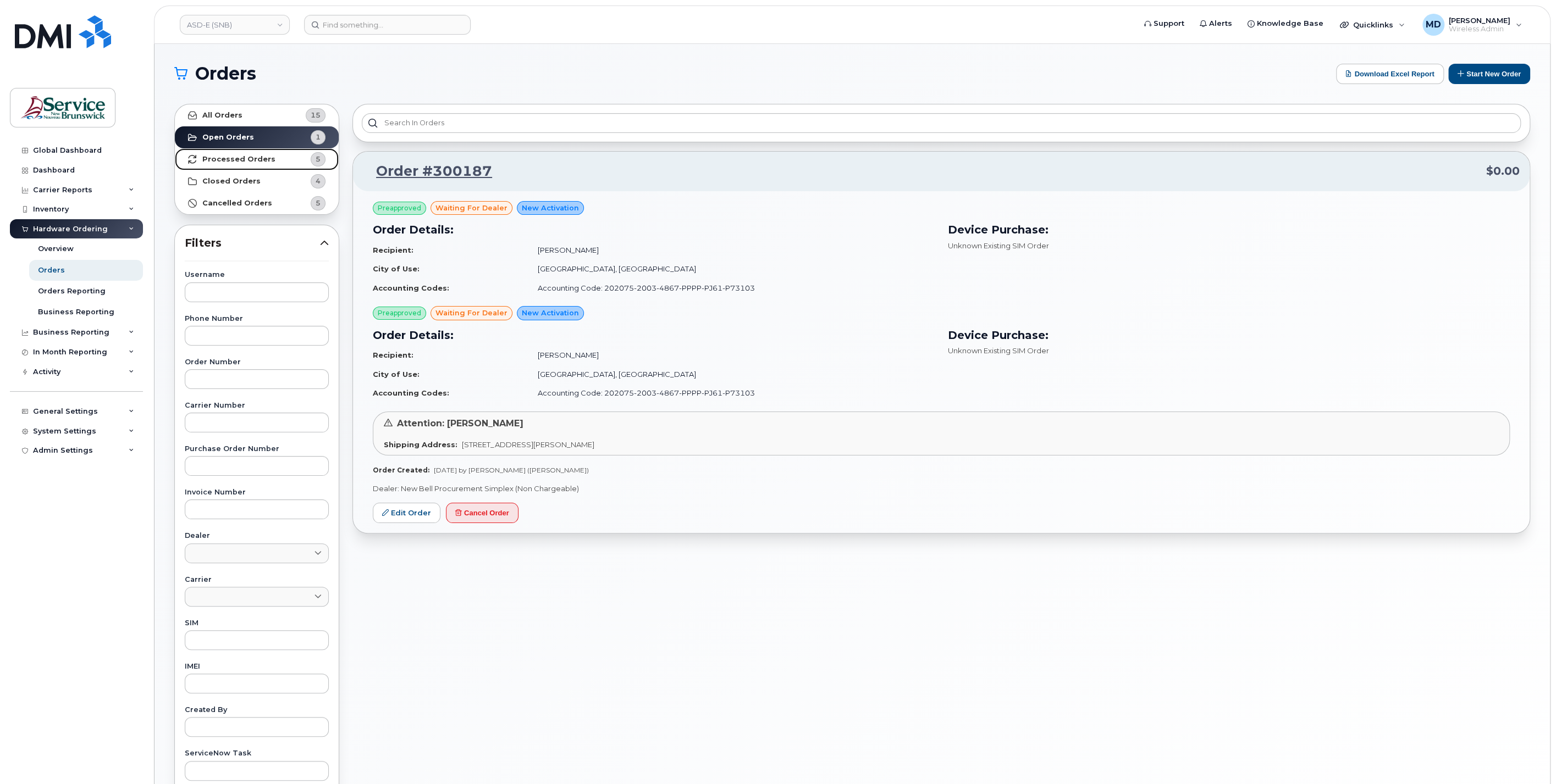
click at [257, 158] on strong "Processed Orders" at bounding box center [239, 159] width 73 height 9
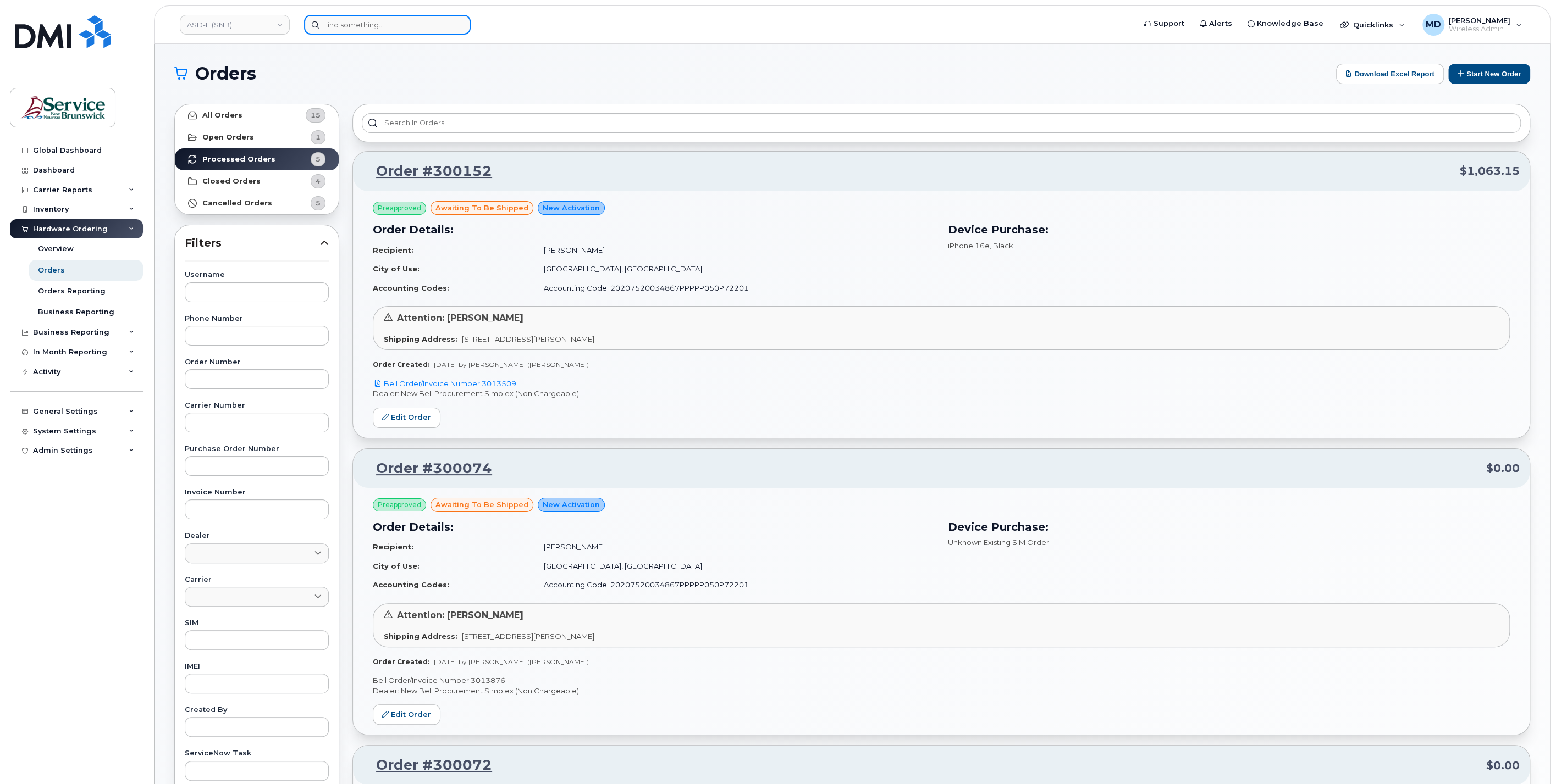
click at [349, 21] on input at bounding box center [387, 25] width 167 height 20
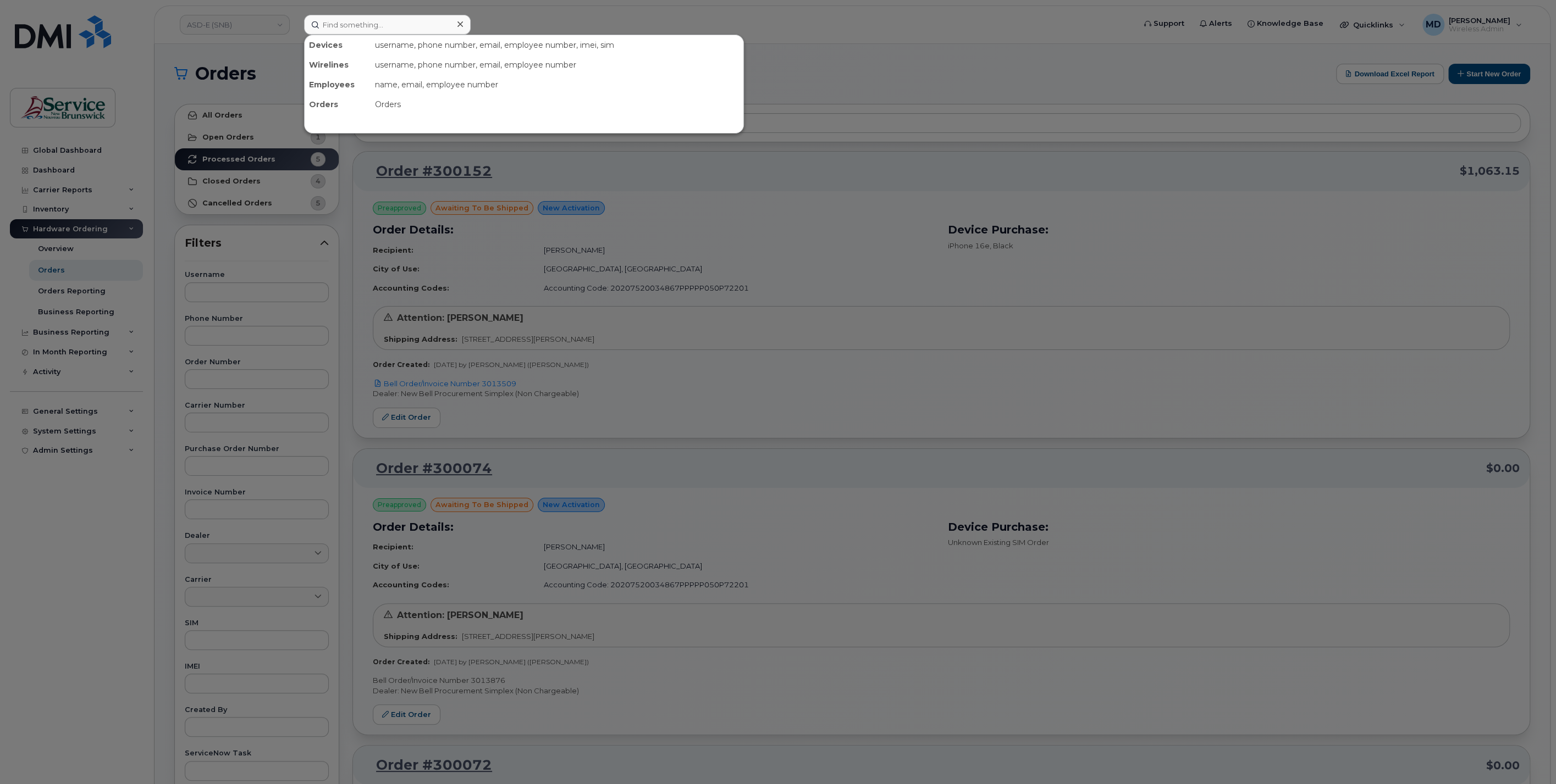
click at [875, 60] on div at bounding box center [778, 392] width 1556 height 784
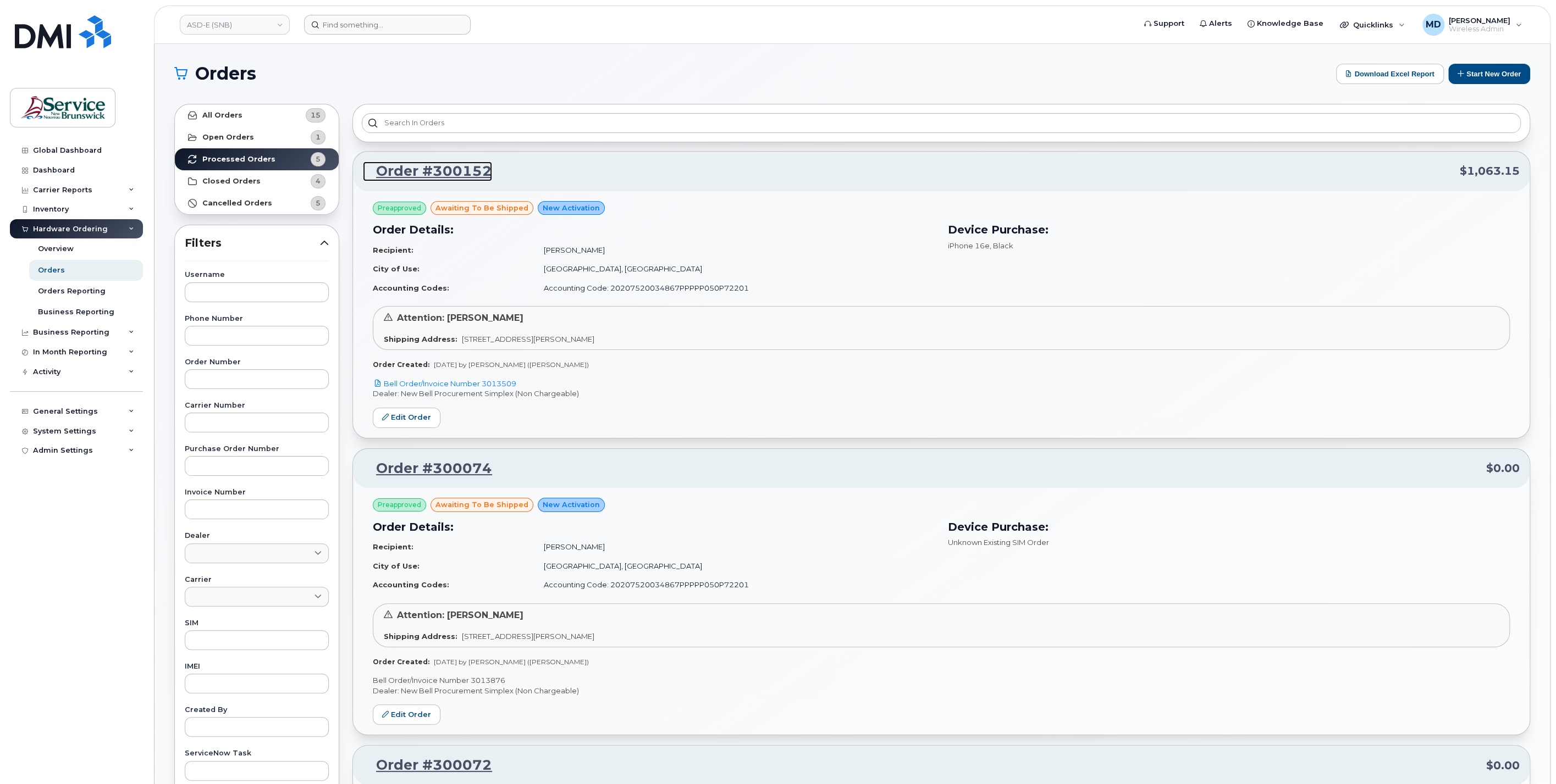
click at [469, 172] on link "Order #300152" at bounding box center [427, 172] width 129 height 20
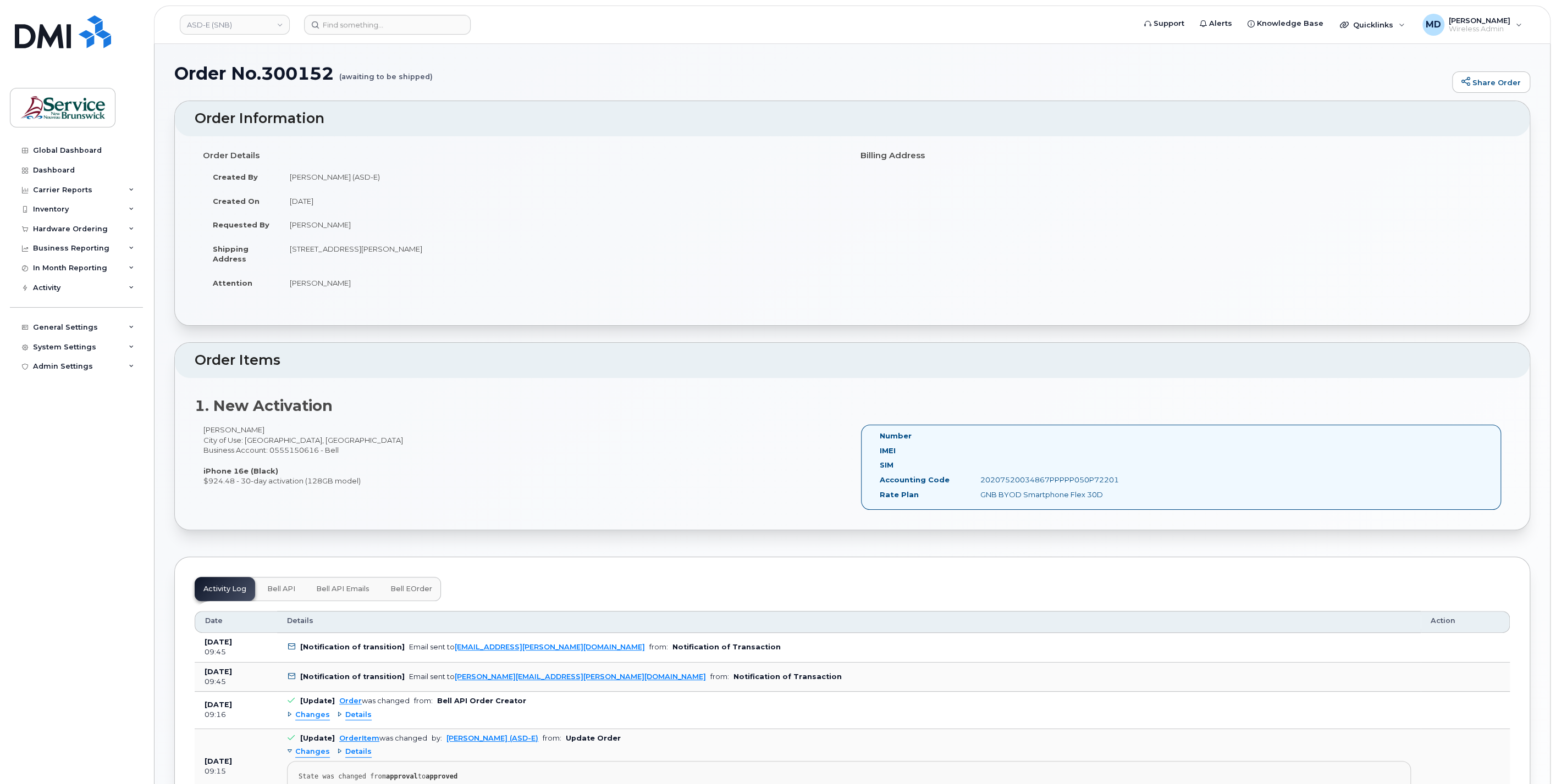
click at [411, 584] on span "Bell eOrder" at bounding box center [411, 589] width 42 height 9
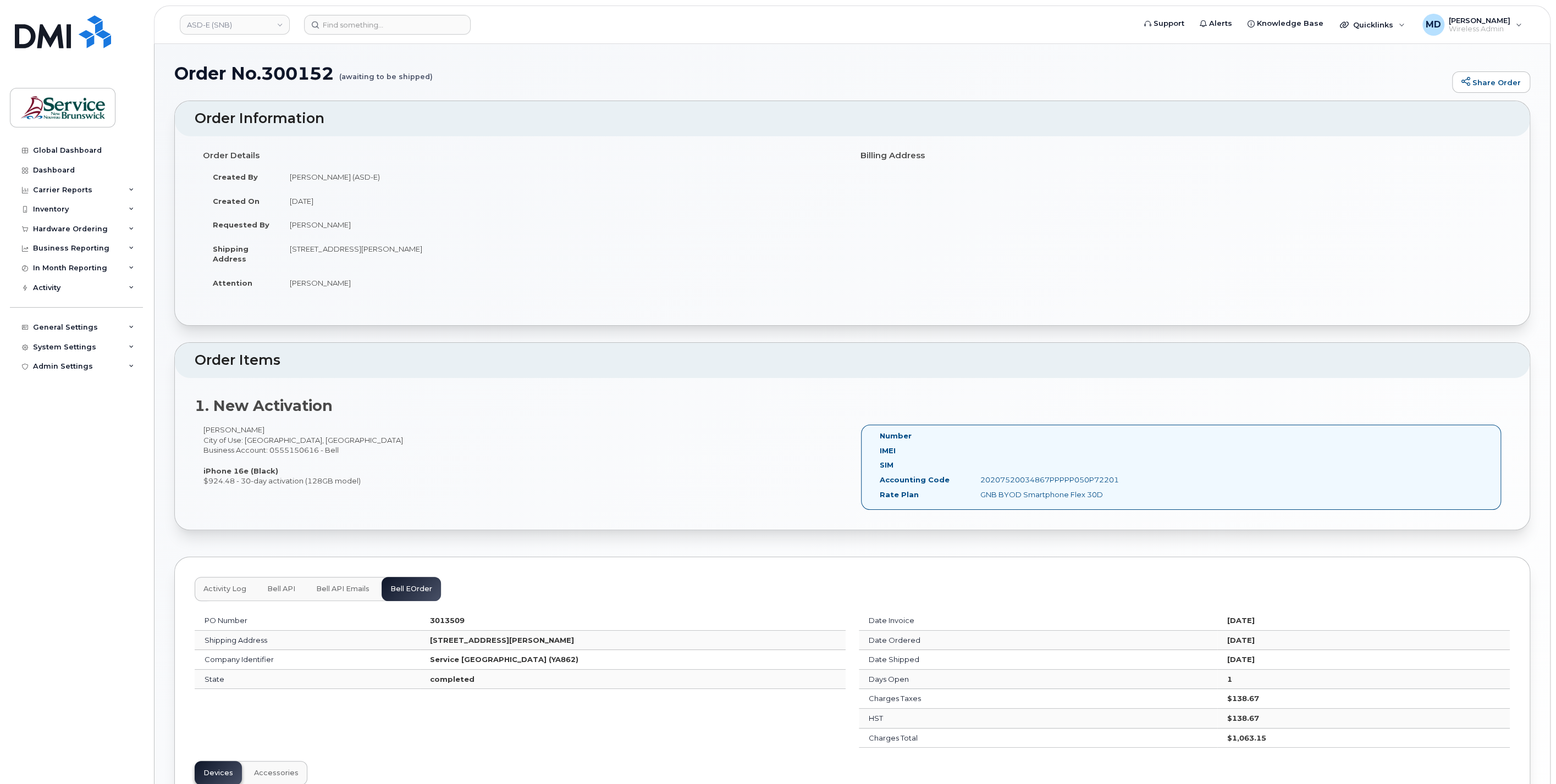
scroll to position [182, 0]
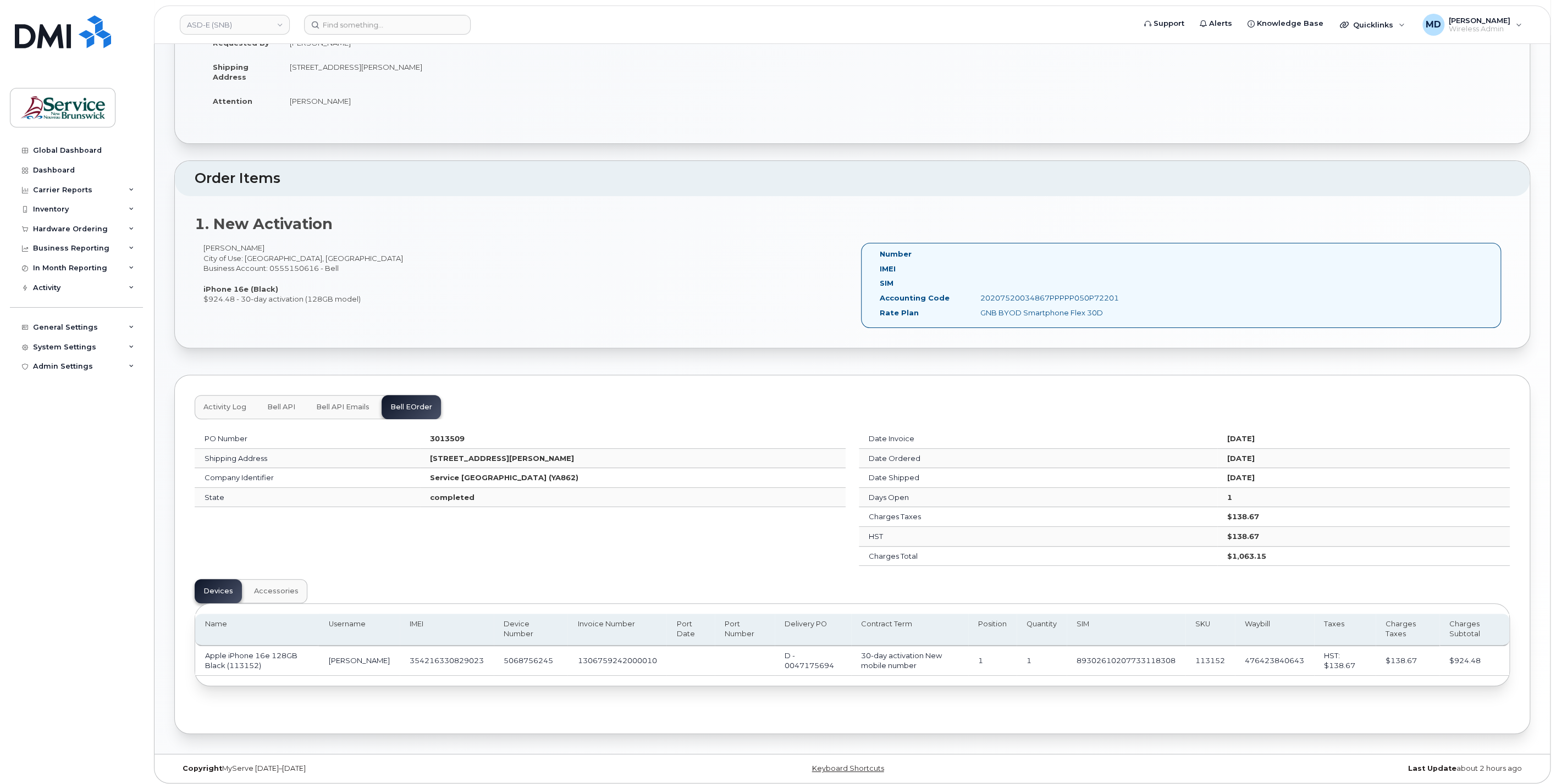
click at [519, 658] on td "5068756245" at bounding box center [530, 661] width 73 height 30
copy td "5068756245"
click at [217, 407] on span "Activity Log" at bounding box center [225, 407] width 43 height 9
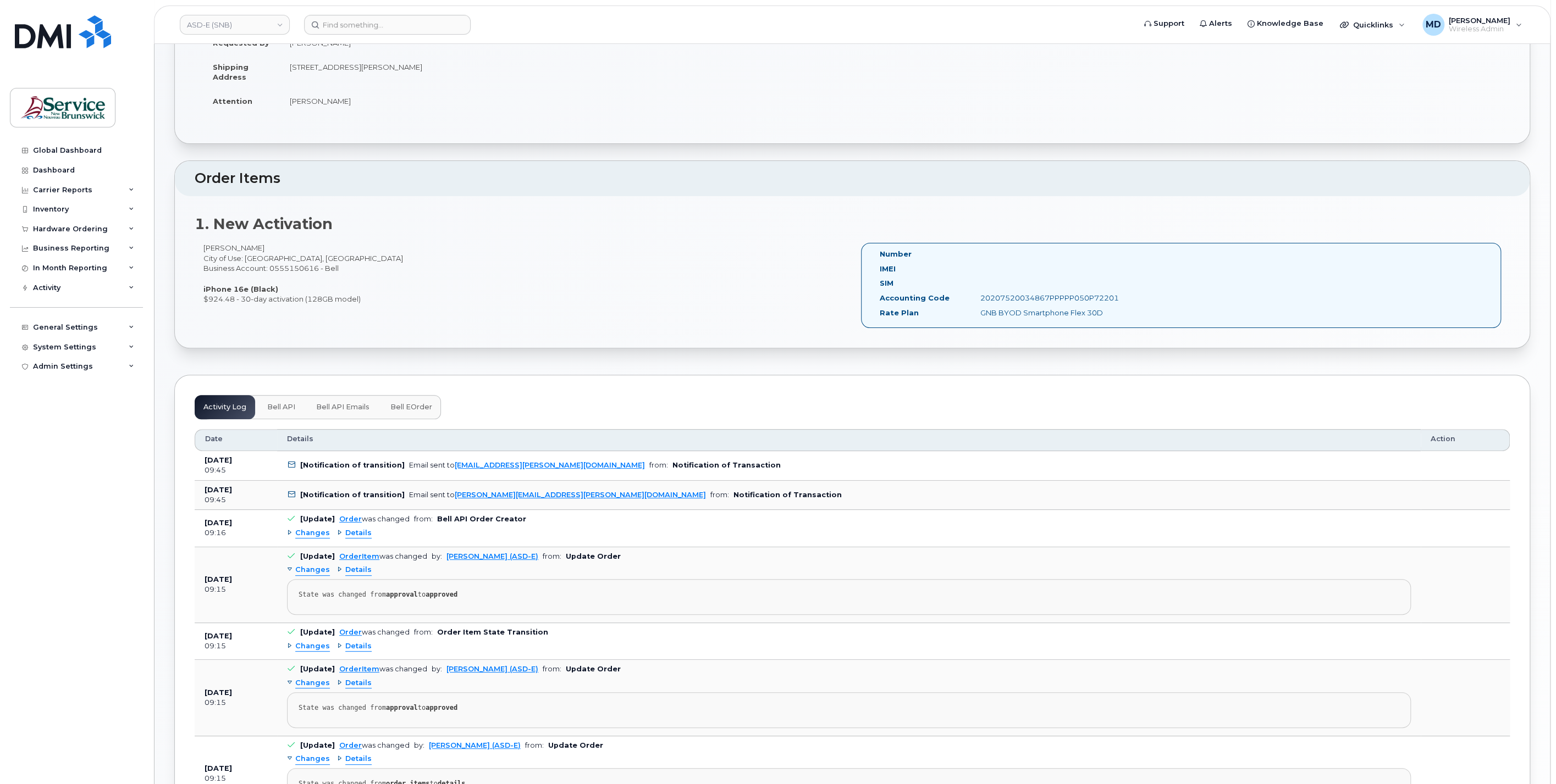
scroll to position [589, 0]
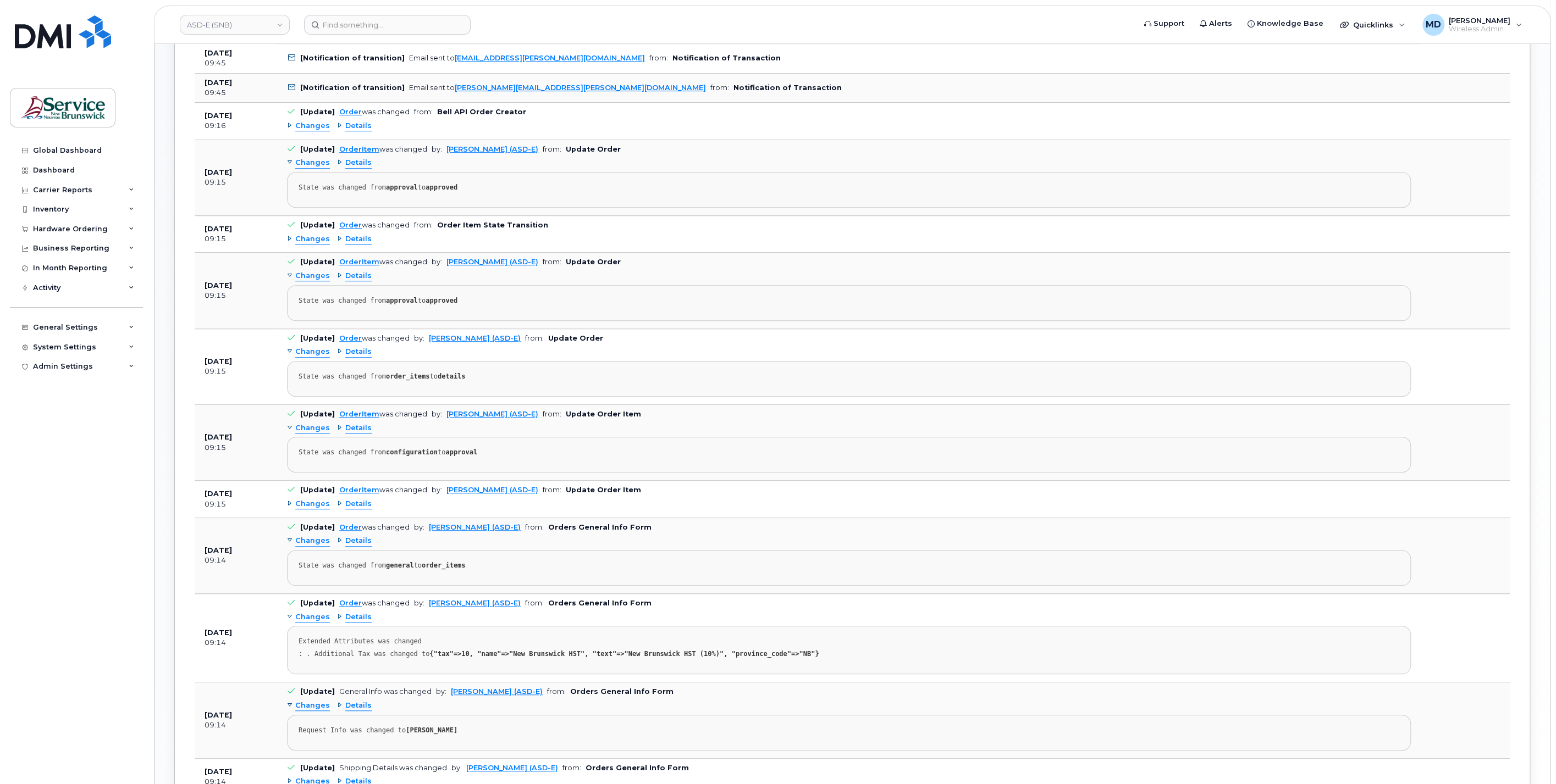
click at [310, 499] on span "Changes" at bounding box center [312, 504] width 35 height 11
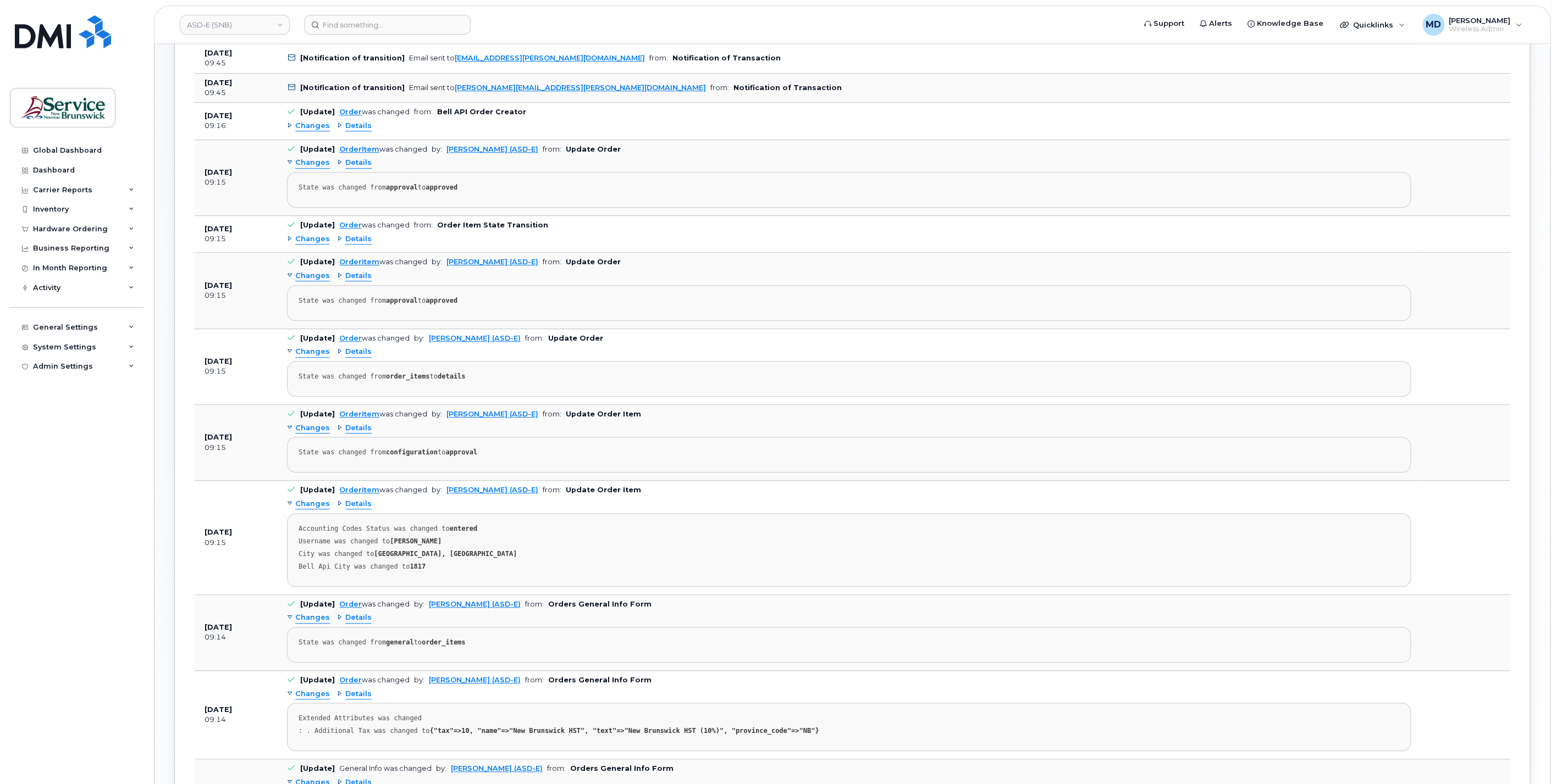
click at [310, 234] on span "Changes" at bounding box center [312, 239] width 35 height 11
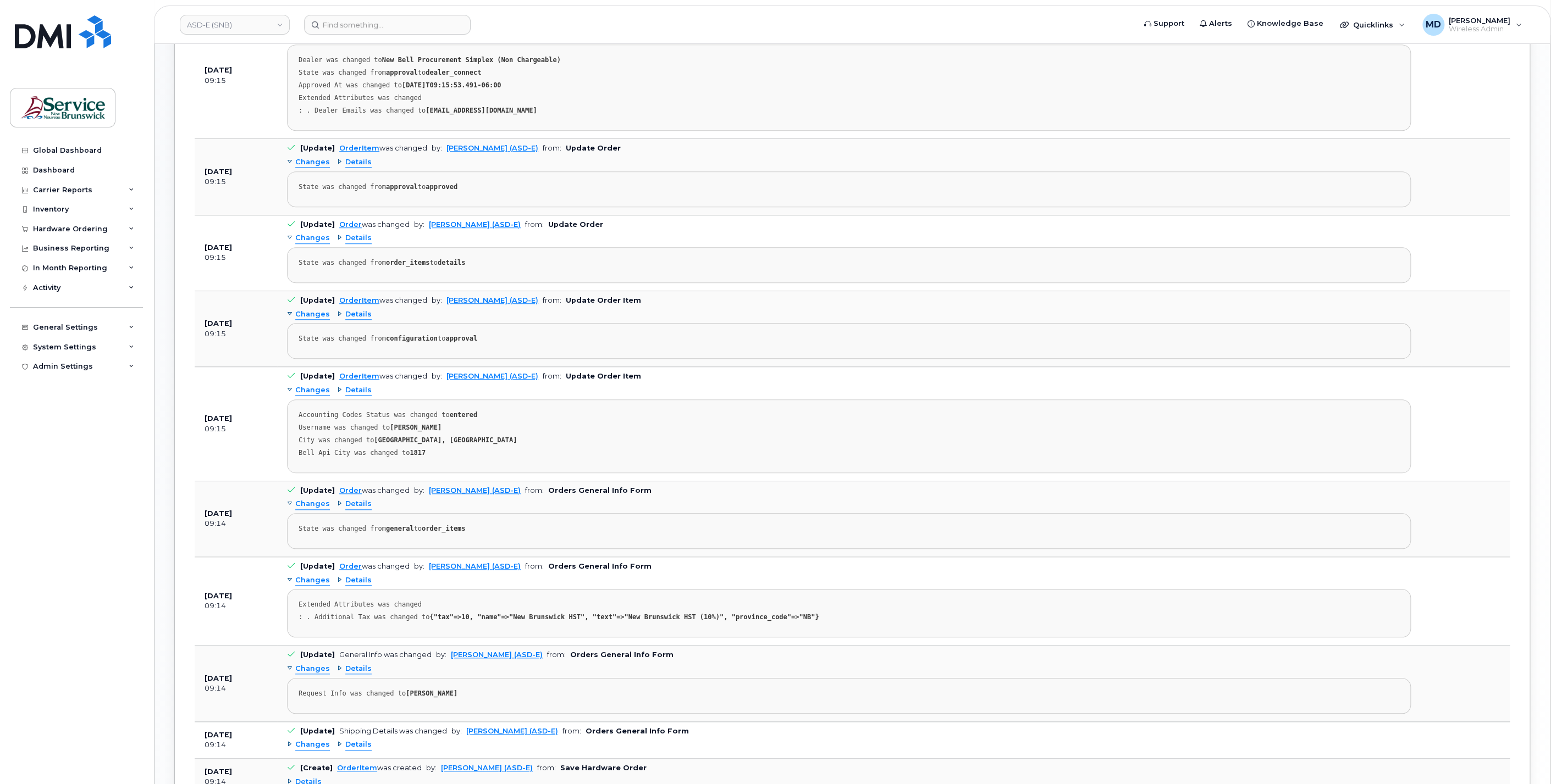
scroll to position [964, 0]
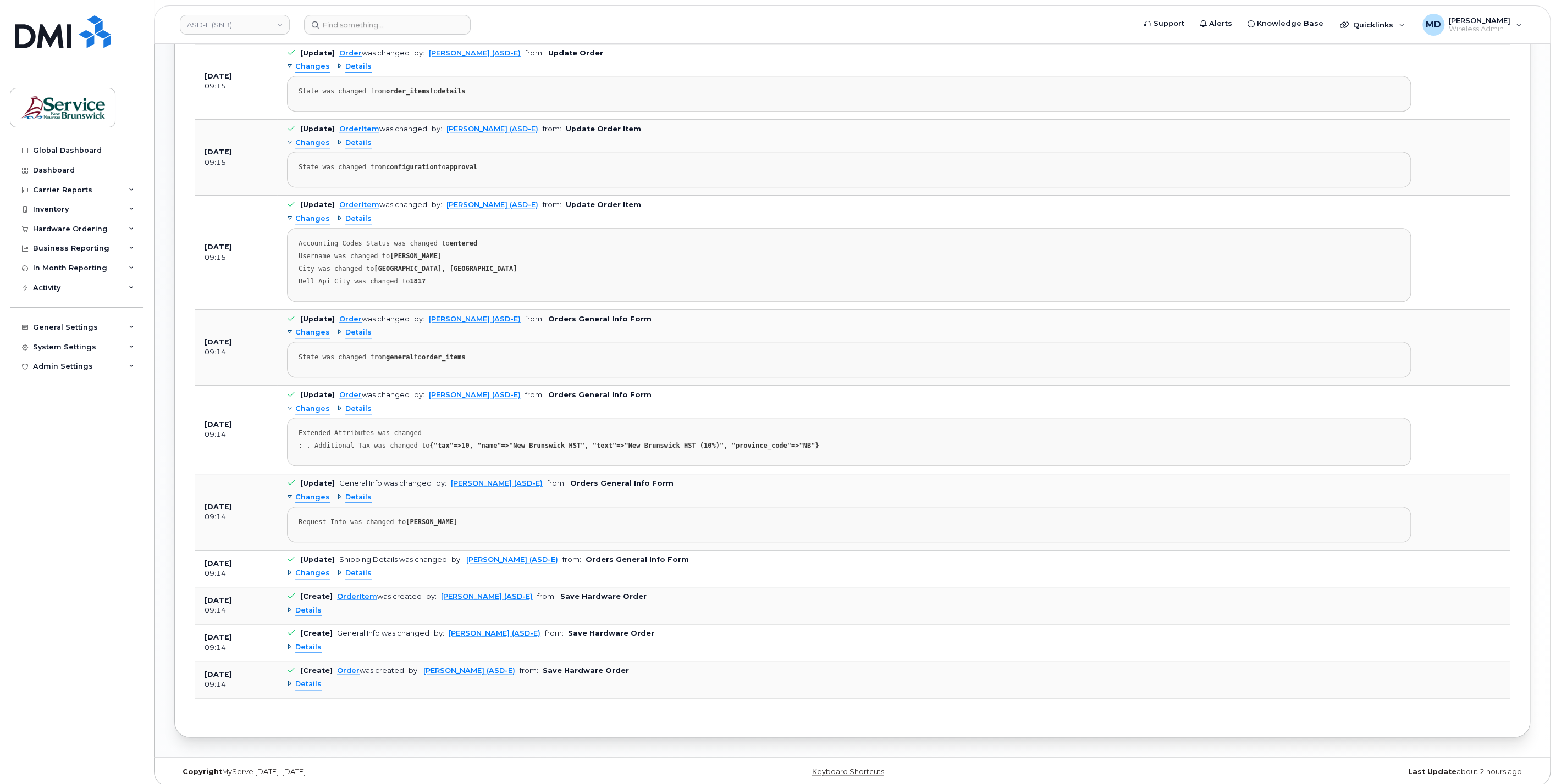
click at [306, 642] on span "Details" at bounding box center [308, 647] width 26 height 11
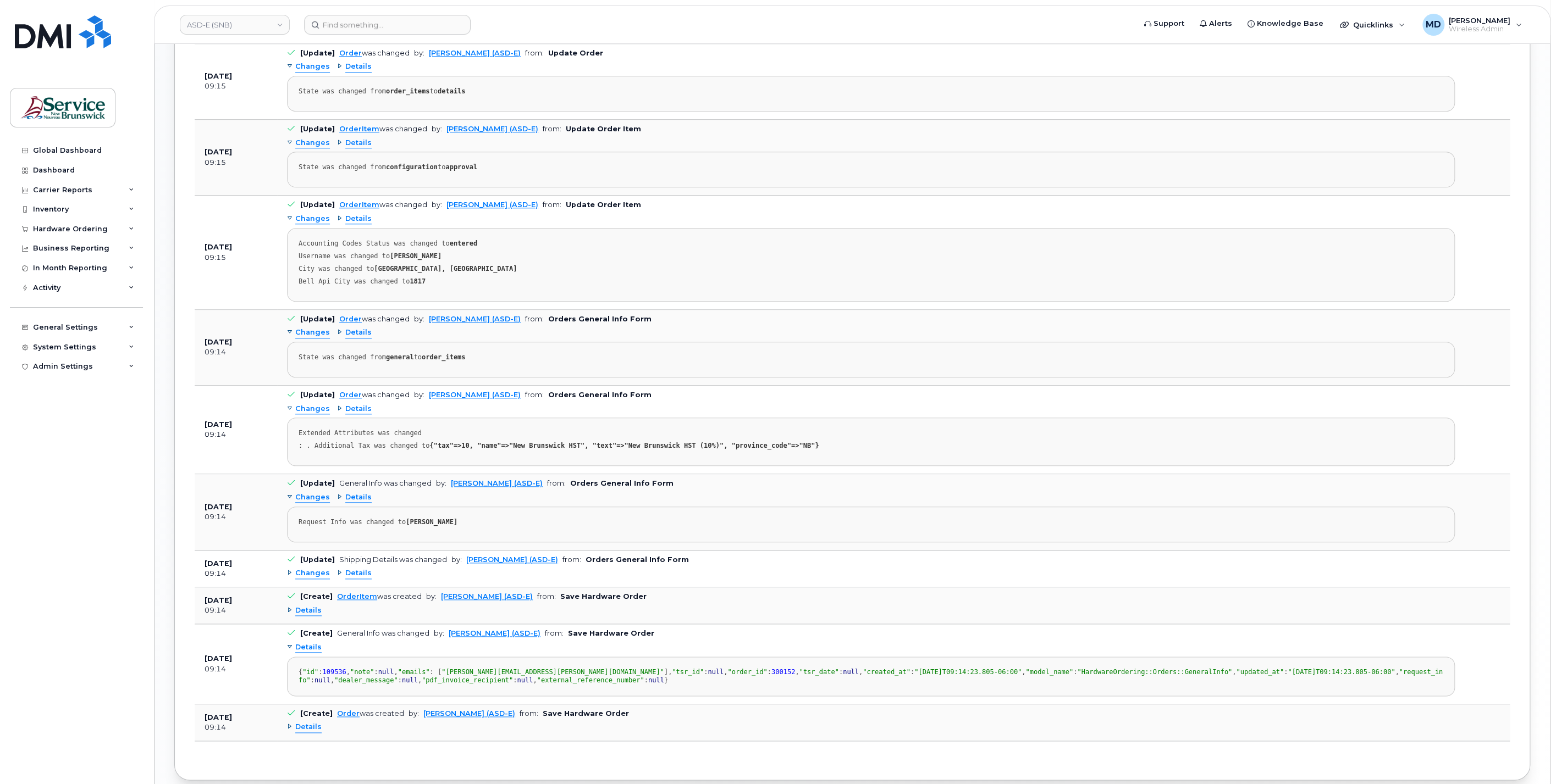
click at [311, 606] on span "Details" at bounding box center [308, 611] width 26 height 11
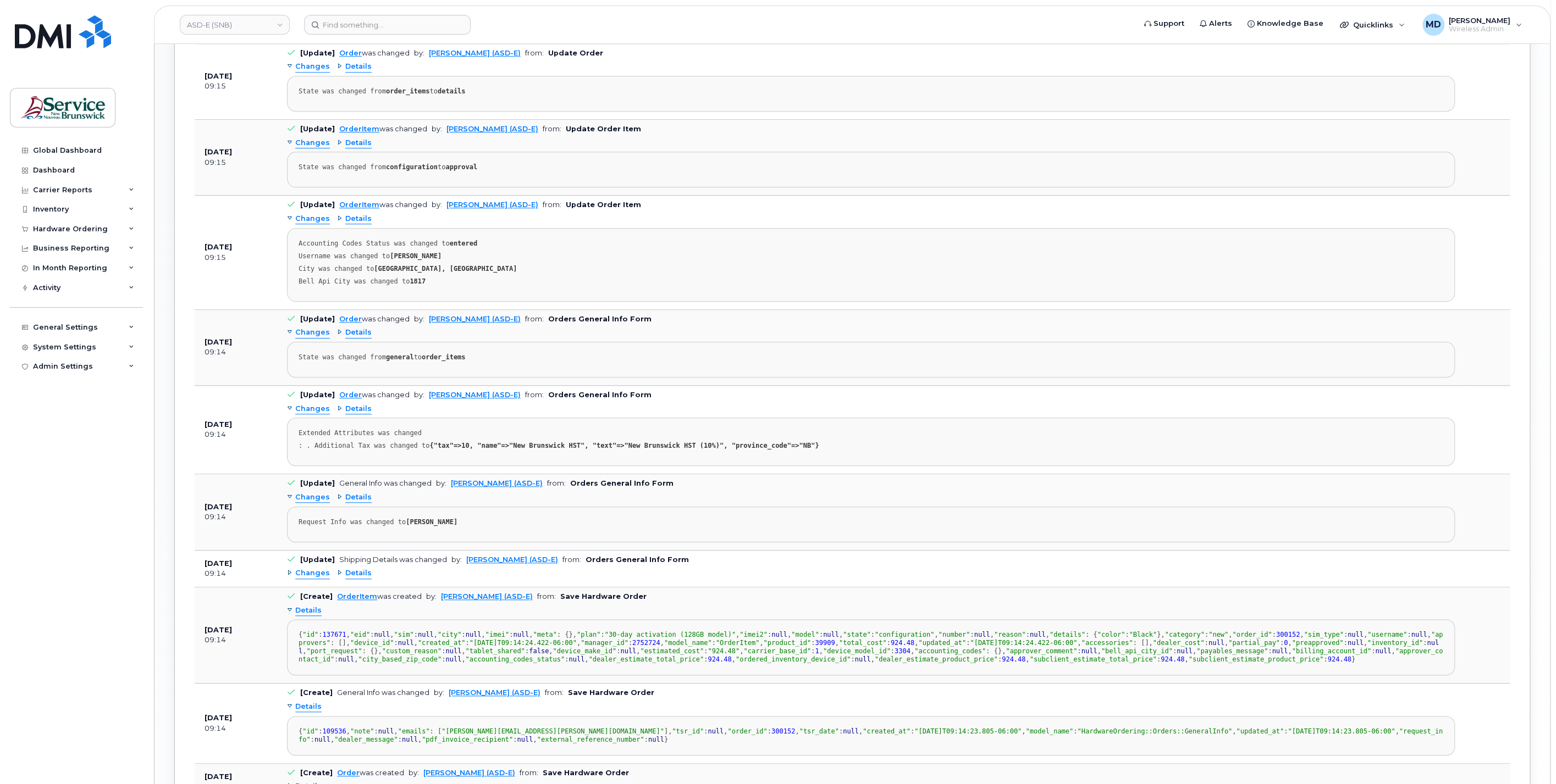
click at [315, 568] on span "Changes" at bounding box center [312, 573] width 35 height 11
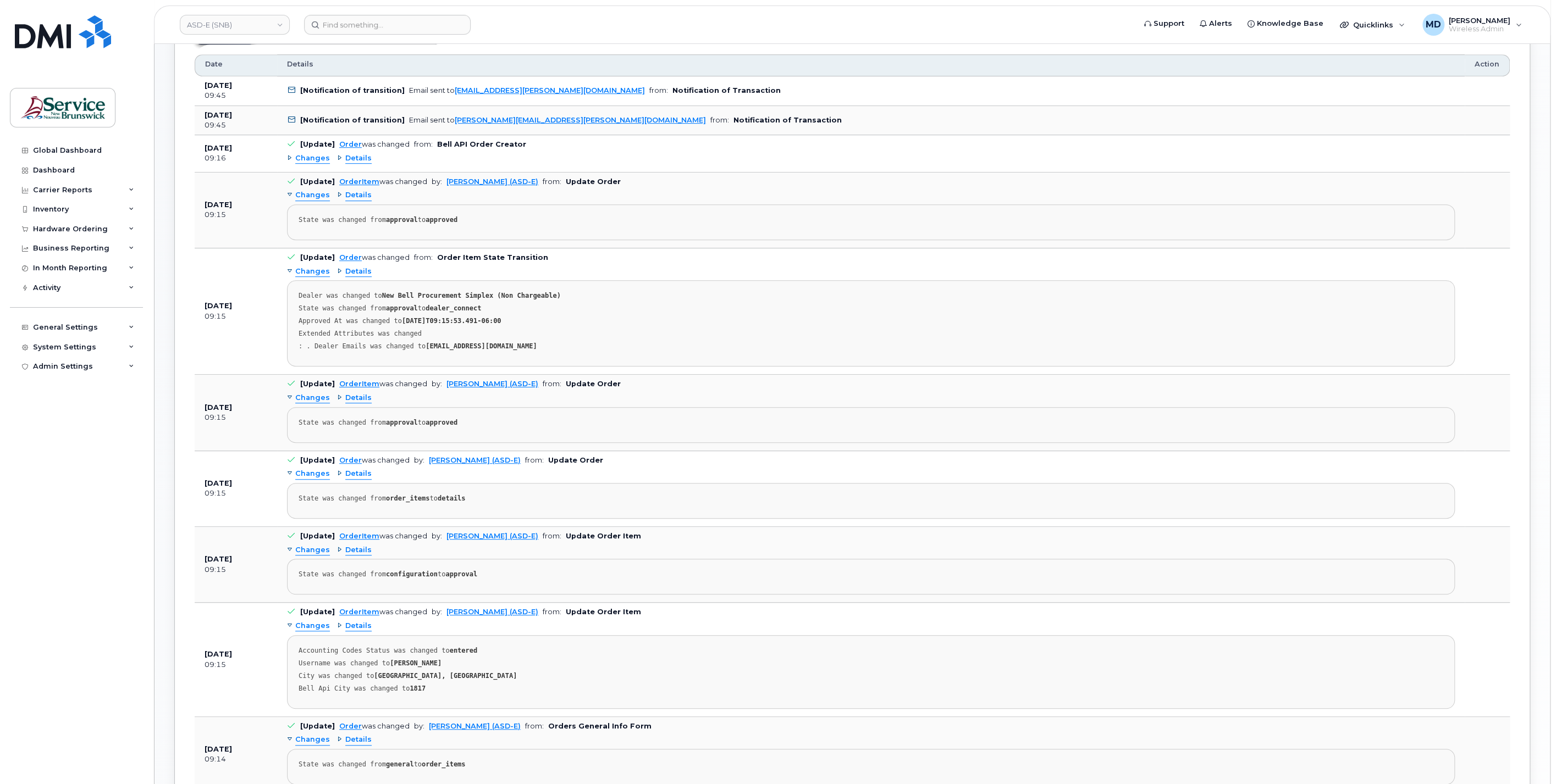
scroll to position [353, 0]
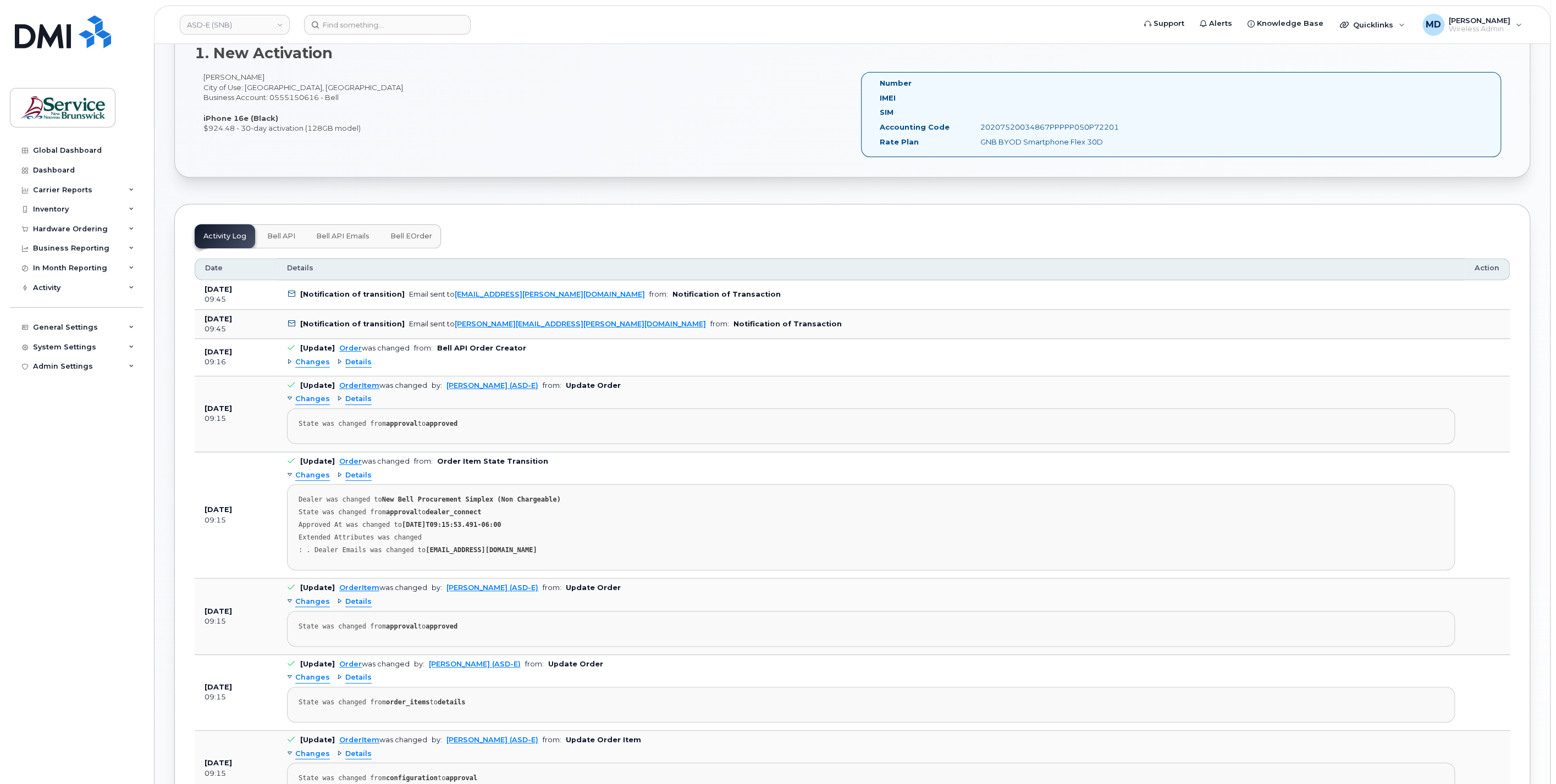
click at [316, 361] on span "Changes" at bounding box center [312, 362] width 35 height 11
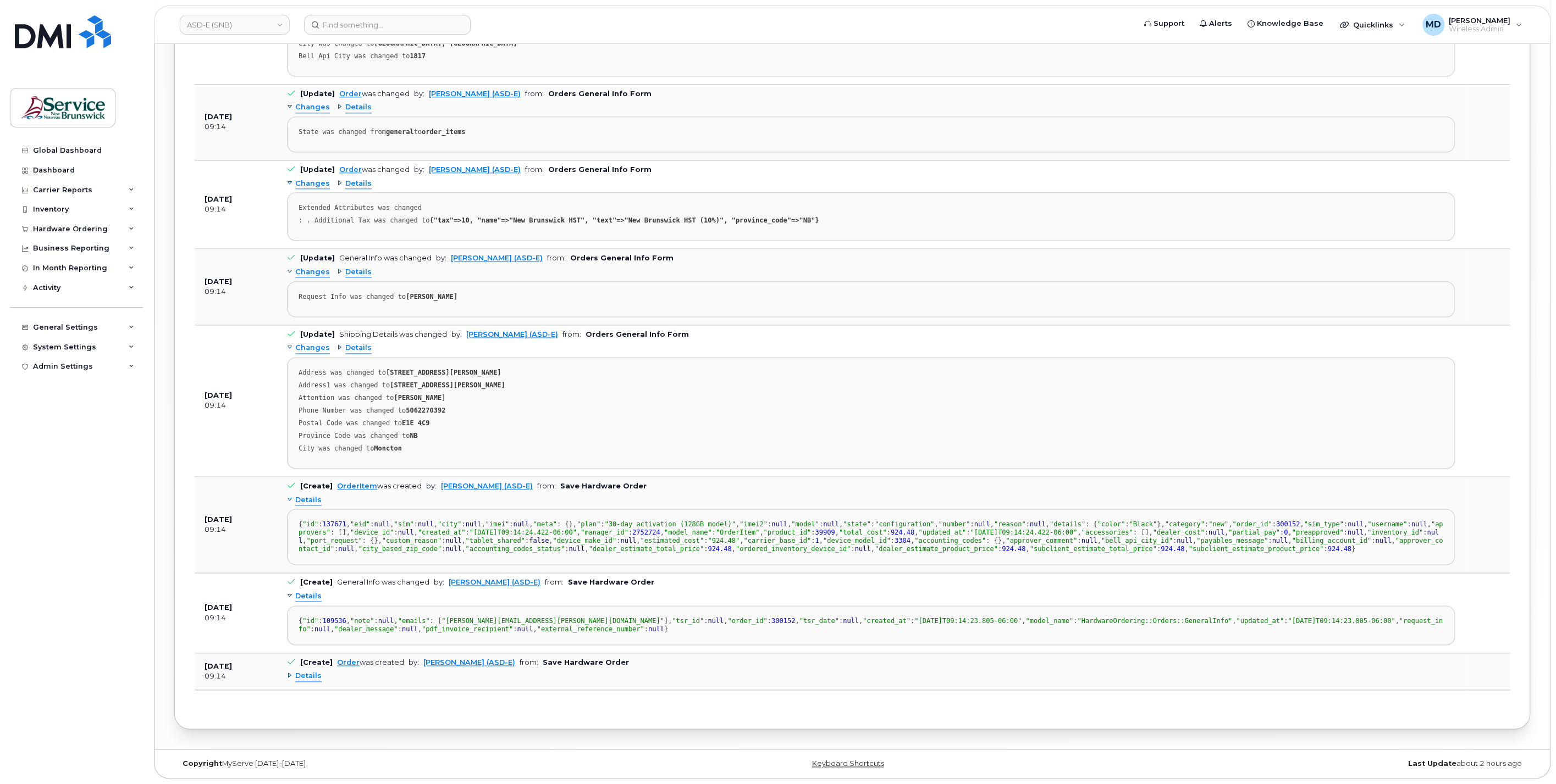
scroll to position [1654, 0]
drag, startPoint x: 306, startPoint y: 676, endPoint x: 314, endPoint y: 673, distance: 8.5
click at [306, 676] on span "Details" at bounding box center [308, 676] width 26 height 11
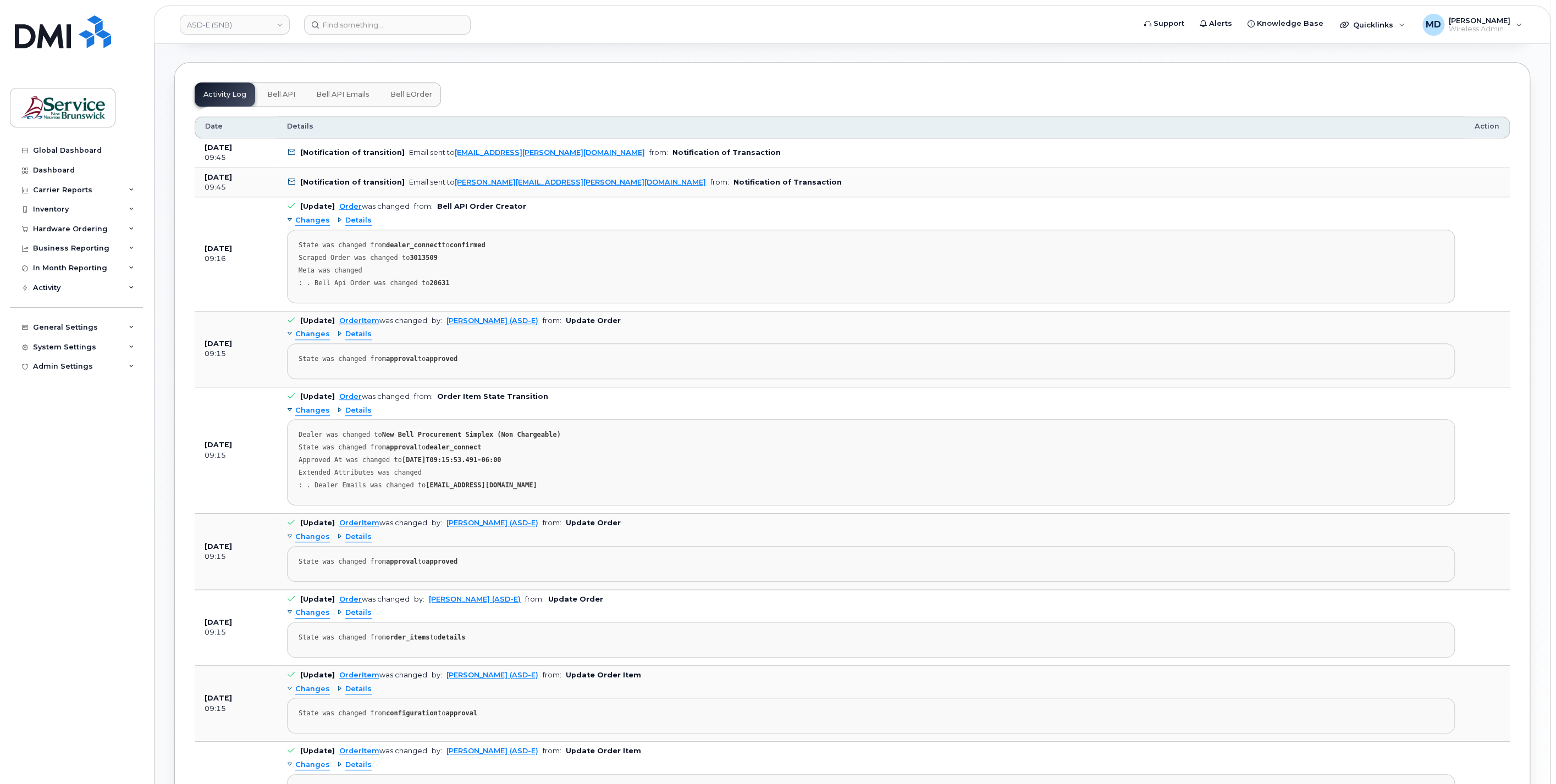
scroll to position [88, 0]
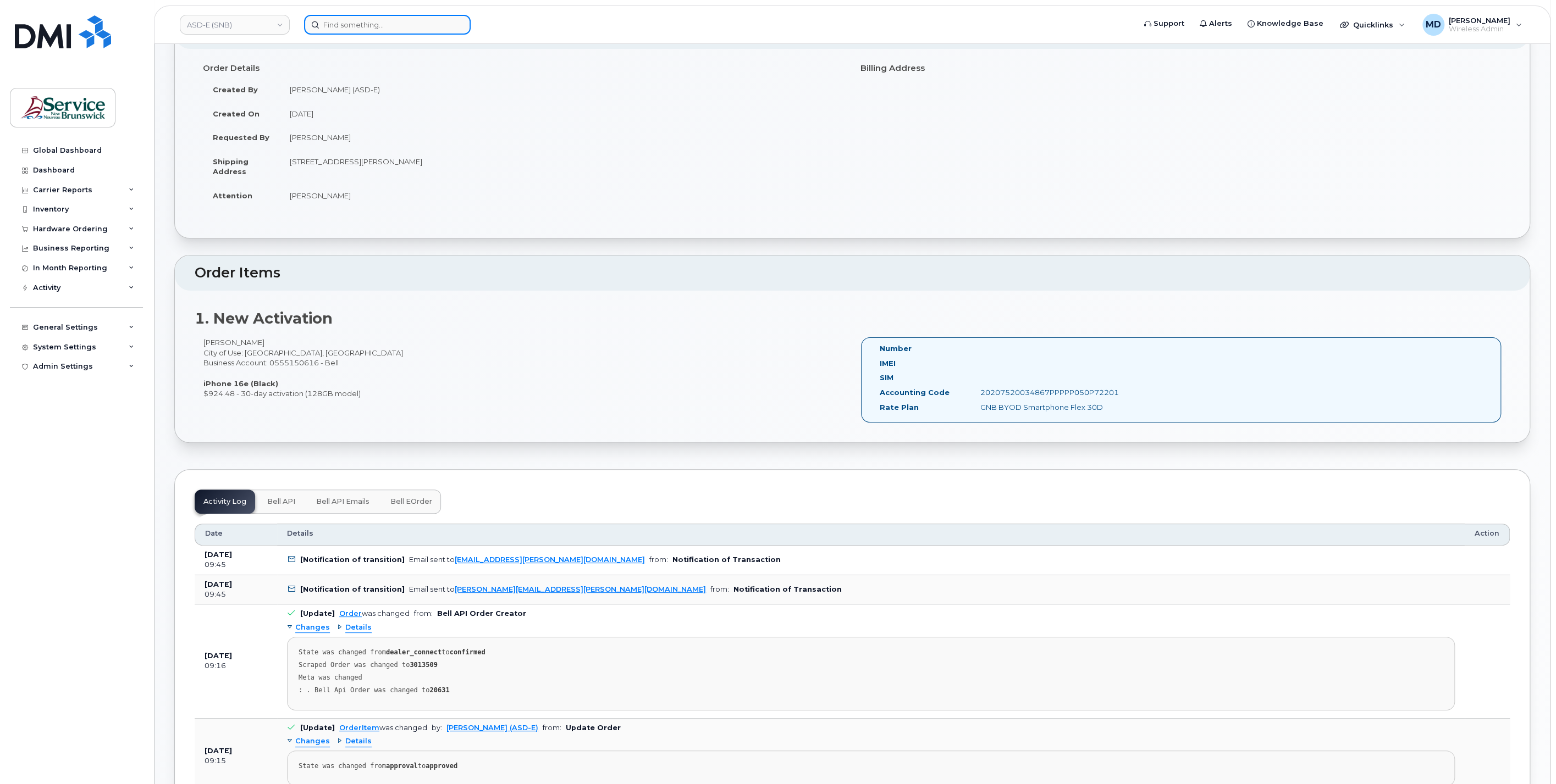
click at [366, 29] on input at bounding box center [387, 25] width 167 height 20
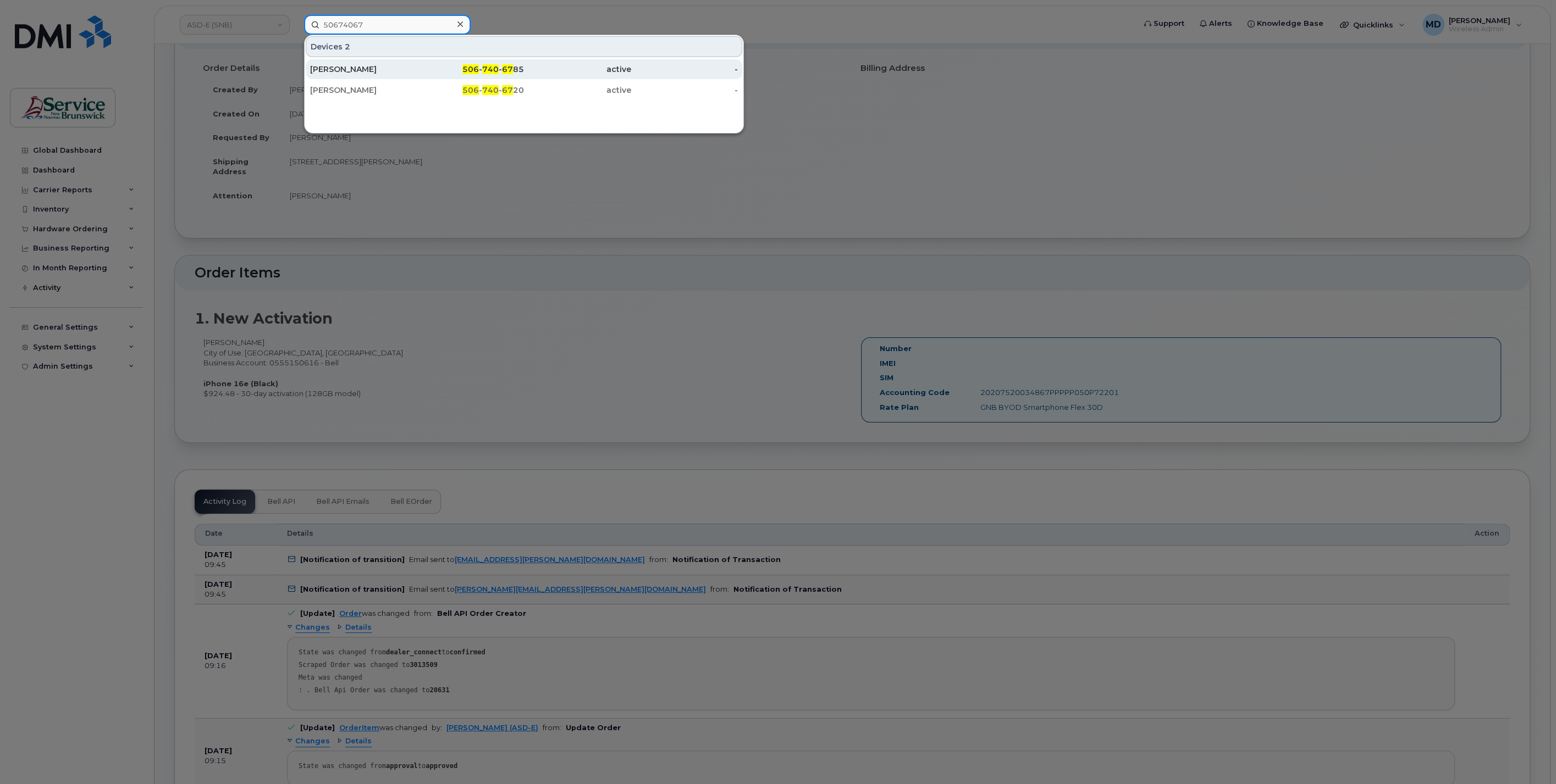
type input "50674067"
click at [375, 68] on div "[PERSON_NAME]" at bounding box center [364, 68] width 107 height 11
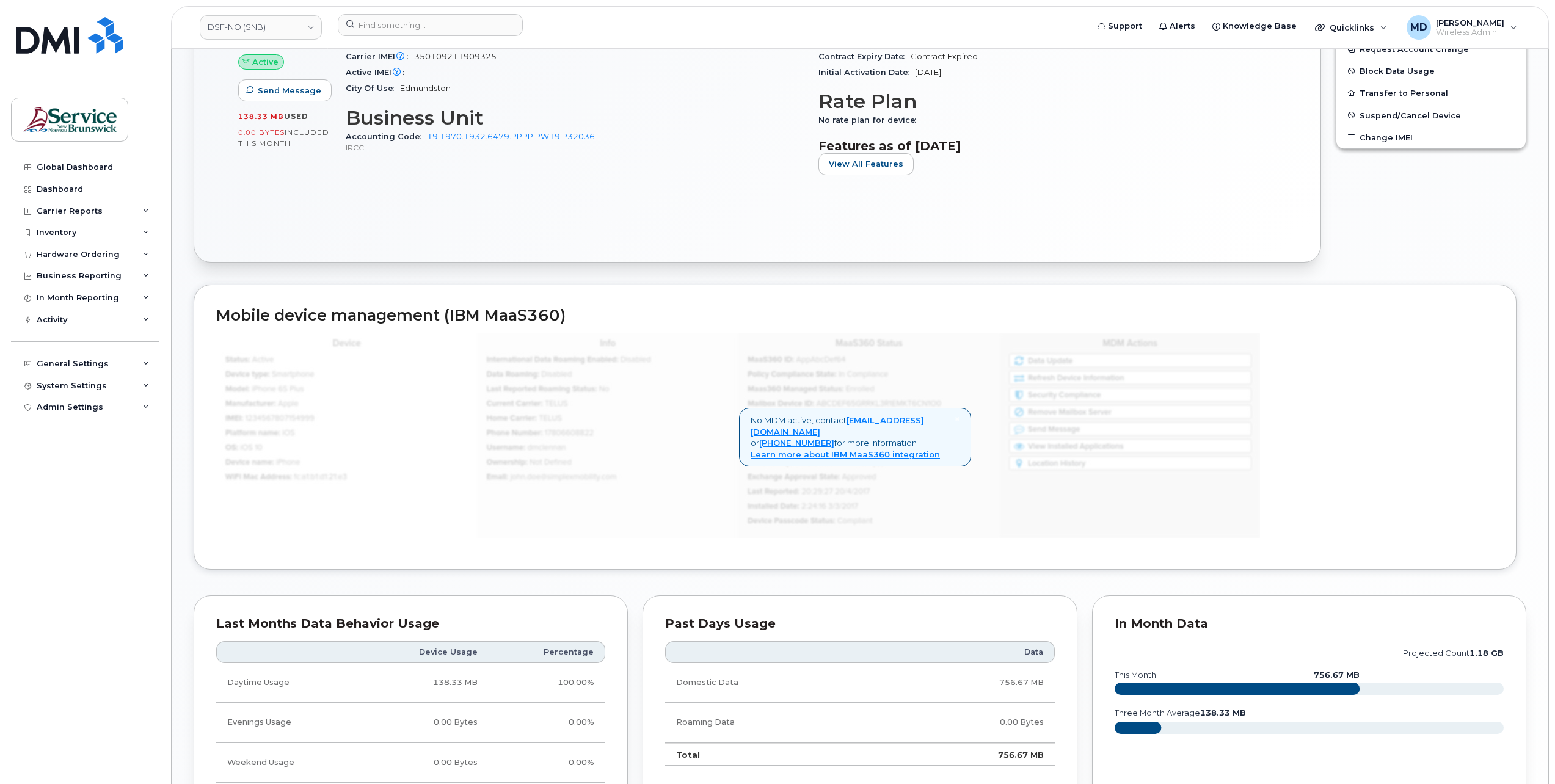
scroll to position [611, 0]
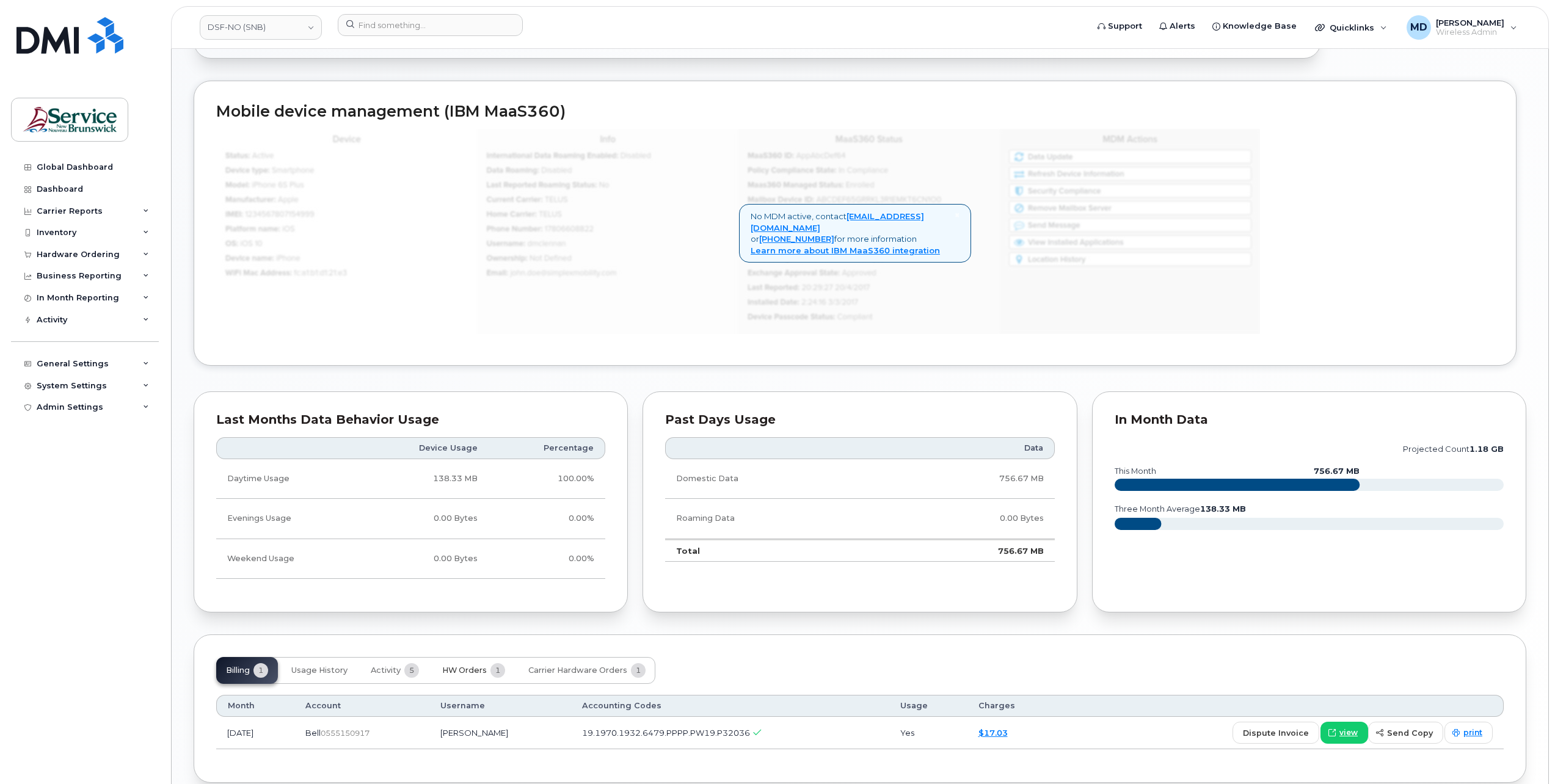
click at [475, 665] on span "HW Orders" at bounding box center [464, 670] width 44 height 10
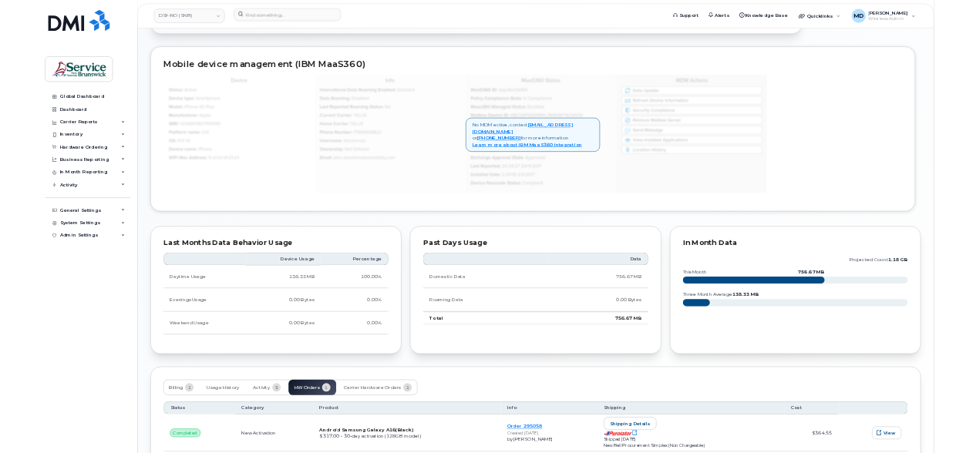
scroll to position [880, 0]
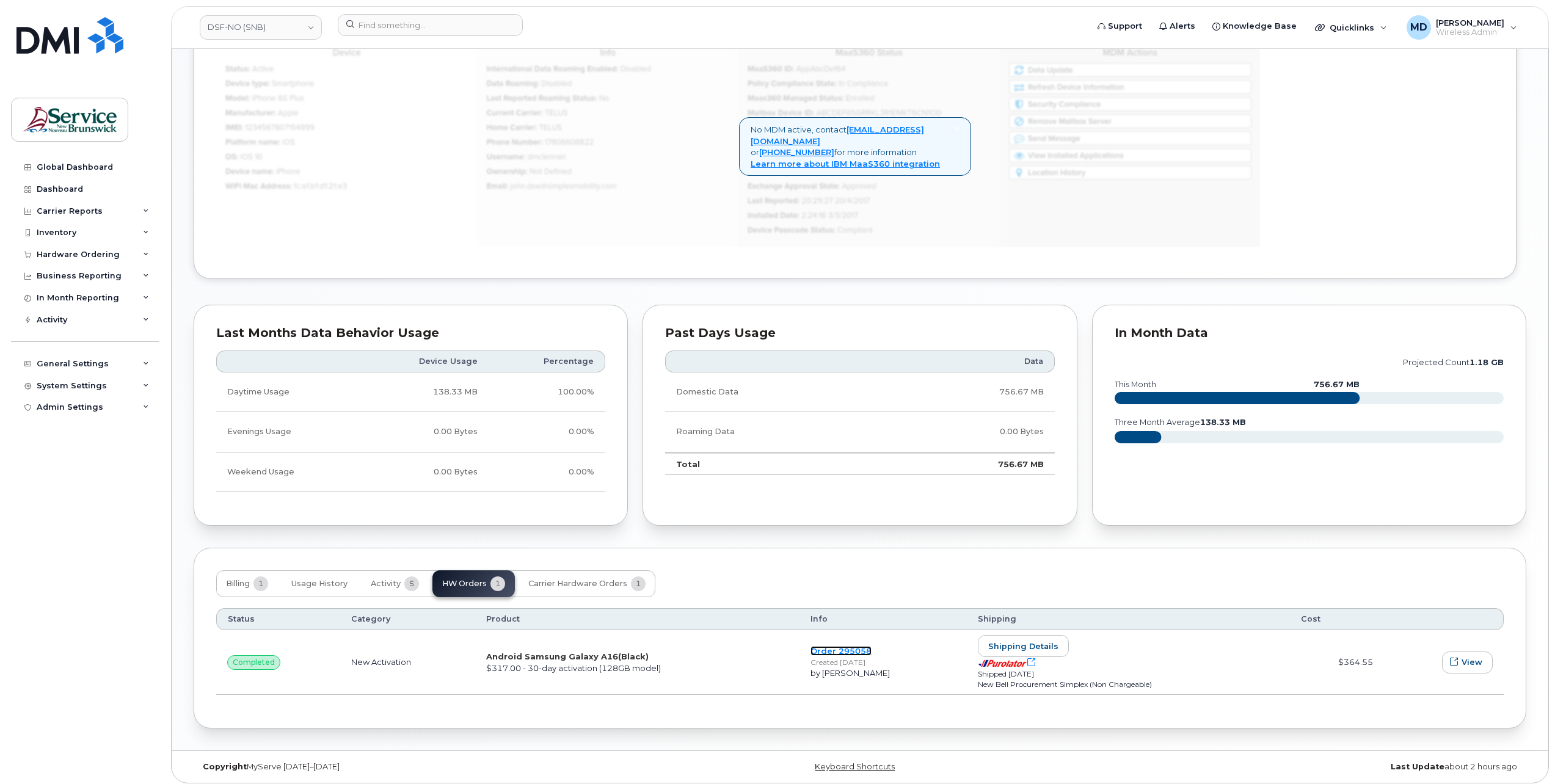
click at [814, 649] on link "Order 295058" at bounding box center [840, 651] width 61 height 10
click at [575, 575] on button "Carrier Hardware Orders 1" at bounding box center [587, 584] width 137 height 27
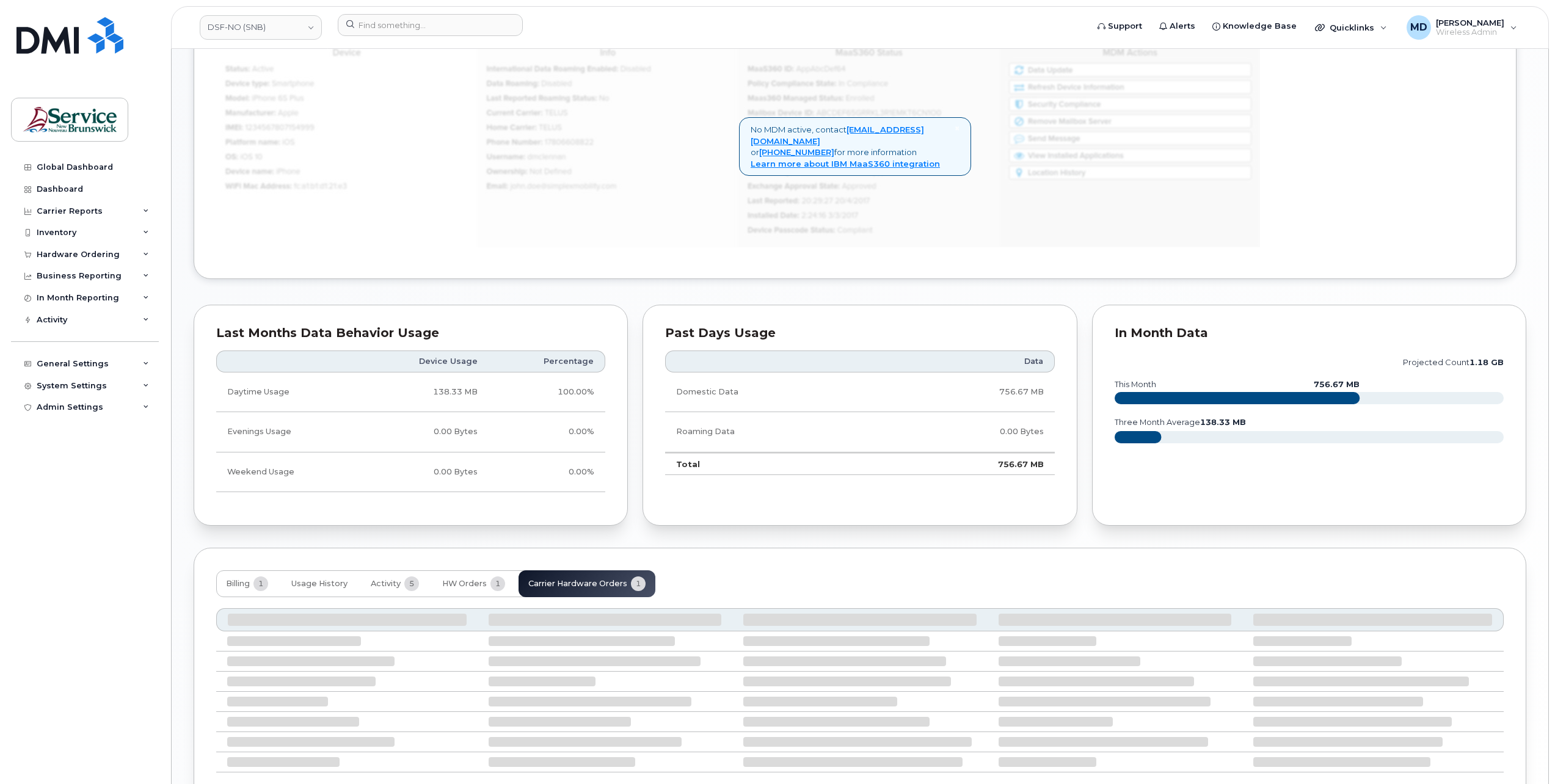
scroll to position [665, 0]
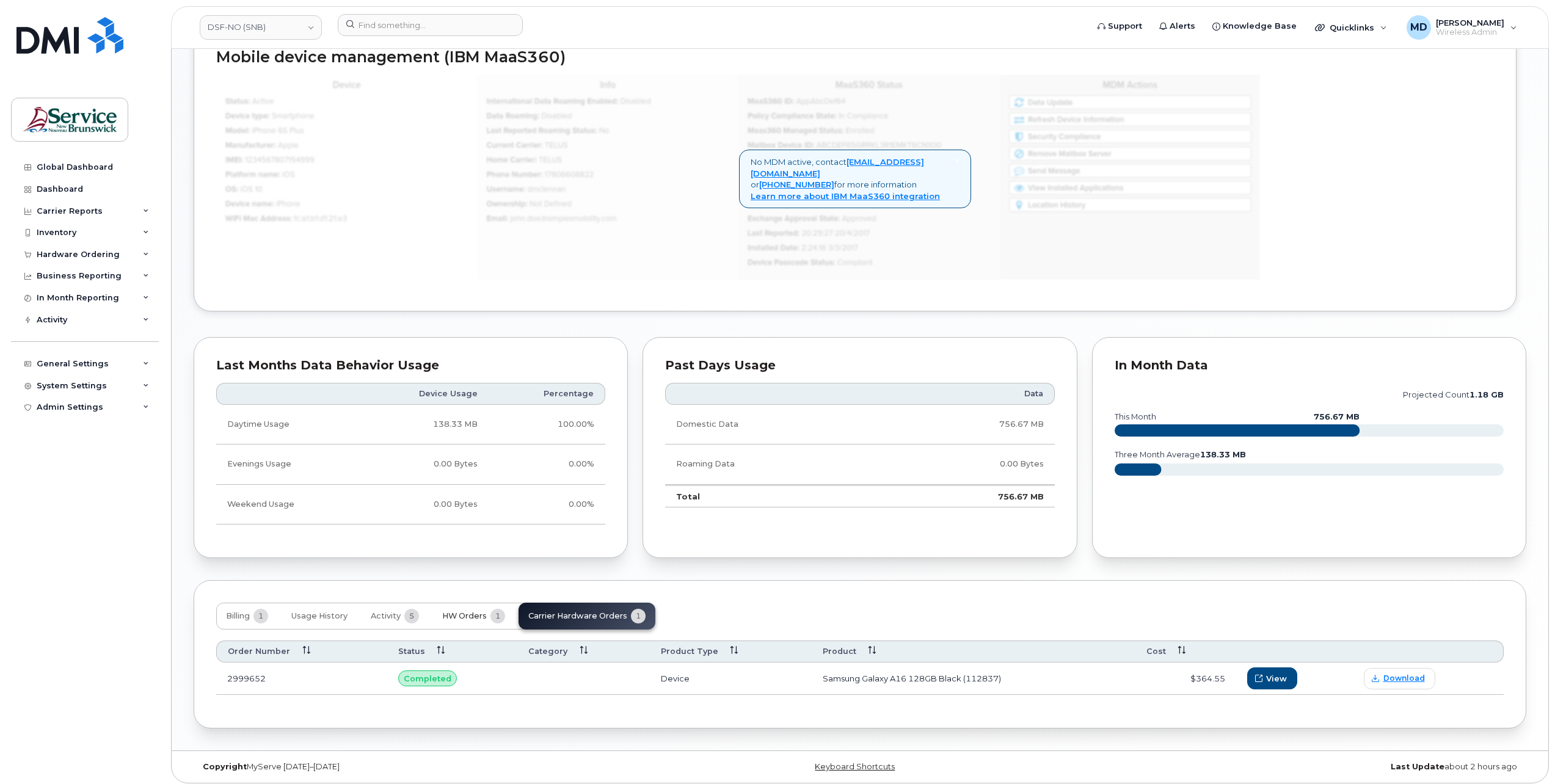
click at [476, 611] on span "HW Orders" at bounding box center [464, 616] width 44 height 10
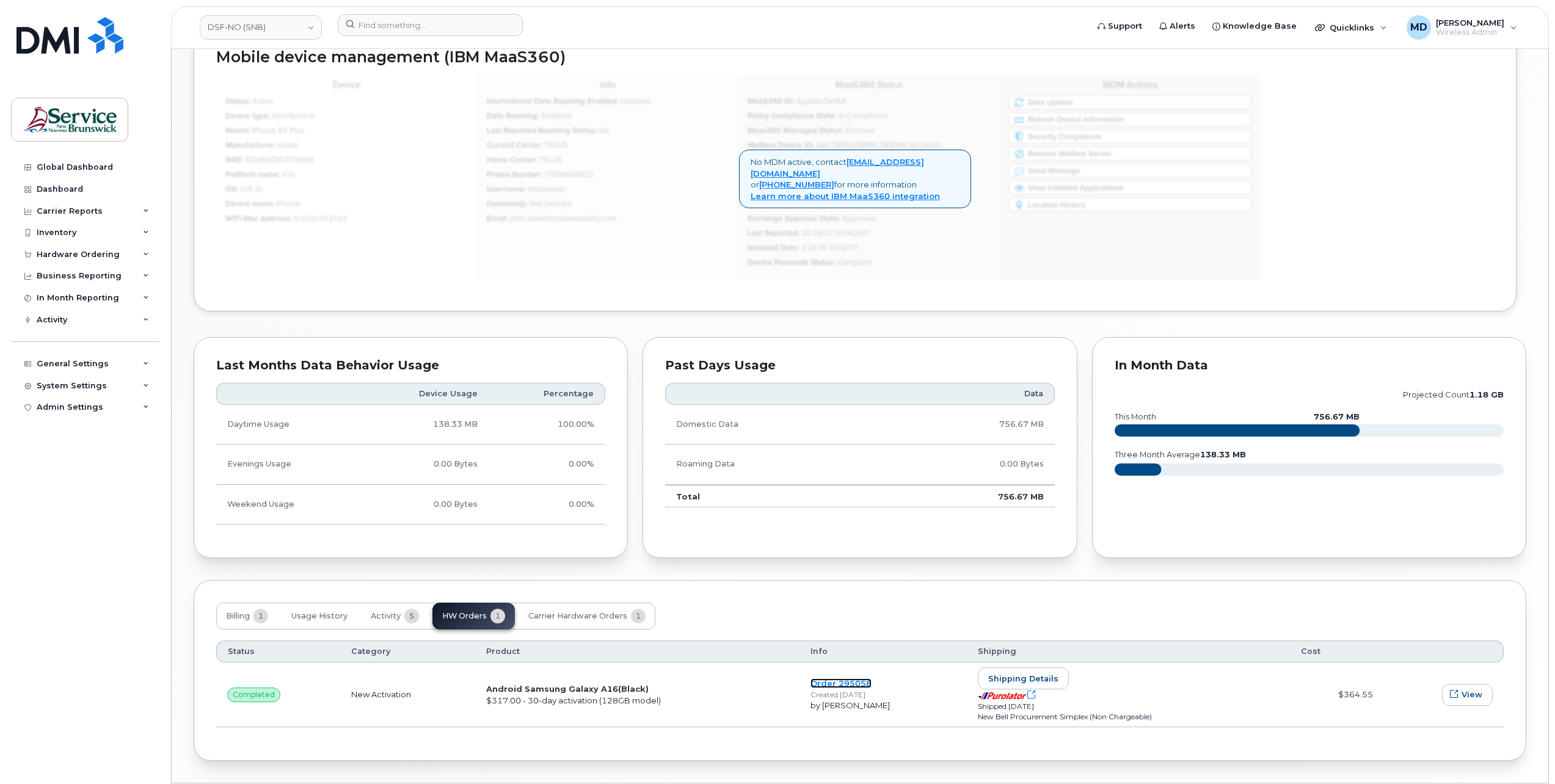
click at [838, 681] on link "Order 295058" at bounding box center [840, 683] width 61 height 10
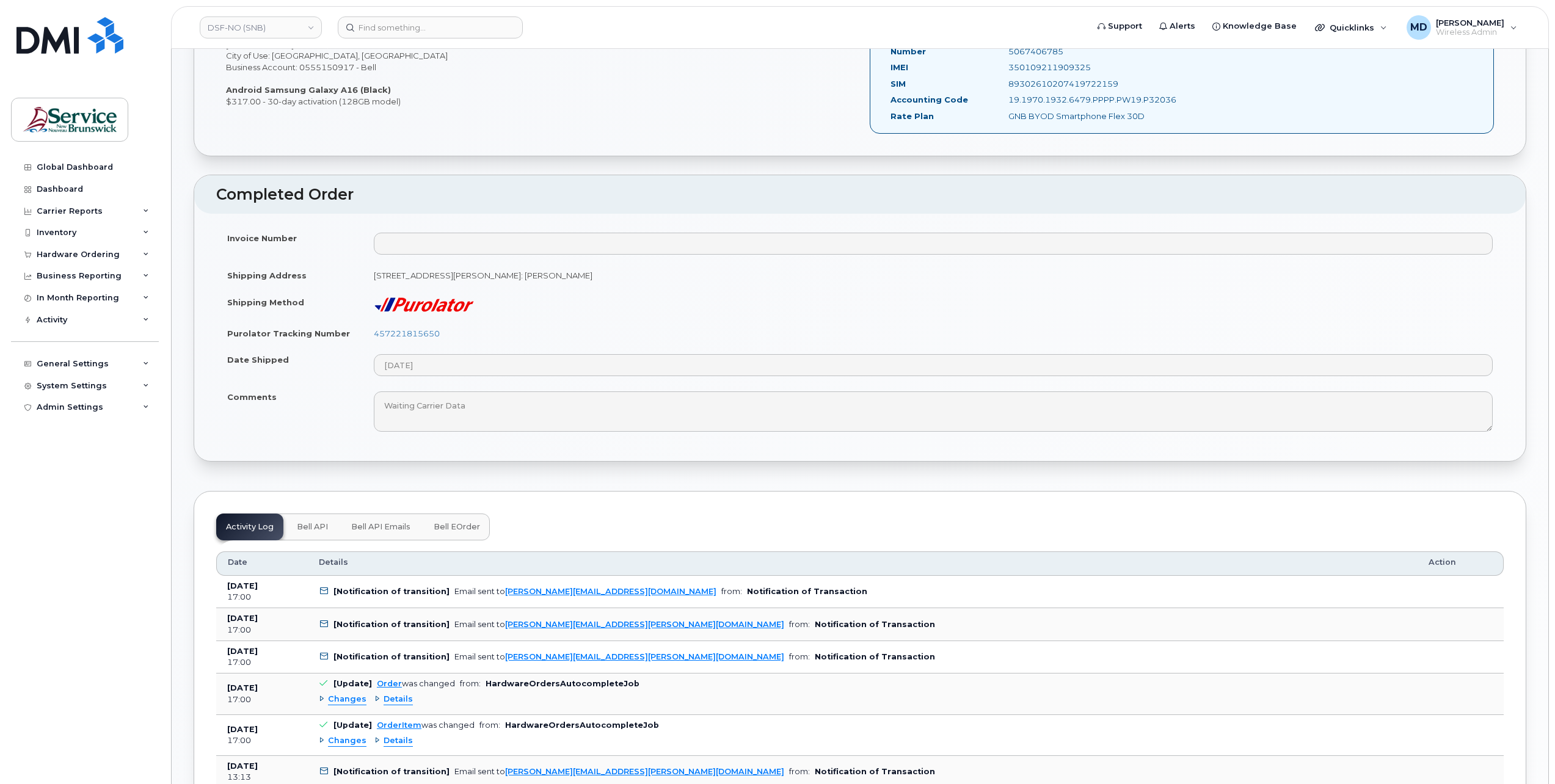
scroll to position [611, 0]
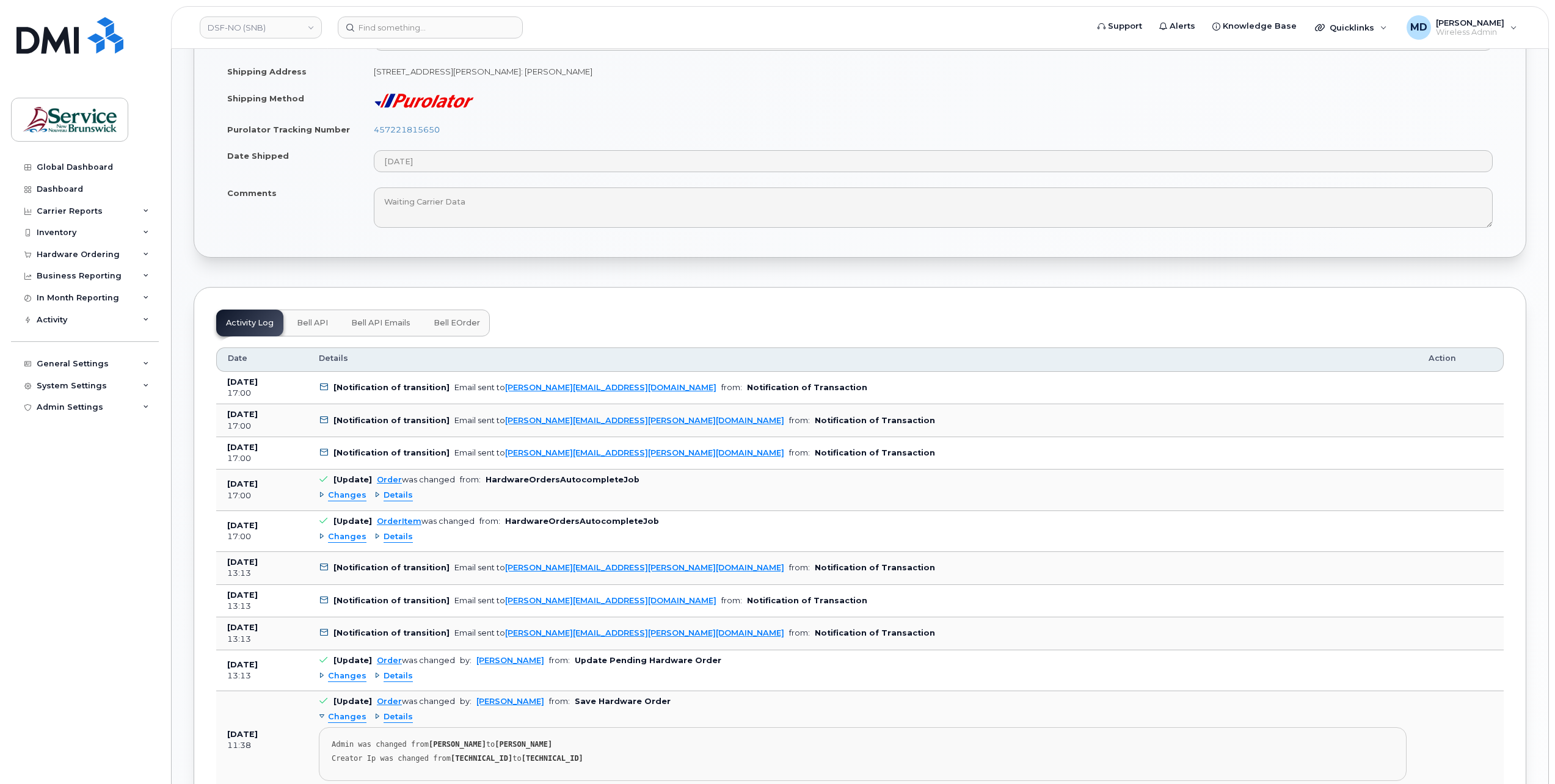
click at [458, 318] on span "Bell eOrder" at bounding box center [456, 323] width 47 height 10
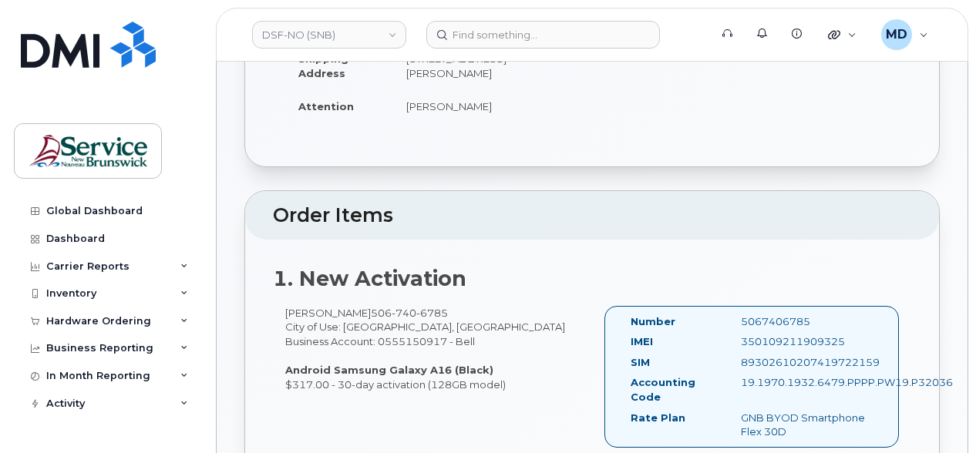
scroll to position [0, 0]
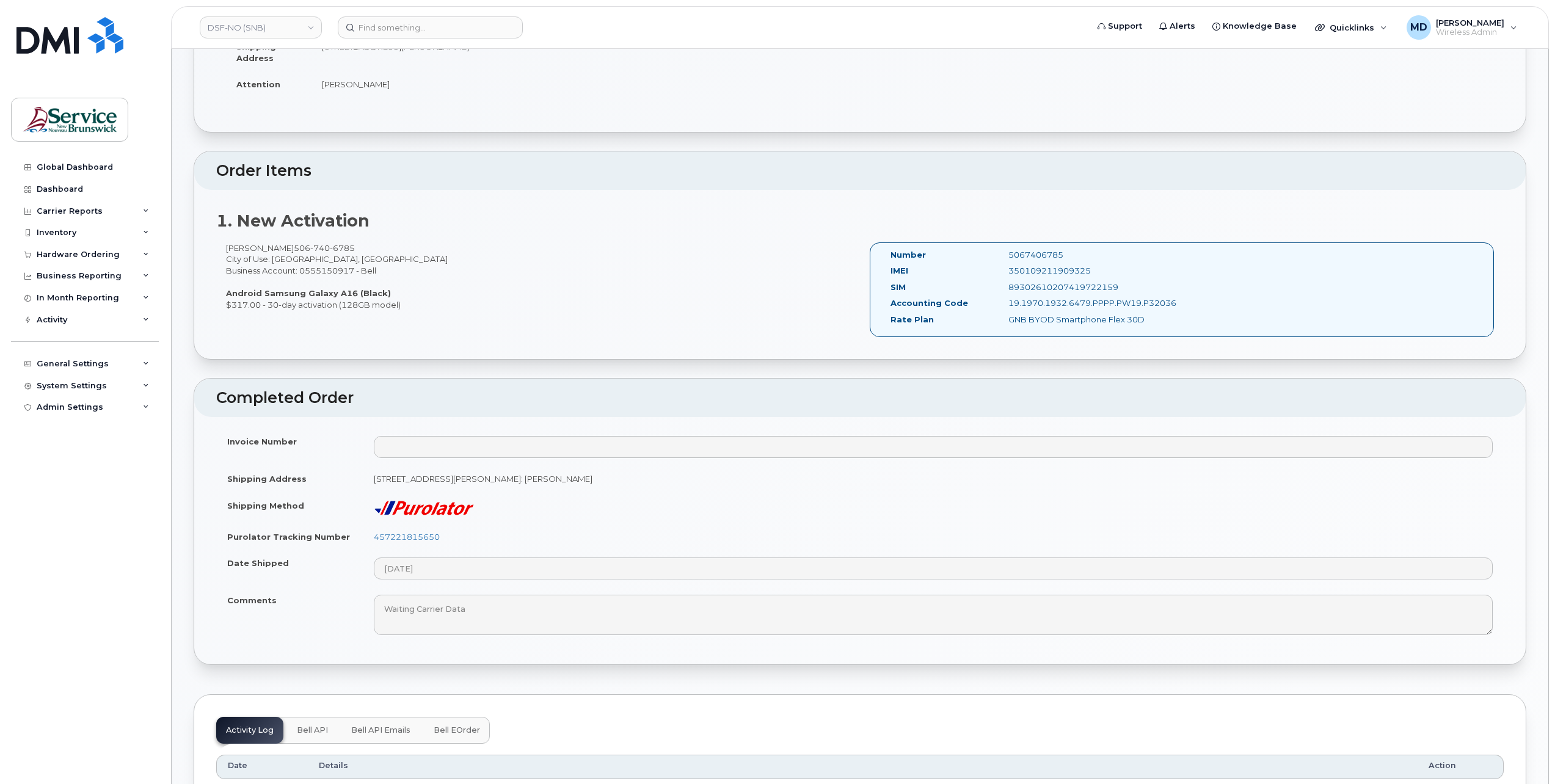
scroll to position [611, 0]
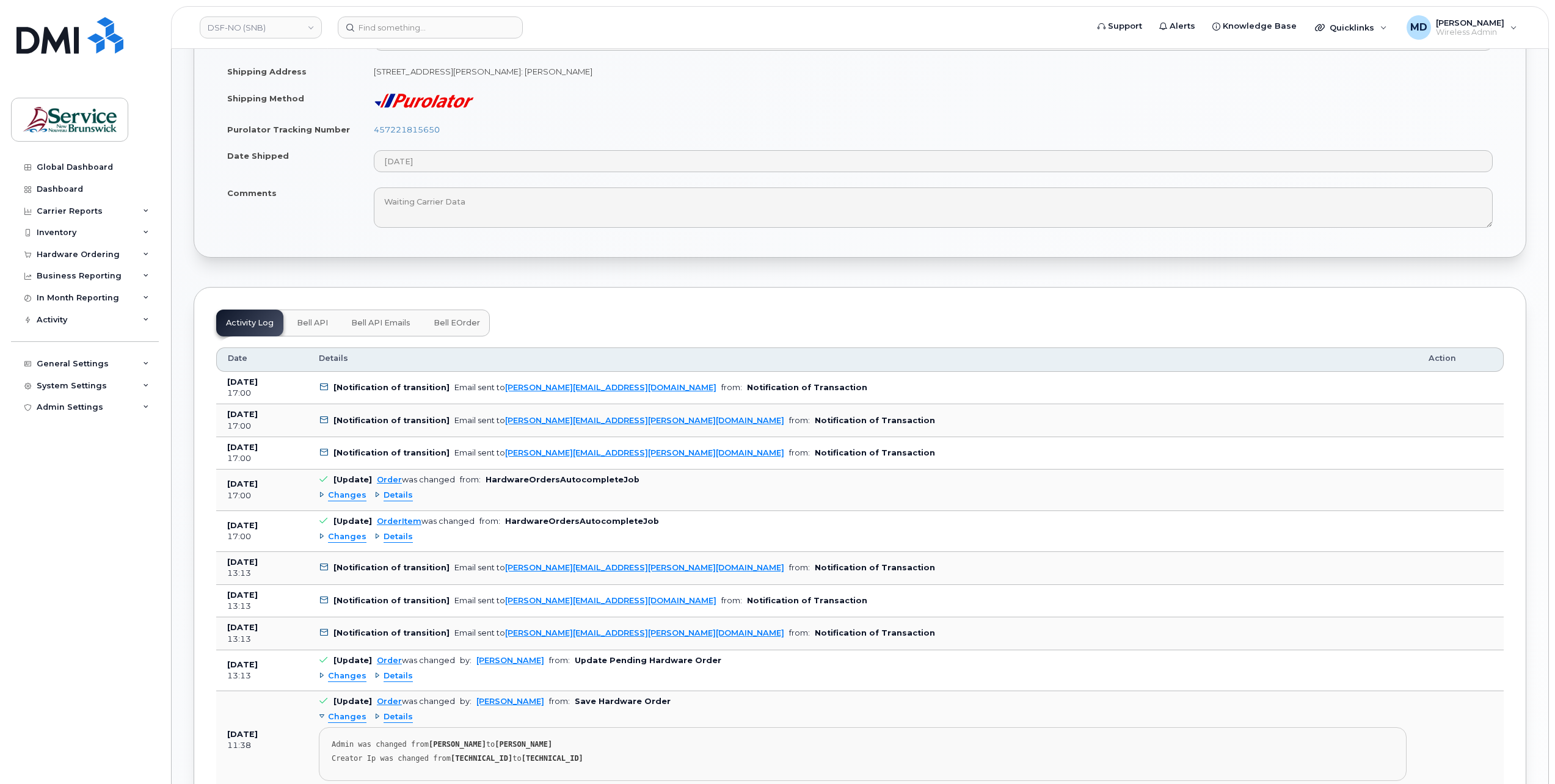
click at [453, 320] on span "Bell eOrder" at bounding box center [456, 323] width 47 height 10
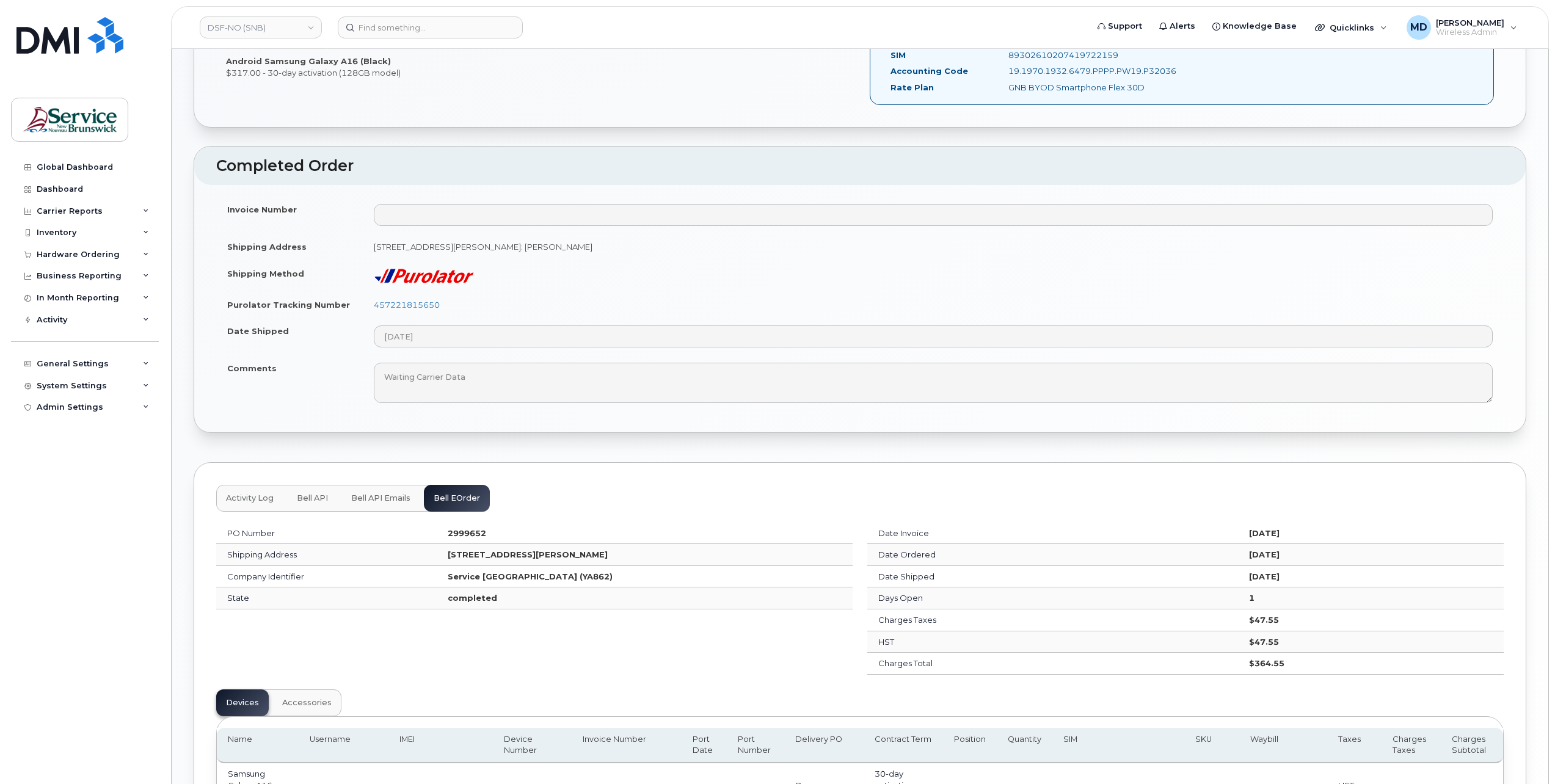
scroll to position [588, 0]
